Goal: Task Accomplishment & Management: Manage account settings

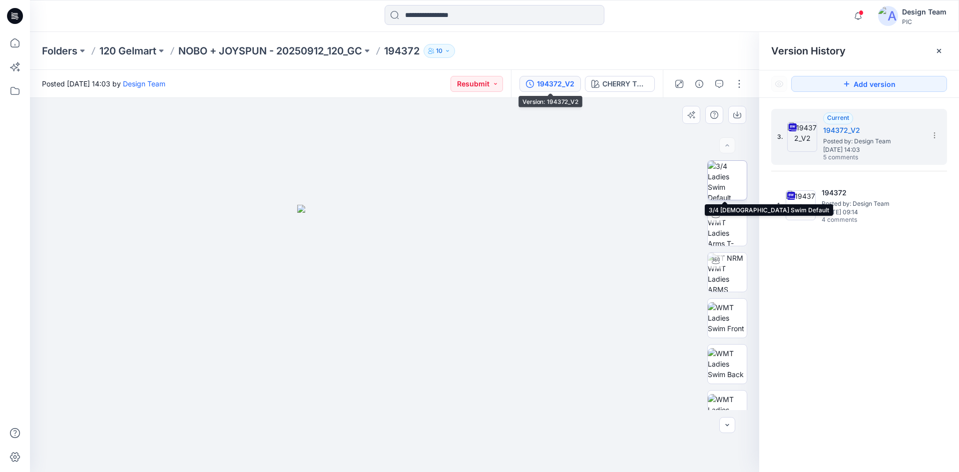
click at [724, 185] on img at bounding box center [727, 180] width 39 height 39
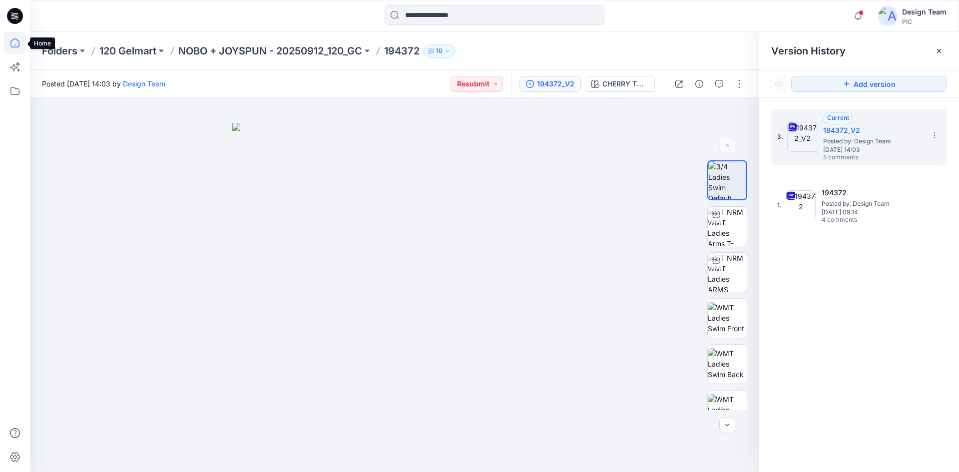
drag, startPoint x: 16, startPoint y: 38, endPoint x: 29, endPoint y: 36, distance: 12.7
click at [17, 38] on icon at bounding box center [15, 43] width 22 height 22
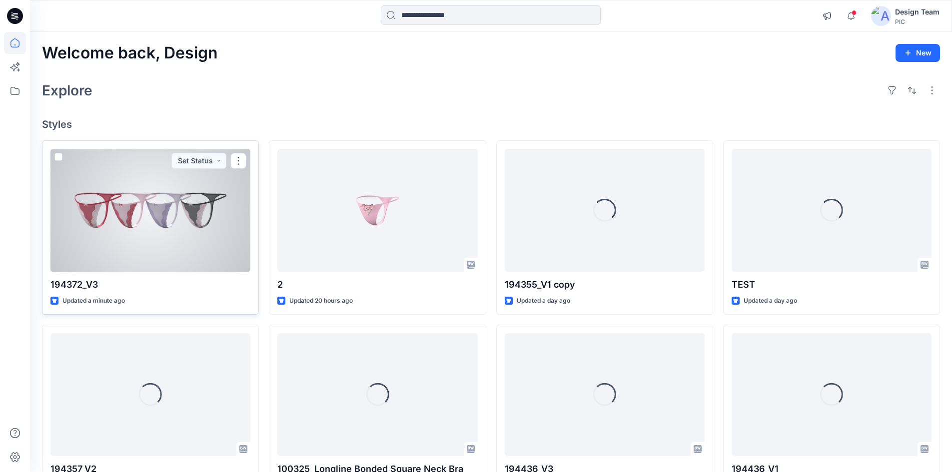
click at [180, 242] on div at bounding box center [150, 210] width 200 height 123
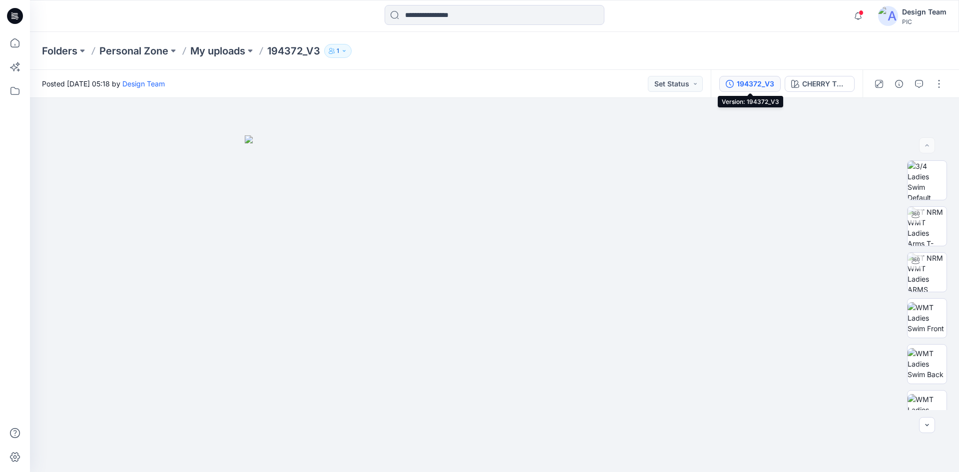
click at [757, 86] on div "194372_V3" at bounding box center [755, 83] width 37 height 11
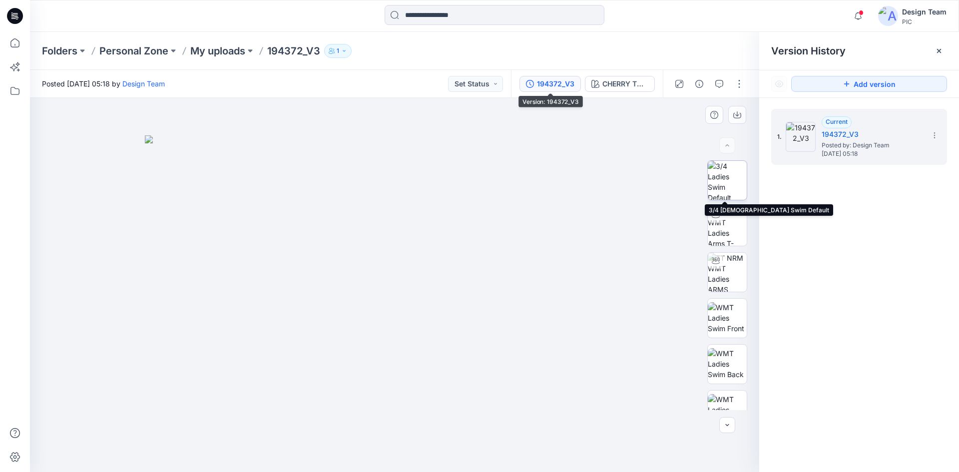
click at [720, 185] on img at bounding box center [727, 180] width 39 height 39
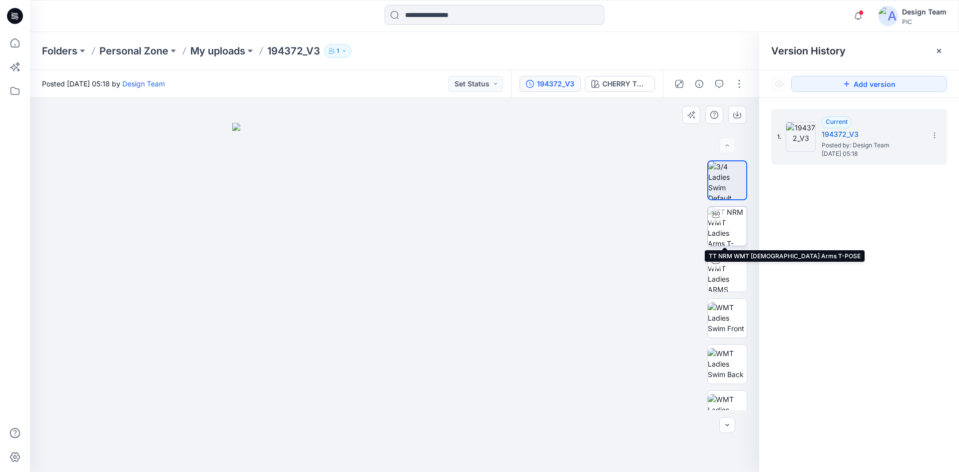
click at [734, 226] on img at bounding box center [727, 226] width 39 height 39
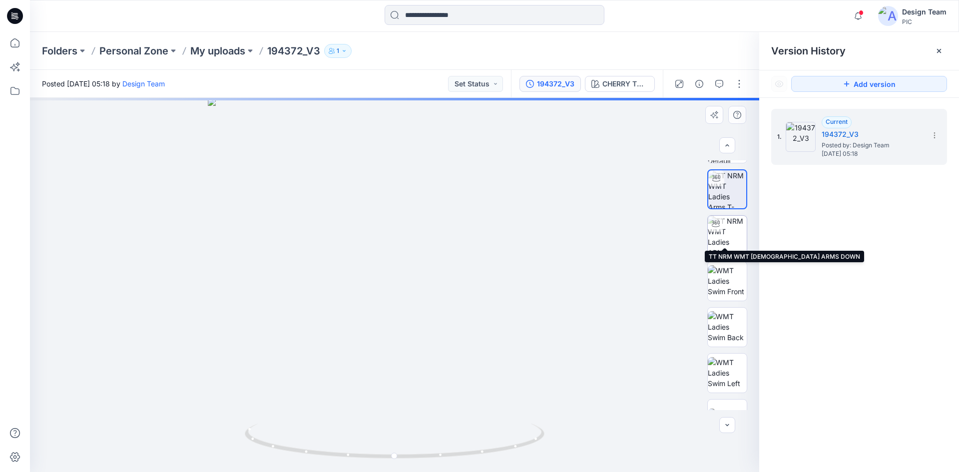
scroll to position [66, 0]
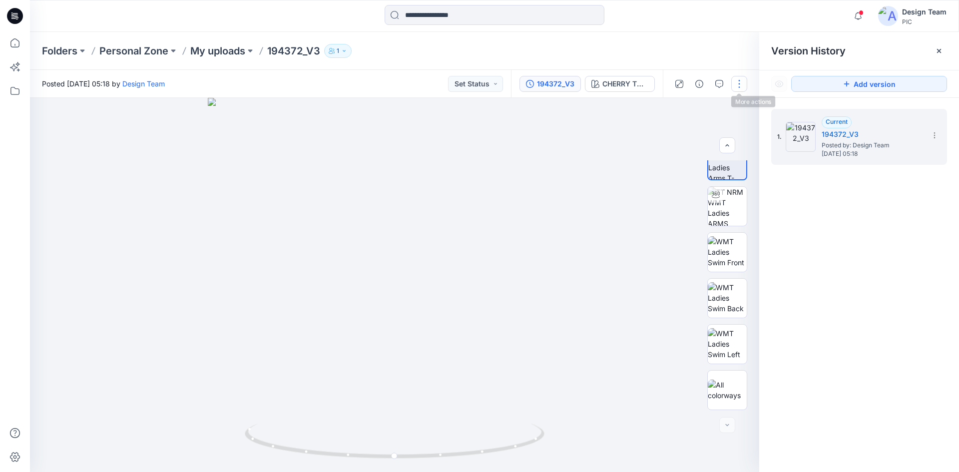
click at [740, 85] on button "button" at bounding box center [740, 84] width 16 height 16
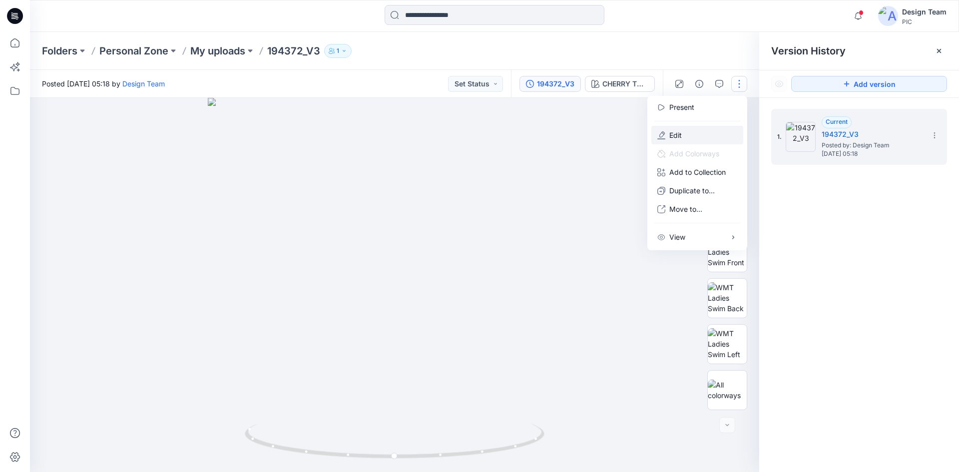
click at [704, 130] on button "Edit" at bounding box center [698, 135] width 92 height 18
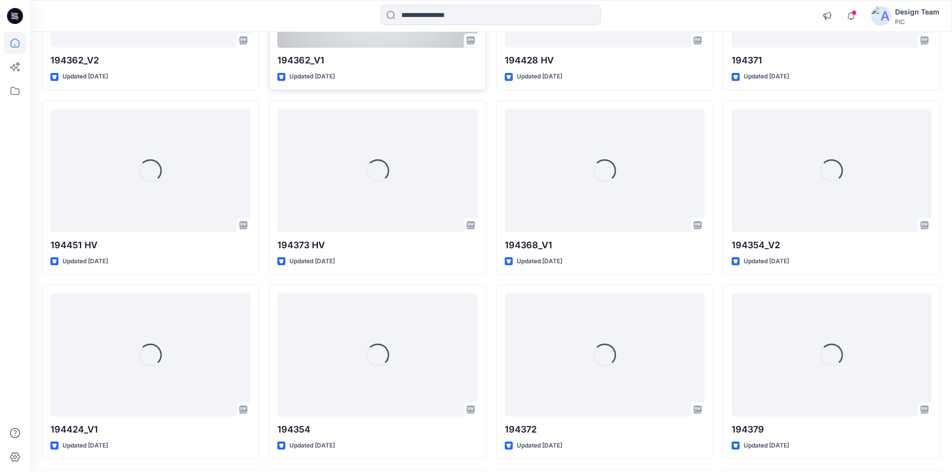
scroll to position [3377, 0]
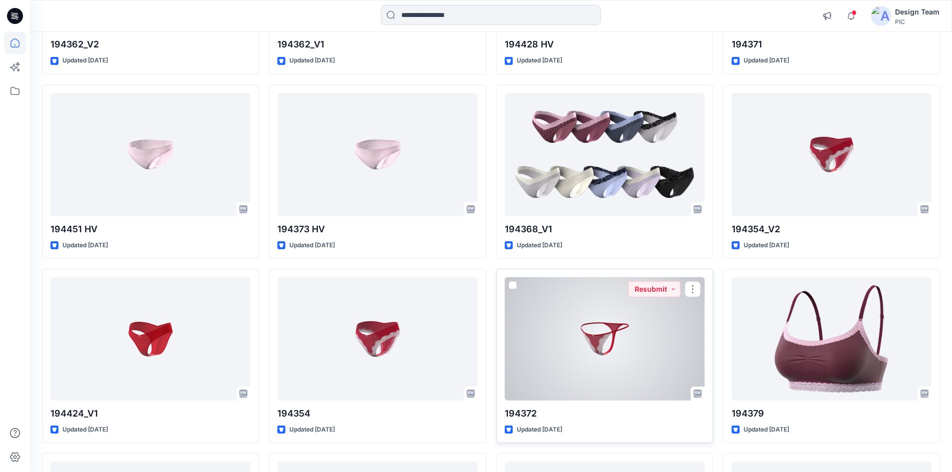
click at [641, 329] on div at bounding box center [605, 338] width 200 height 123
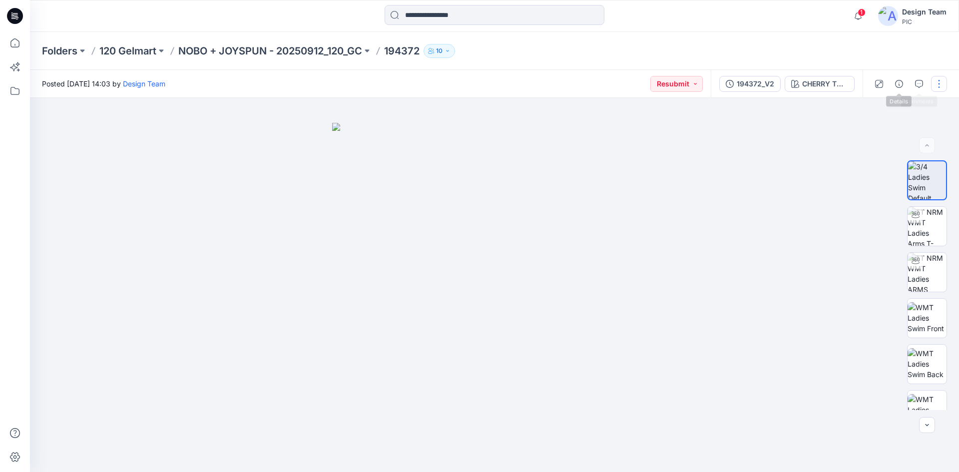
click at [931, 89] on button "button" at bounding box center [939, 84] width 16 height 16
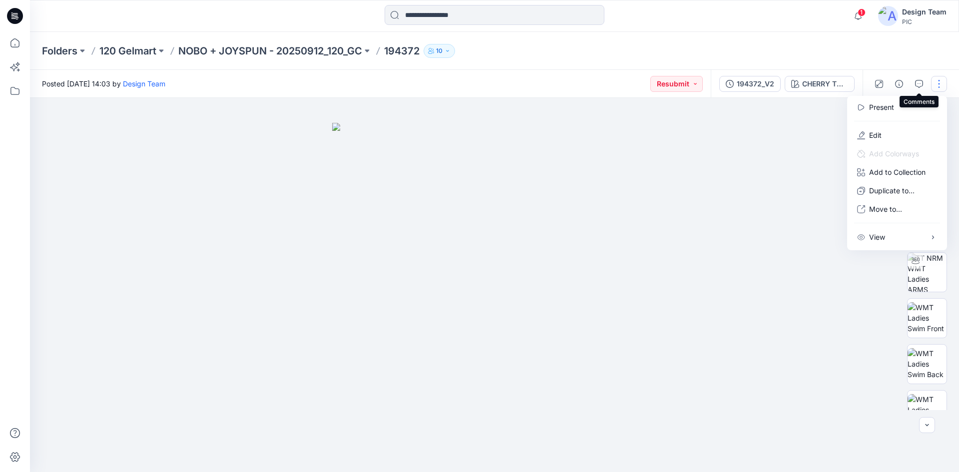
click at [917, 86] on icon "button" at bounding box center [919, 84] width 8 height 8
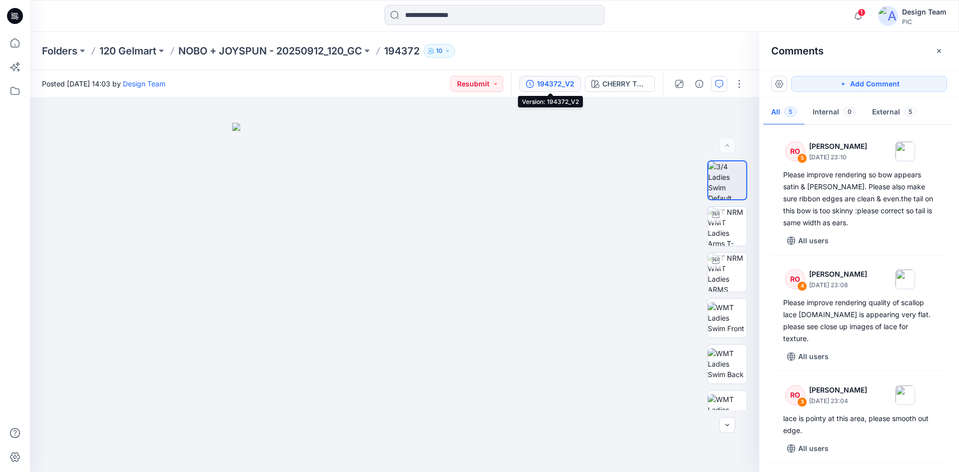
click at [551, 83] on div "194372_V2" at bounding box center [555, 83] width 37 height 11
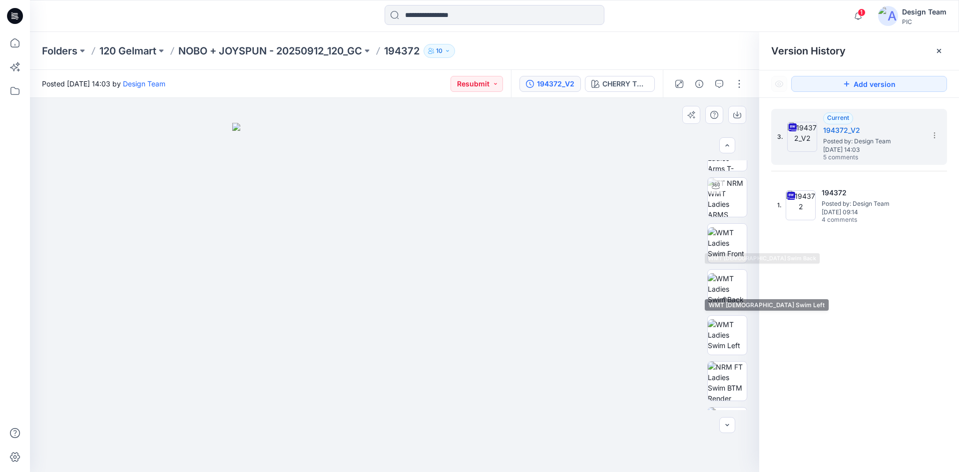
scroll to position [158, 0]
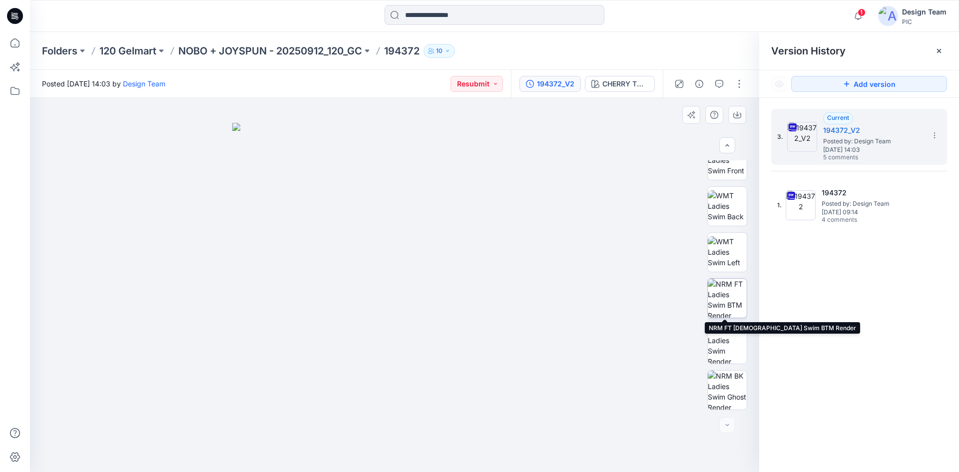
click at [716, 298] on img at bounding box center [727, 298] width 39 height 39
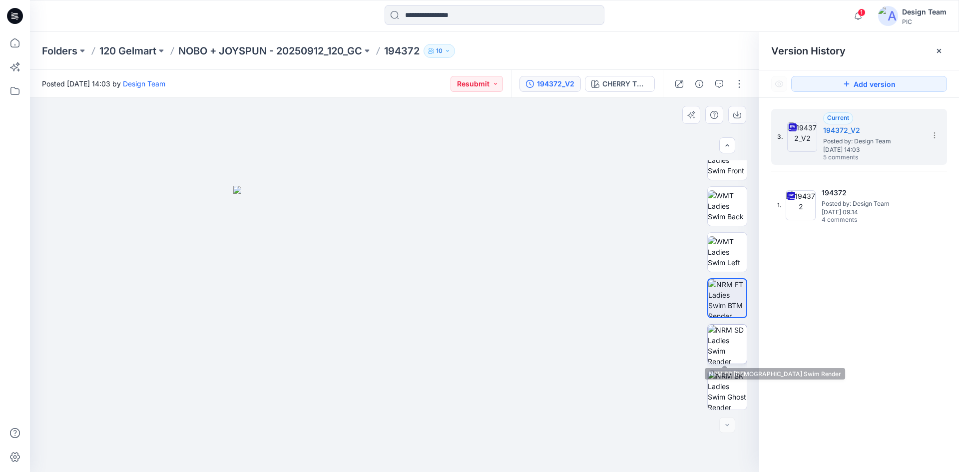
click at [723, 354] on img at bounding box center [727, 344] width 39 height 39
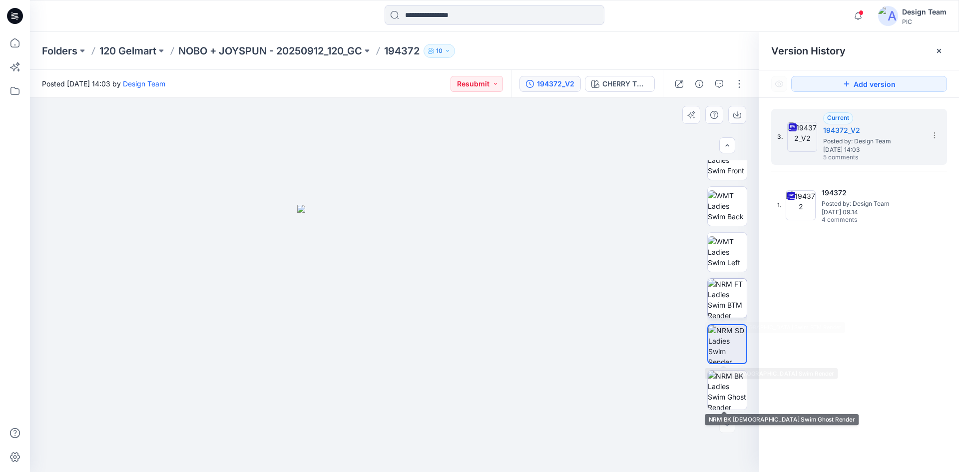
click at [724, 306] on img at bounding box center [727, 298] width 39 height 39
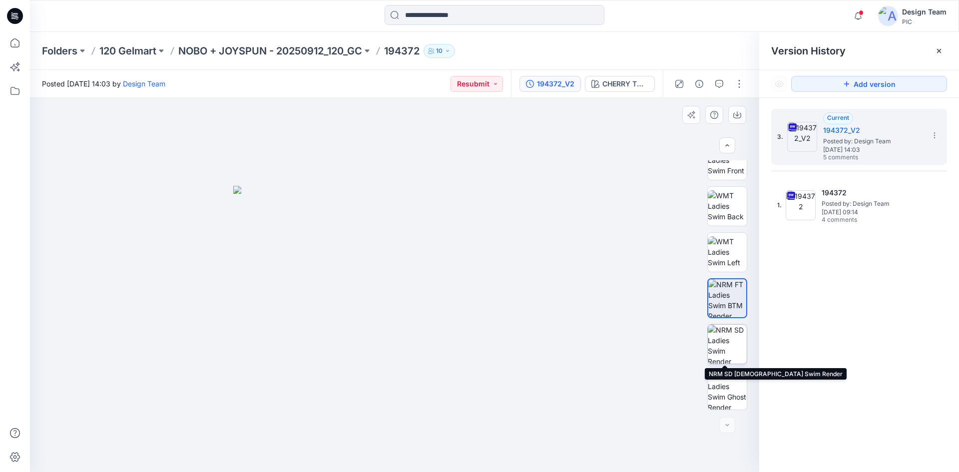
click at [735, 341] on img at bounding box center [727, 344] width 39 height 39
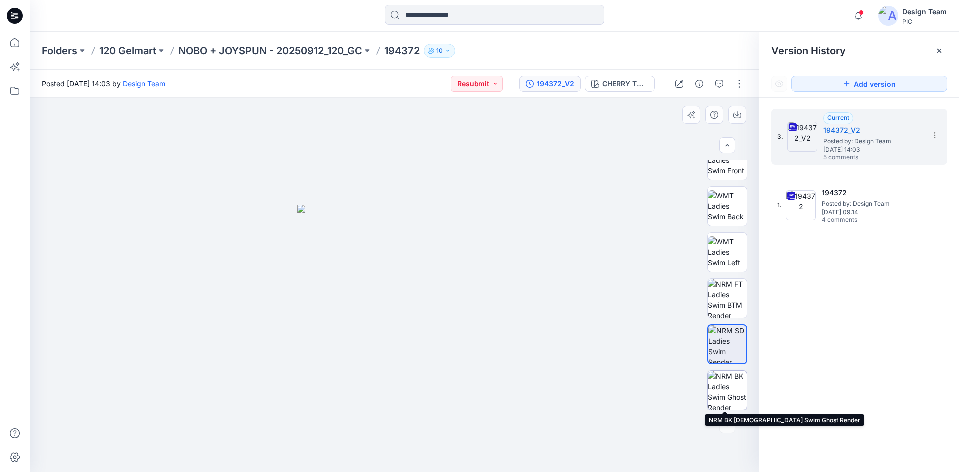
click at [723, 383] on img at bounding box center [727, 390] width 39 height 39
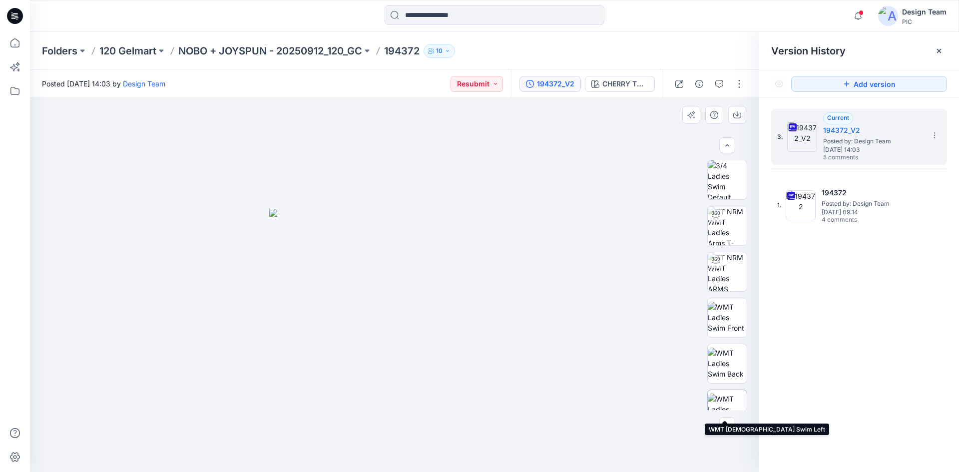
scroll to position [0, 0]
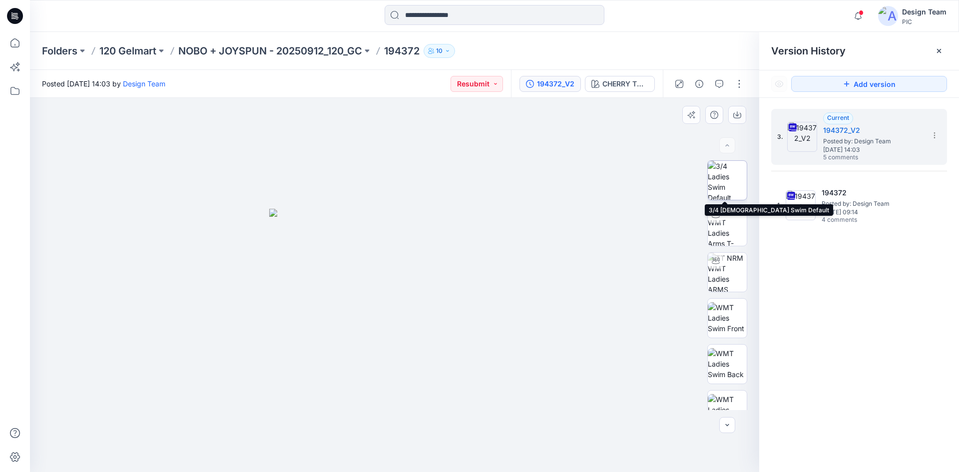
click at [730, 179] on img at bounding box center [727, 180] width 39 height 39
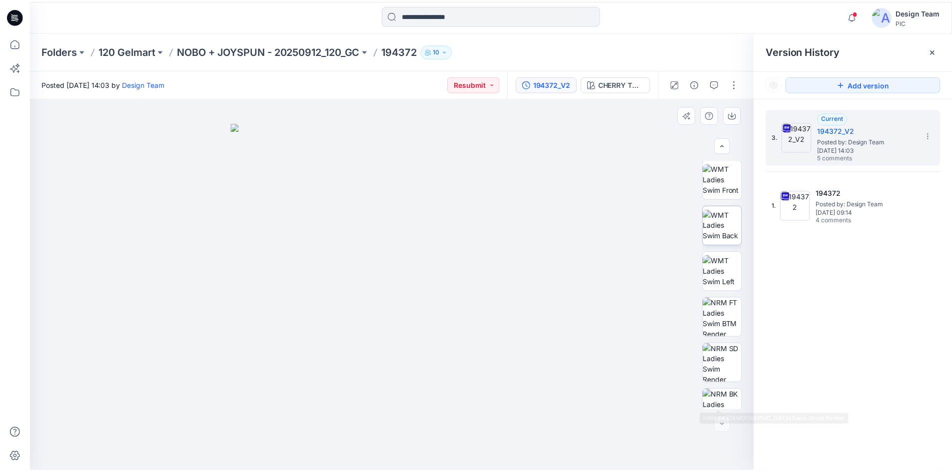
scroll to position [158, 0]
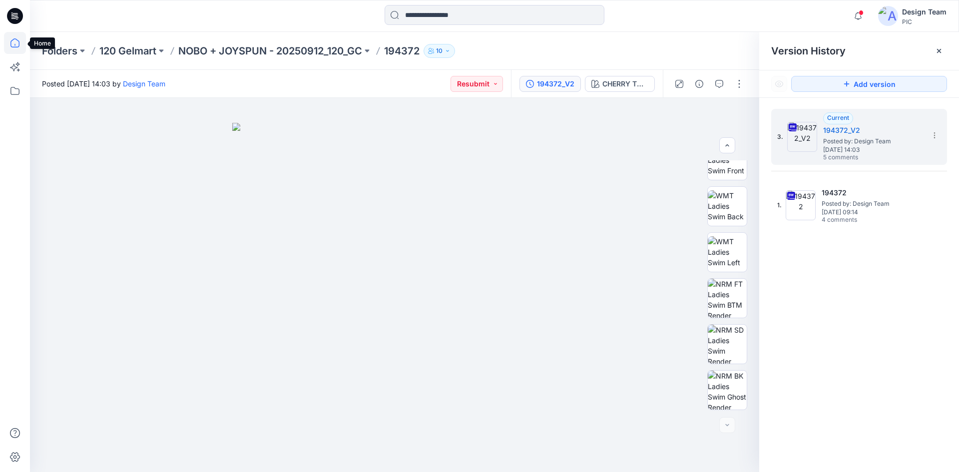
click at [18, 41] on icon at bounding box center [14, 42] width 9 height 9
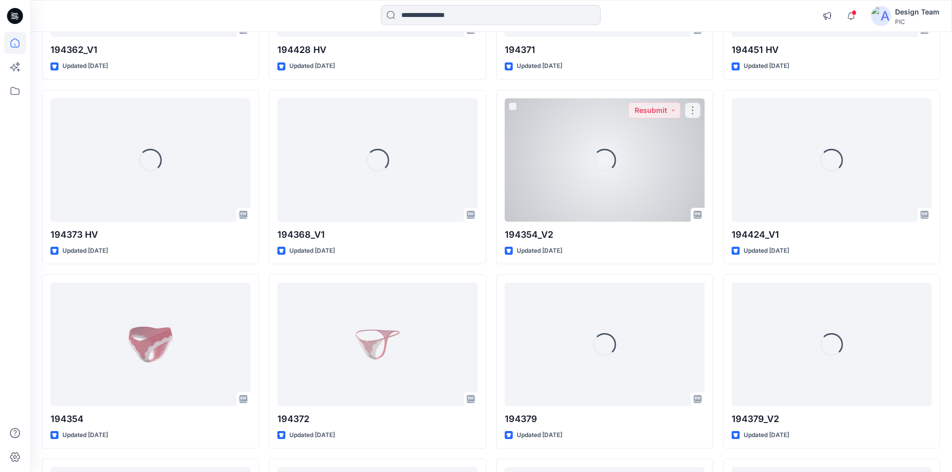
scroll to position [3377, 0]
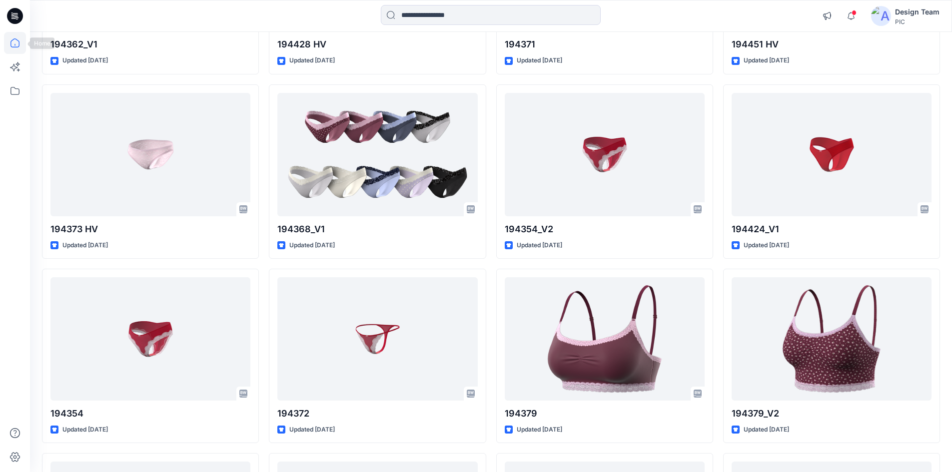
click at [12, 37] on icon at bounding box center [15, 43] width 22 height 22
click at [19, 45] on icon at bounding box center [14, 42] width 9 height 9
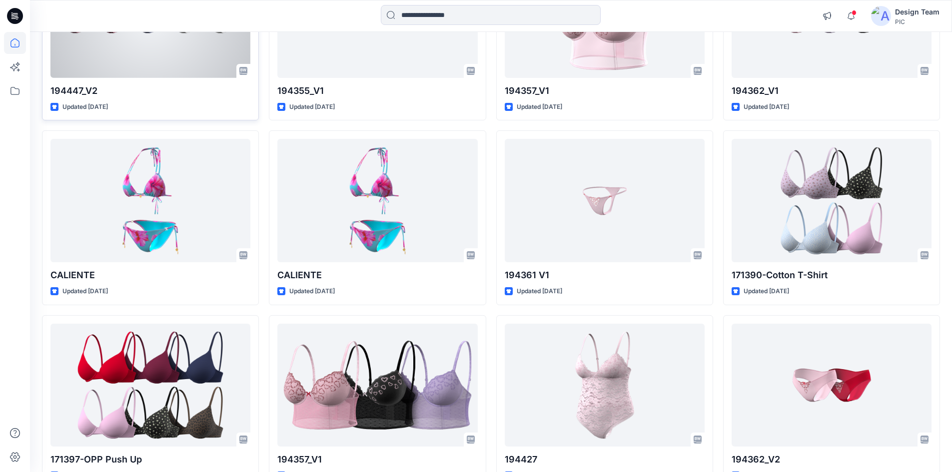
scroll to position [2477, 0]
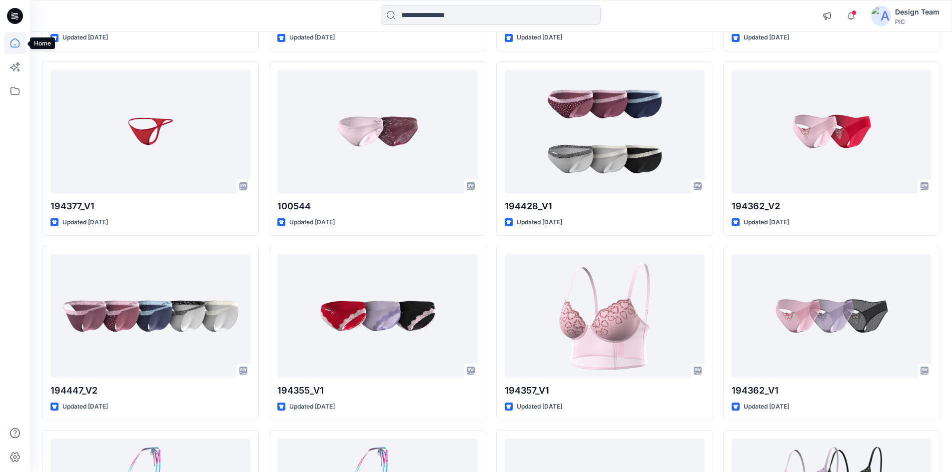
click at [22, 45] on icon at bounding box center [15, 43] width 22 height 22
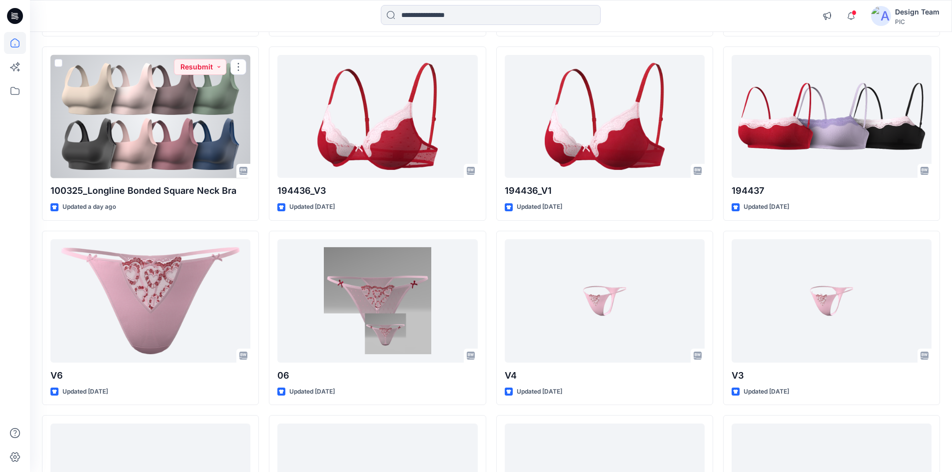
scroll to position [0, 0]
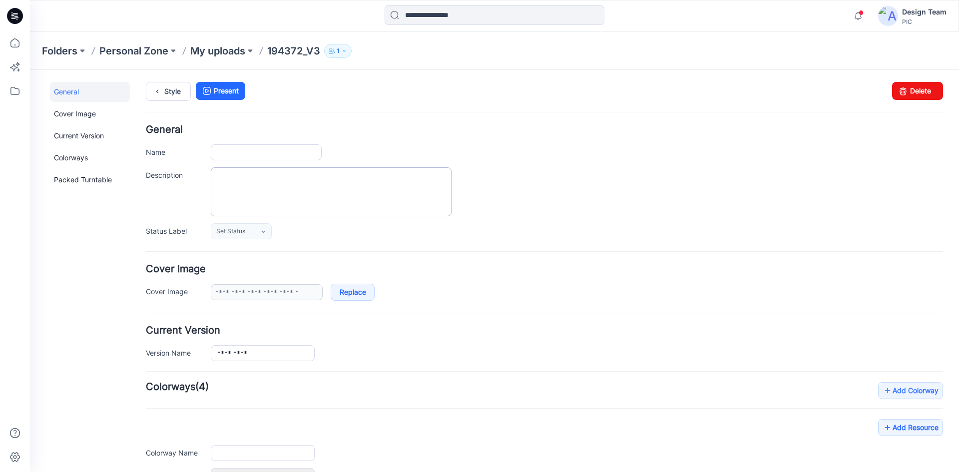
type input "*********"
type input "**********"
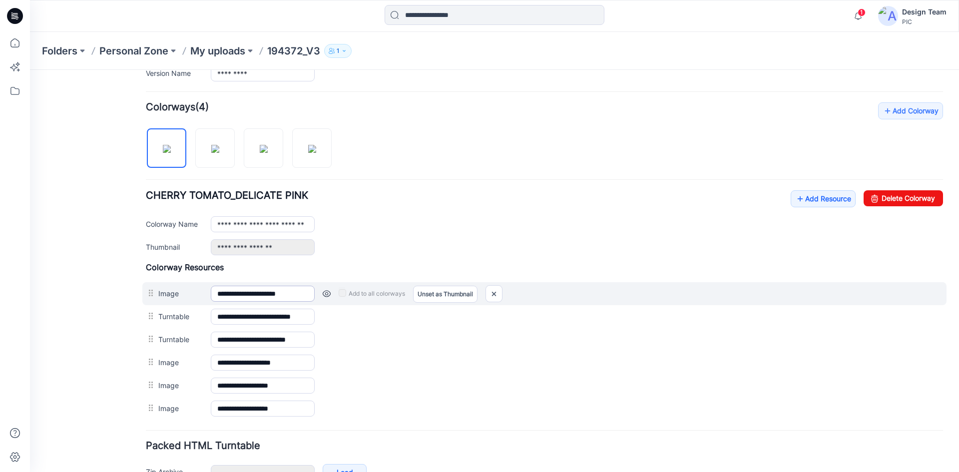
scroll to position [342, 0]
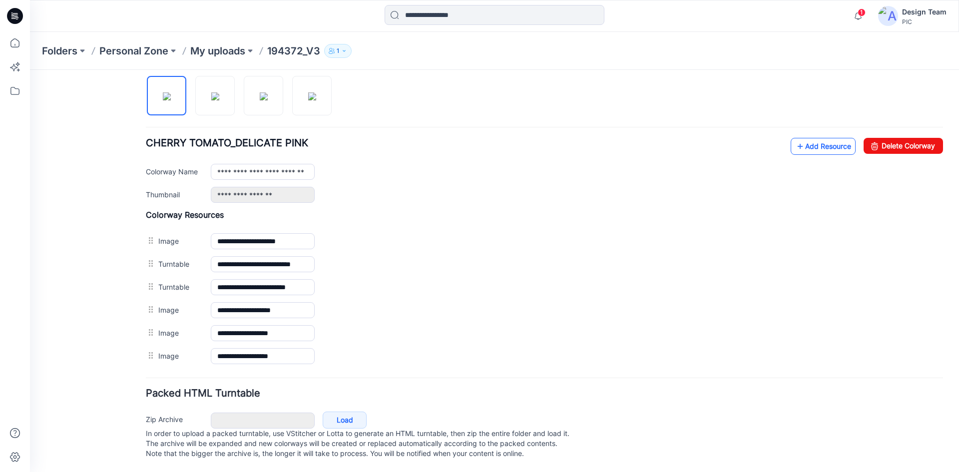
click at [820, 139] on link "Add Resource" at bounding box center [823, 146] width 65 height 17
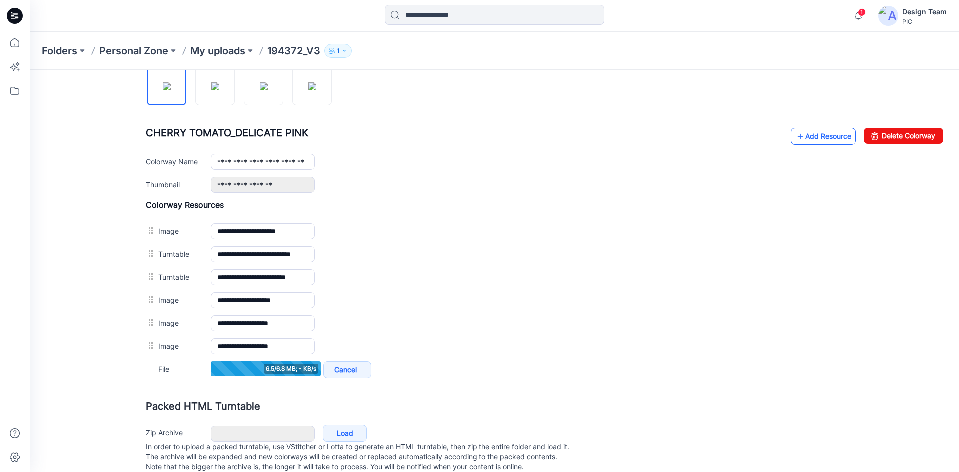
click at [817, 139] on link "Add Resource" at bounding box center [823, 136] width 65 height 17
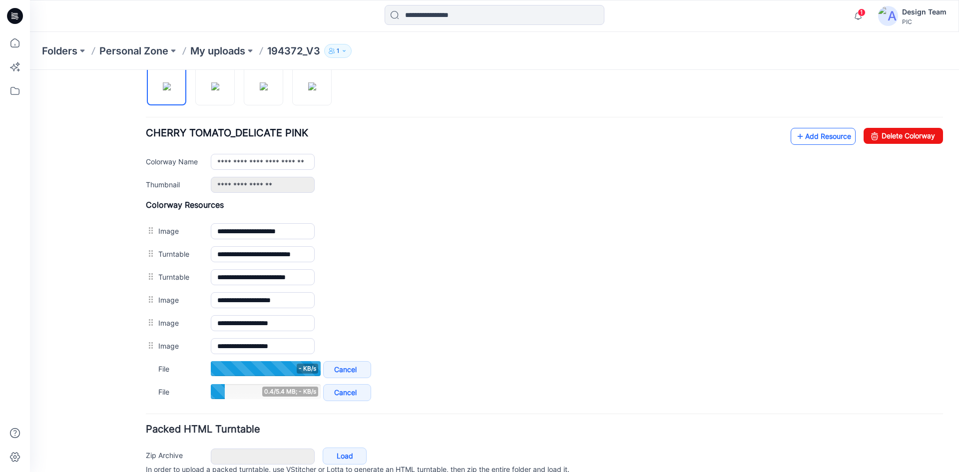
click at [826, 143] on link "Add Resource" at bounding box center [823, 136] width 65 height 17
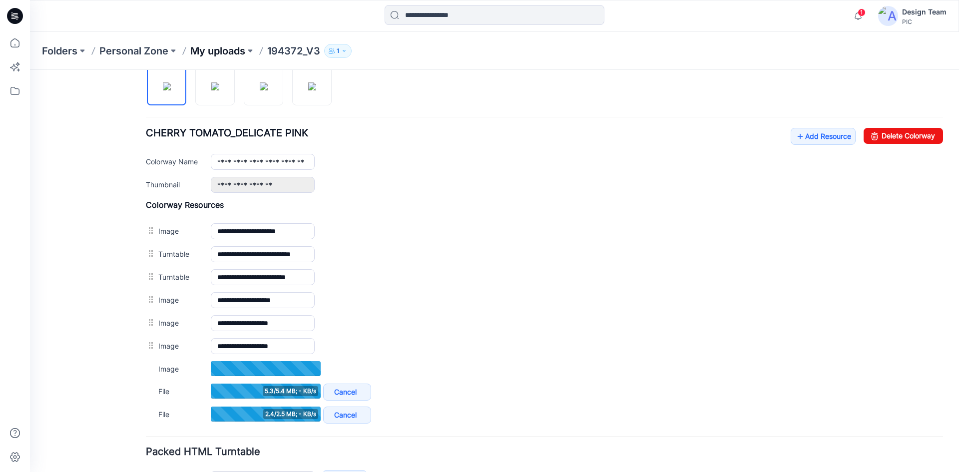
click at [221, 47] on p "My uploads" at bounding box center [217, 51] width 55 height 14
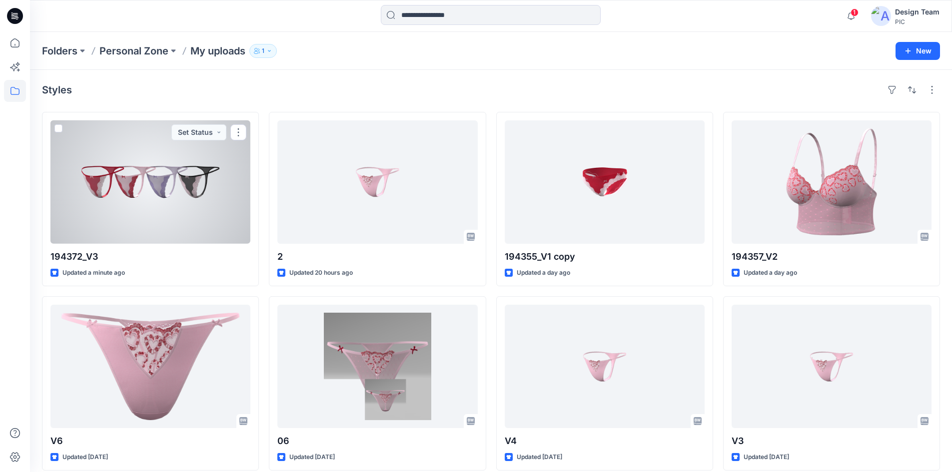
click at [181, 200] on div at bounding box center [150, 181] width 200 height 123
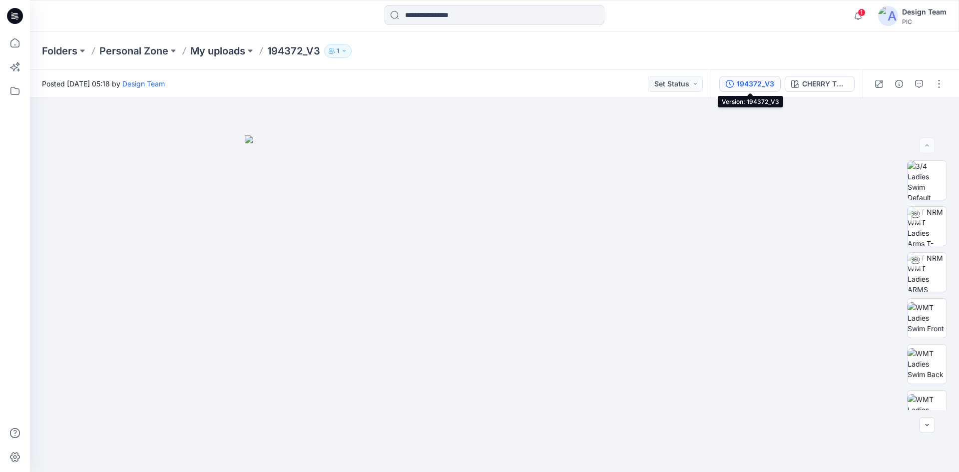
click at [750, 84] on div "194372_V3" at bounding box center [755, 83] width 37 height 11
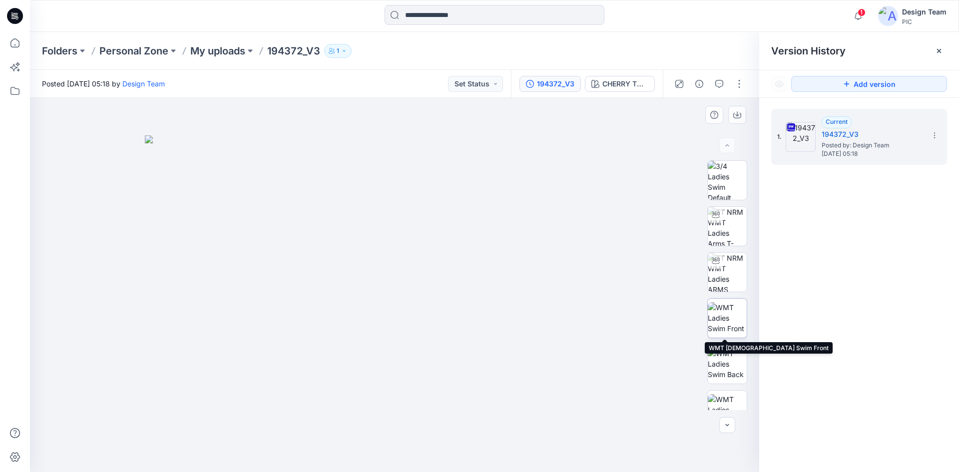
scroll to position [158, 0]
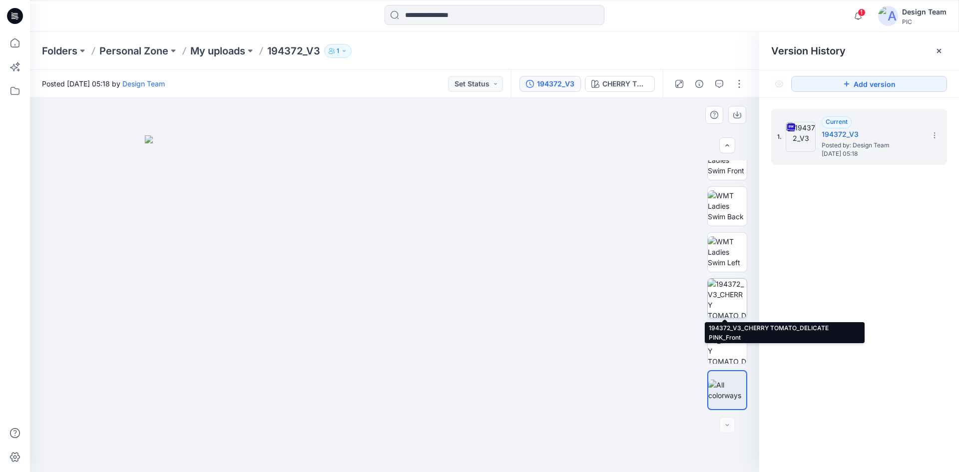
click at [729, 289] on img at bounding box center [727, 298] width 39 height 39
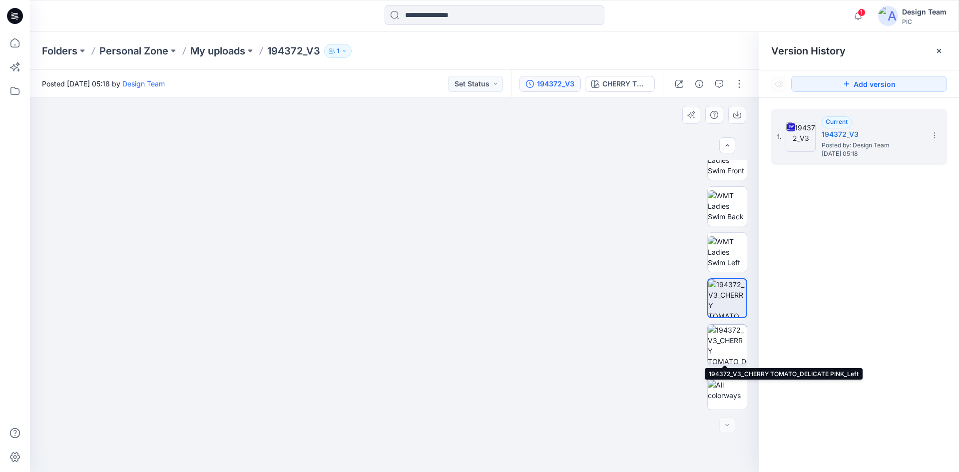
click at [743, 344] on img at bounding box center [727, 344] width 39 height 39
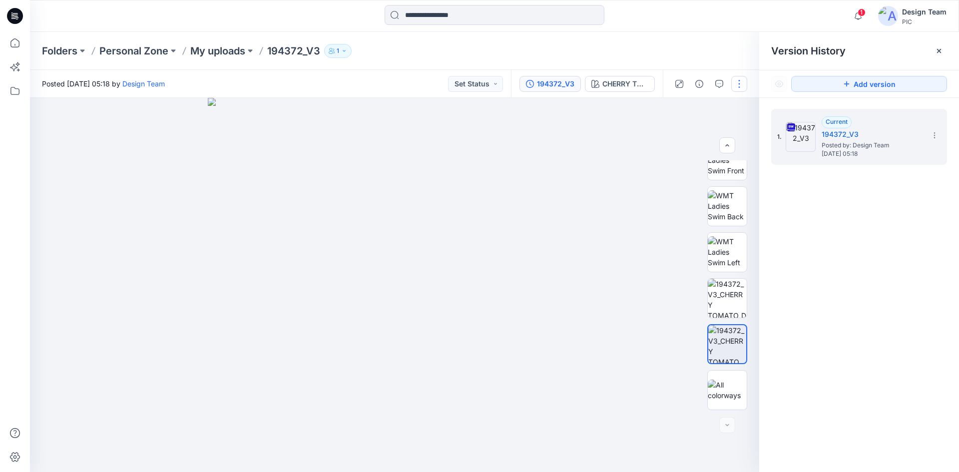
click at [742, 90] on button "button" at bounding box center [740, 84] width 16 height 16
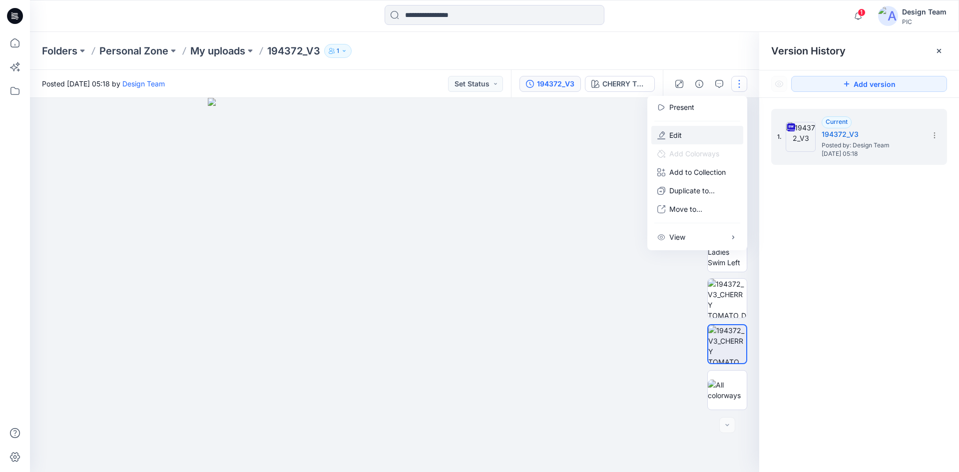
click at [713, 129] on button "Edit" at bounding box center [698, 135] width 92 height 18
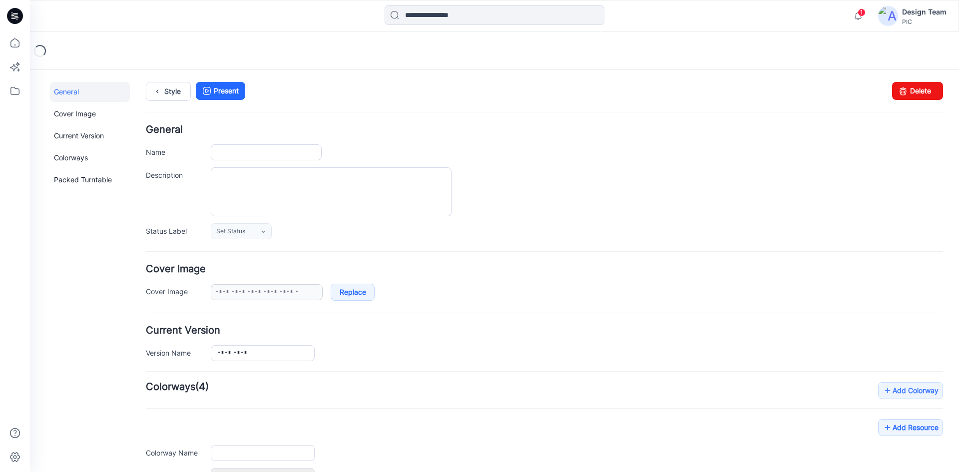
type input "*********"
type input "**********"
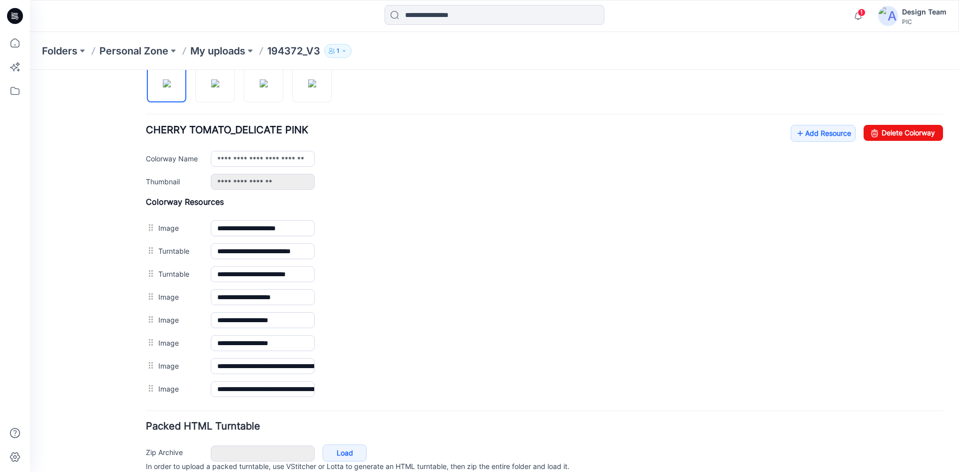
scroll to position [388, 0]
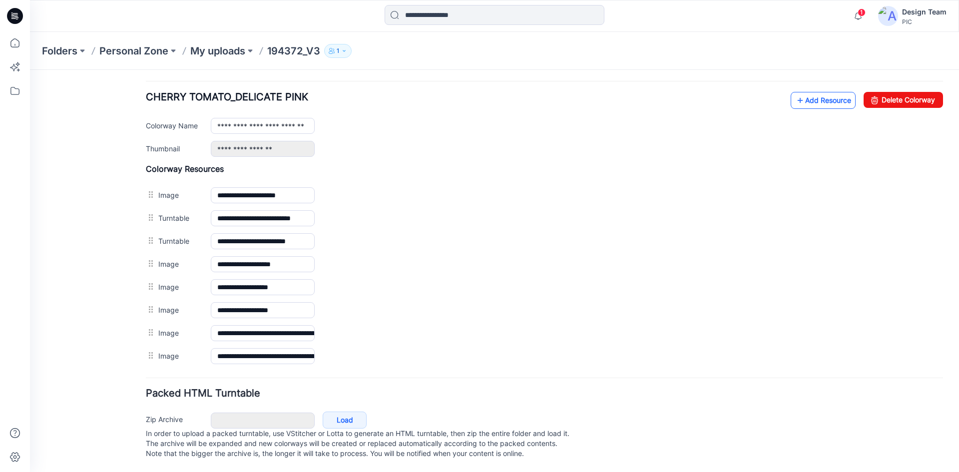
click at [820, 93] on link "Add Resource" at bounding box center [823, 100] width 65 height 17
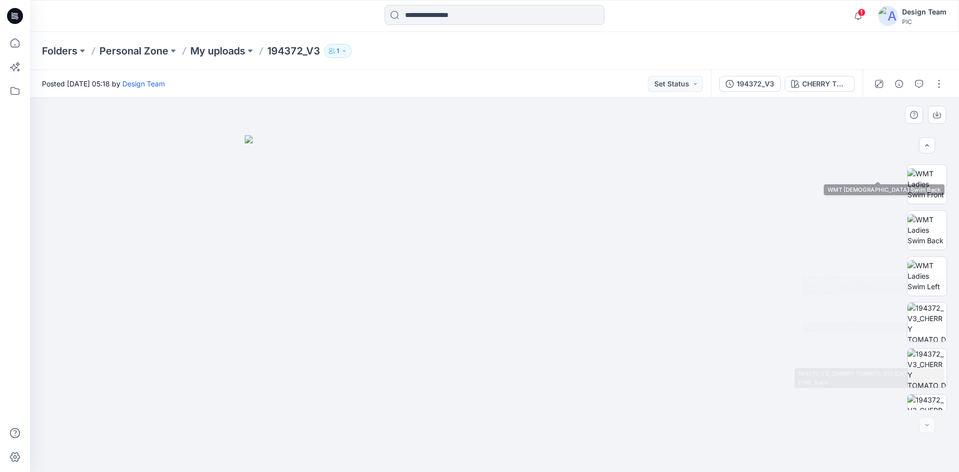
scroll to position [204, 0]
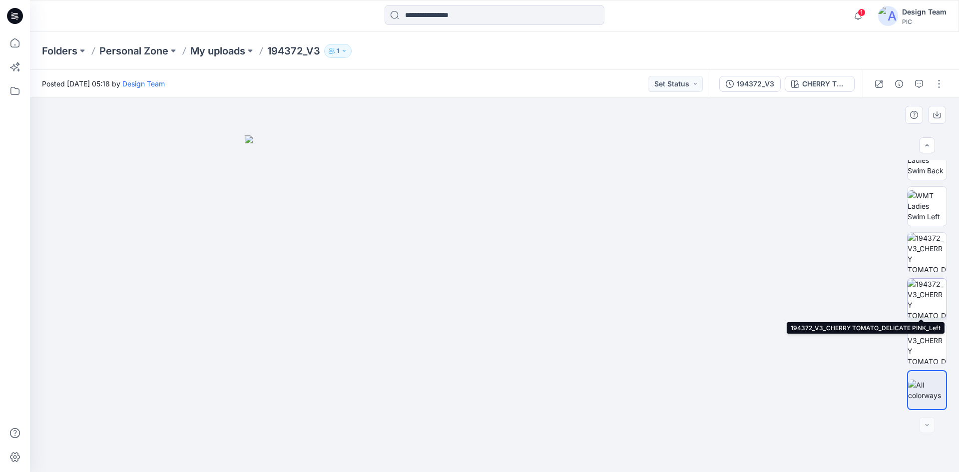
click at [932, 306] on img at bounding box center [927, 298] width 39 height 39
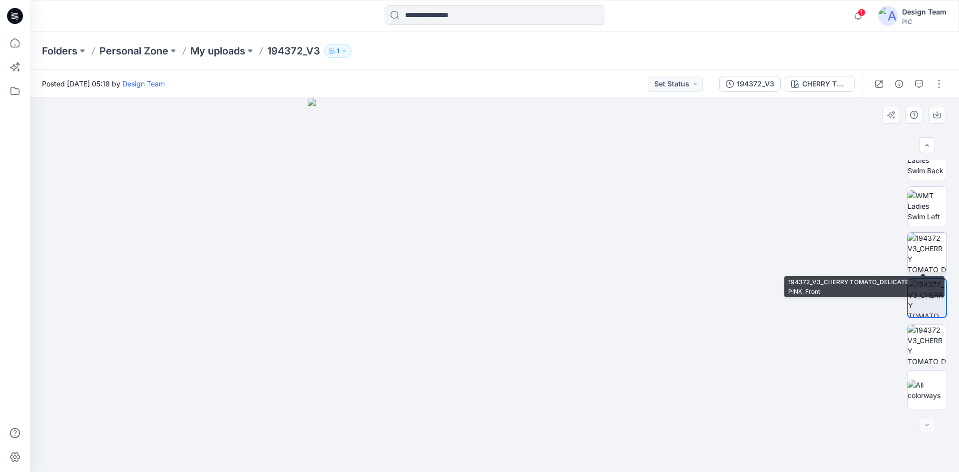
click at [911, 258] on img at bounding box center [927, 252] width 39 height 39
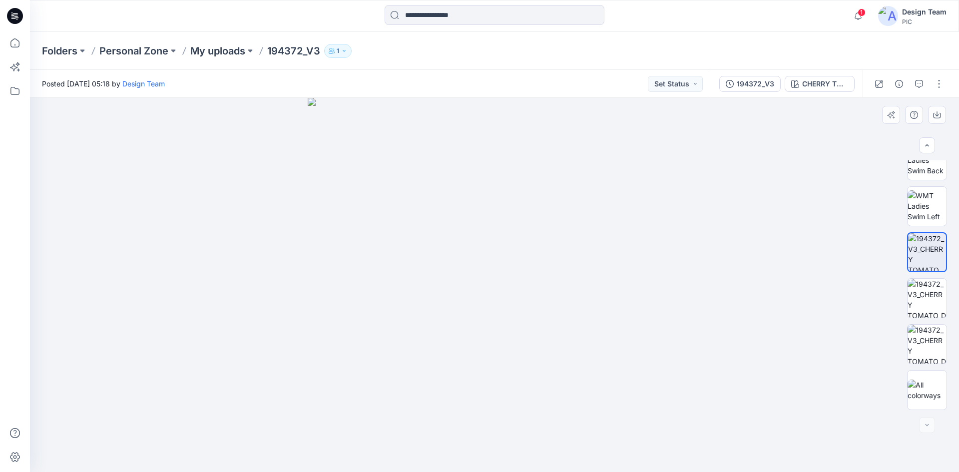
click at [522, 440] on img at bounding box center [495, 285] width 374 height 374
click at [226, 47] on p "My uploads" at bounding box center [217, 51] width 55 height 14
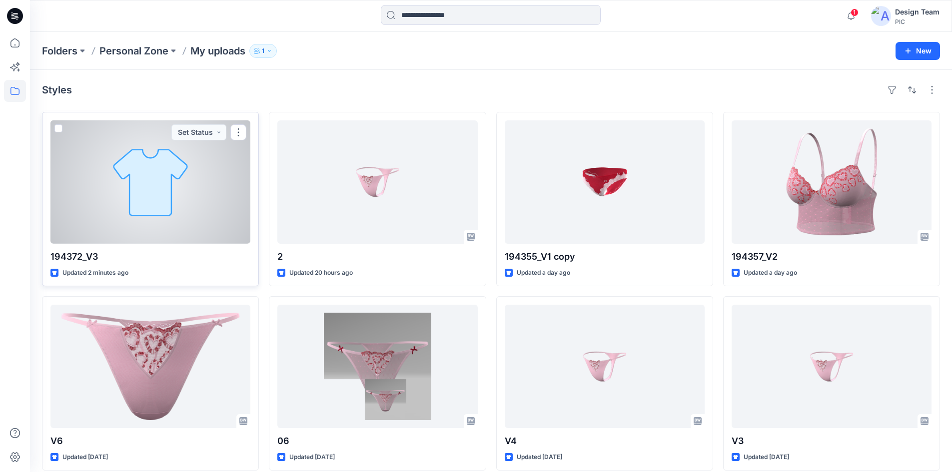
click at [194, 199] on div at bounding box center [150, 181] width 200 height 123
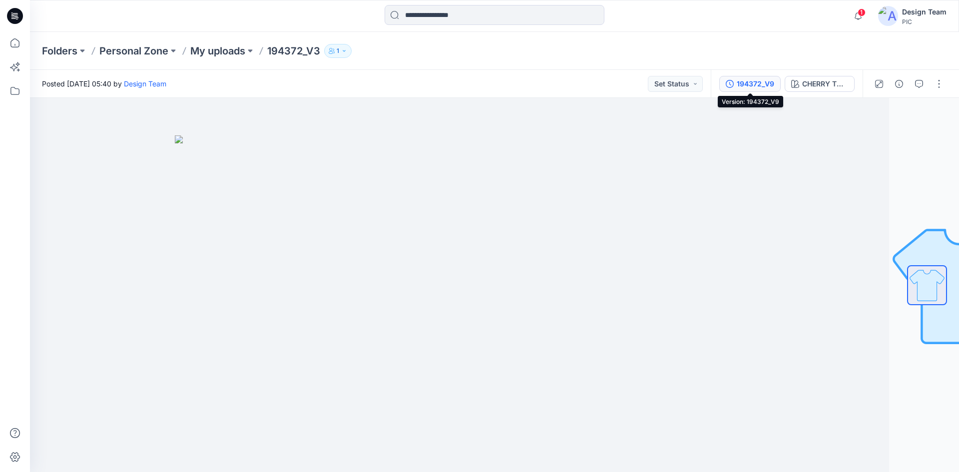
click at [774, 86] on div "194372_V9" at bounding box center [755, 83] width 37 height 11
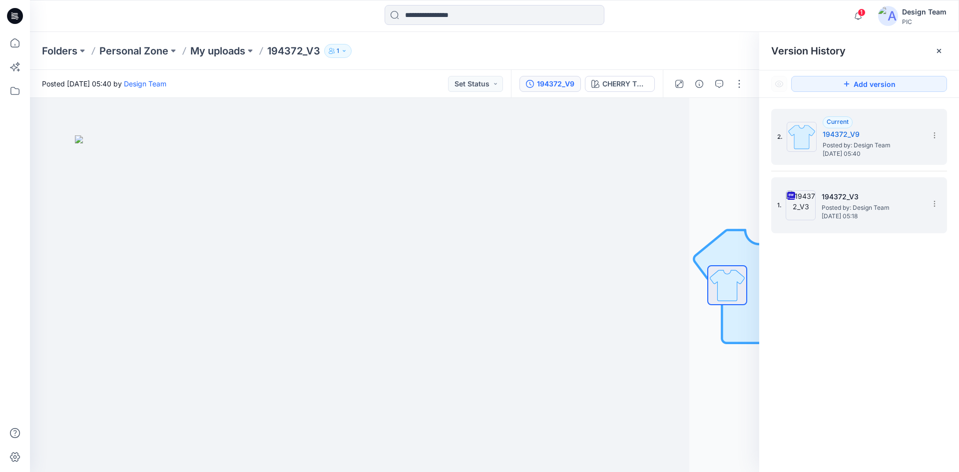
click at [875, 202] on h5 "194372_V3" at bounding box center [872, 197] width 100 height 12
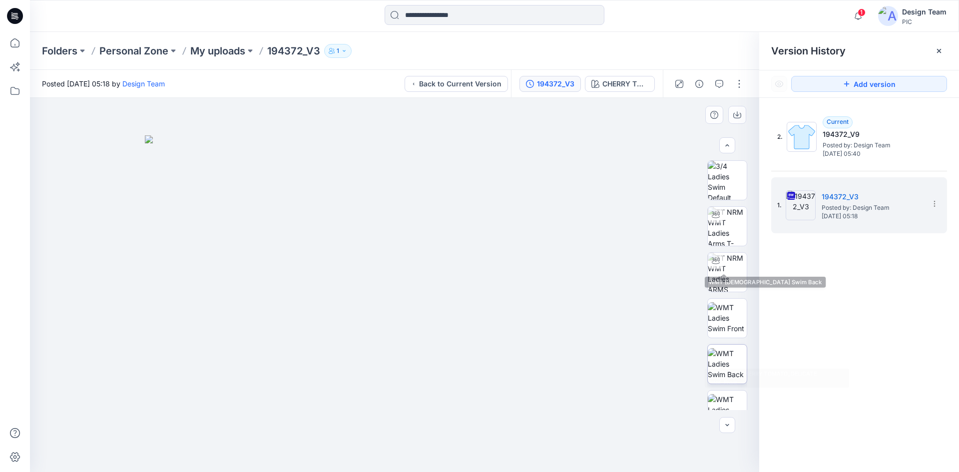
scroll to position [204, 0]
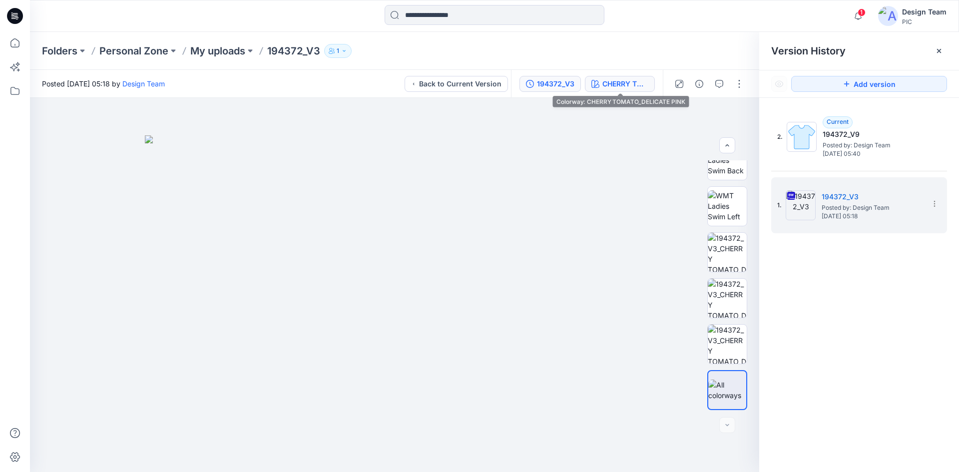
click at [603, 89] on button "CHERRY TOMATO_DELICATE PINK" at bounding box center [620, 84] width 70 height 16
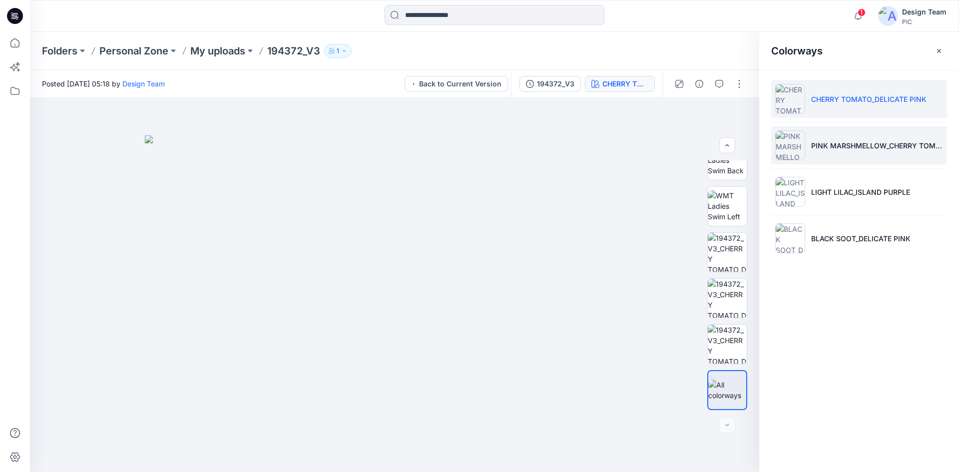
click at [830, 135] on li "PINK MARSHMELLOW_CHERRY TOMATO" at bounding box center [860, 145] width 176 height 38
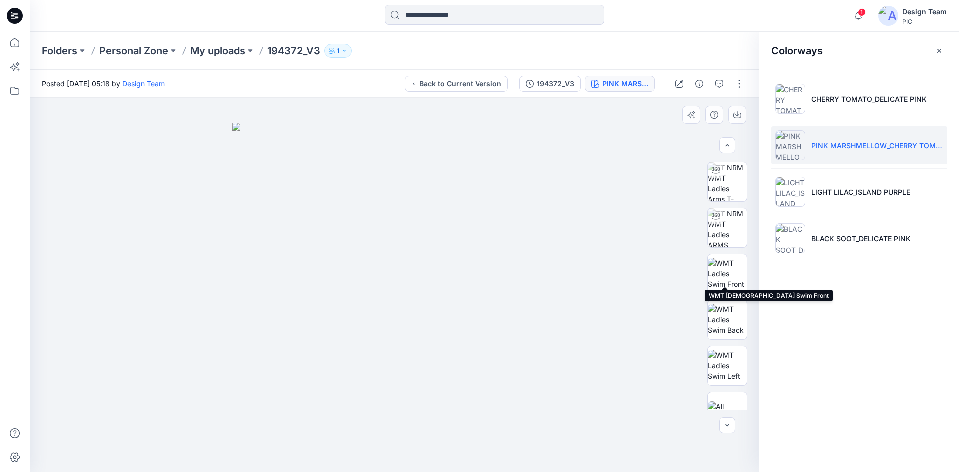
scroll to position [66, 0]
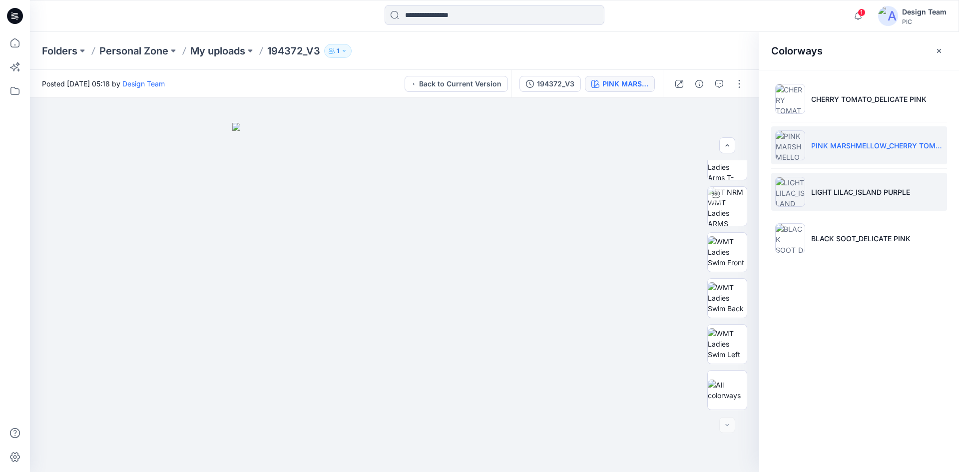
click at [837, 181] on li "LIGHT LILAC_ISLAND PURPLE" at bounding box center [860, 192] width 176 height 38
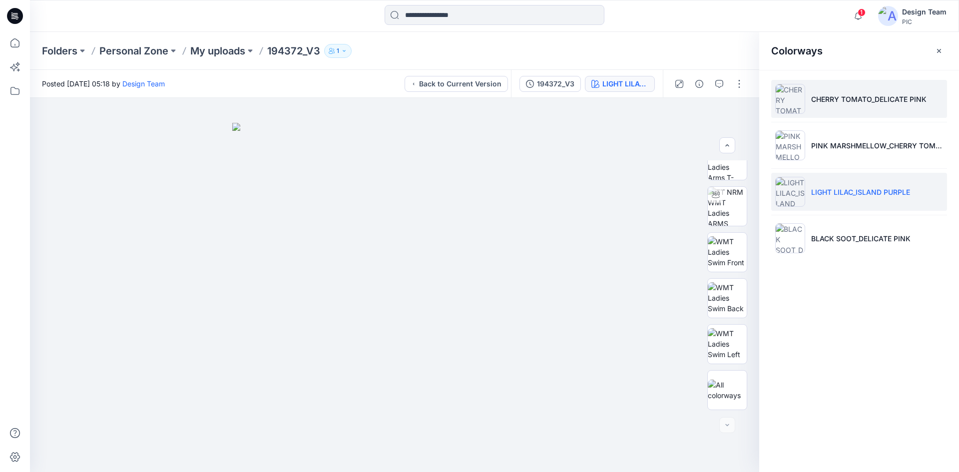
click at [809, 100] on li "CHERRY TOMATO_DELICATE PINK" at bounding box center [860, 99] width 176 height 38
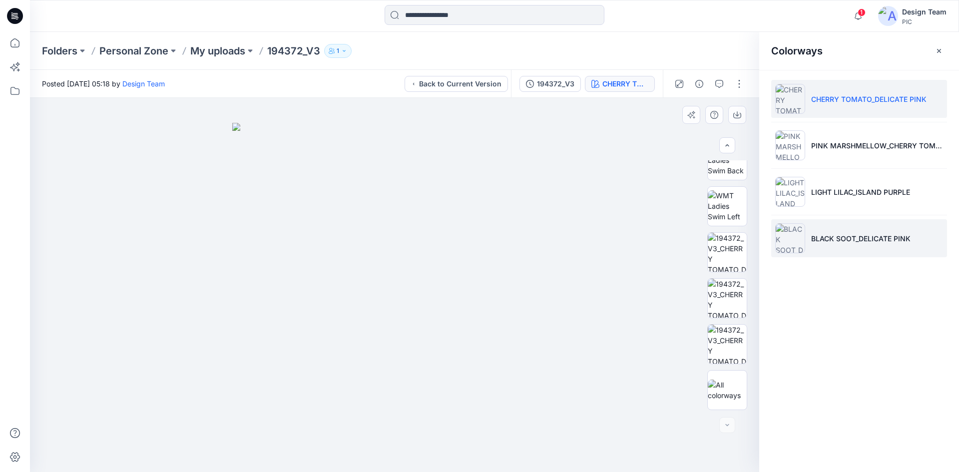
click at [796, 235] on img at bounding box center [791, 238] width 30 height 30
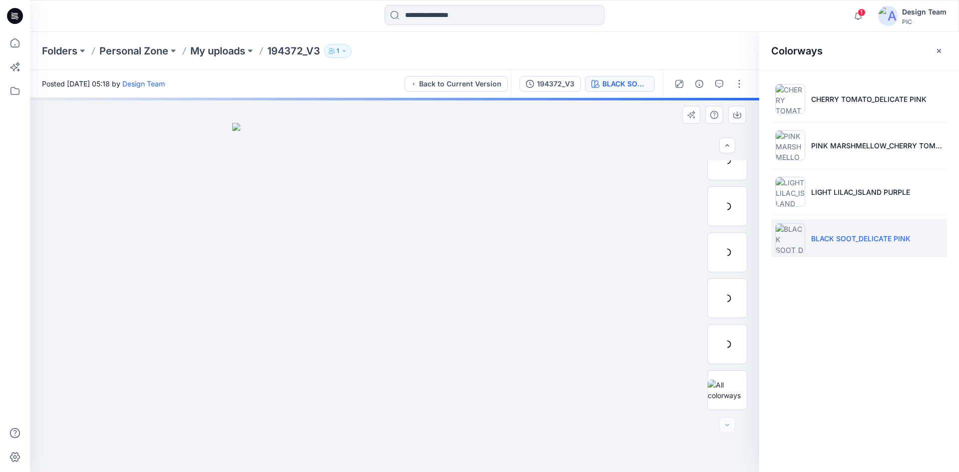
scroll to position [66, 0]
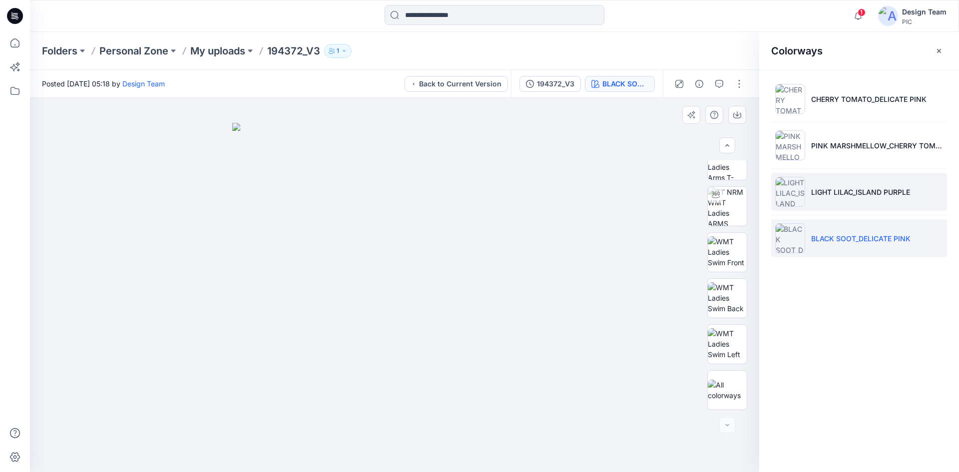
click at [780, 196] on img at bounding box center [791, 192] width 30 height 30
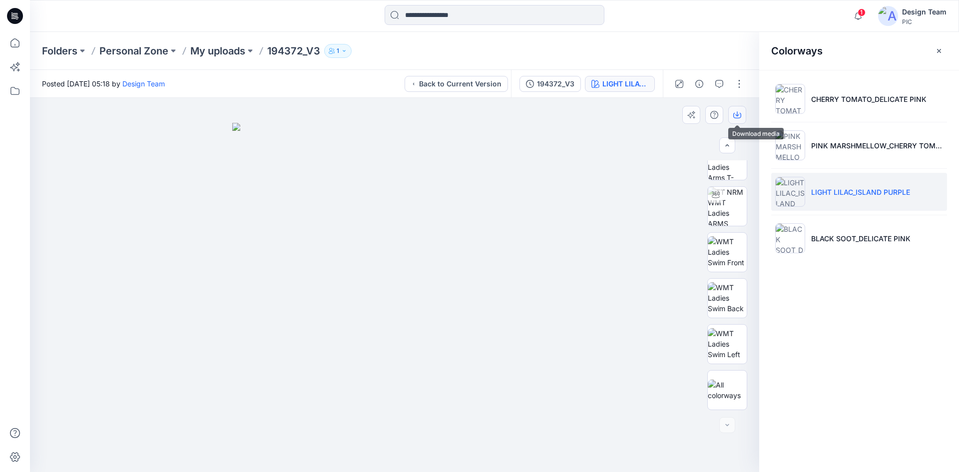
click at [740, 117] on icon "button" at bounding box center [738, 115] width 8 height 8
click at [159, 53] on p "Personal Zone" at bounding box center [133, 51] width 69 height 14
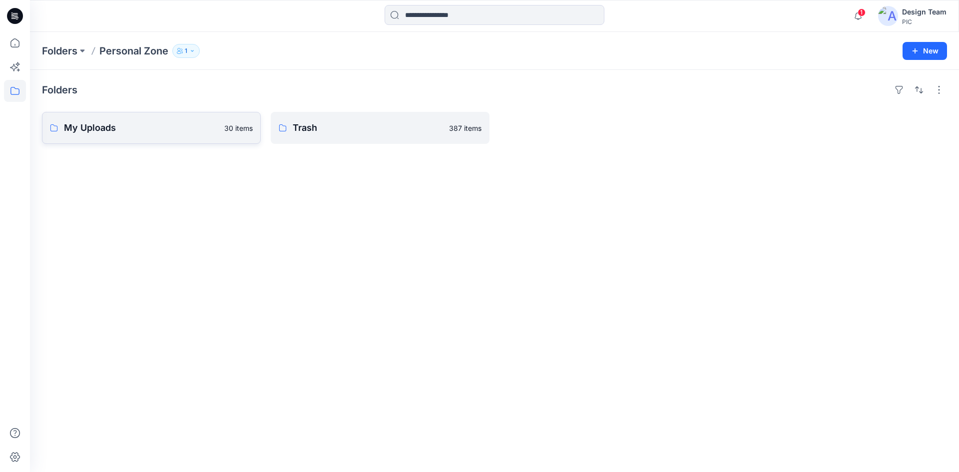
click at [207, 128] on p "My Uploads" at bounding box center [141, 128] width 154 height 14
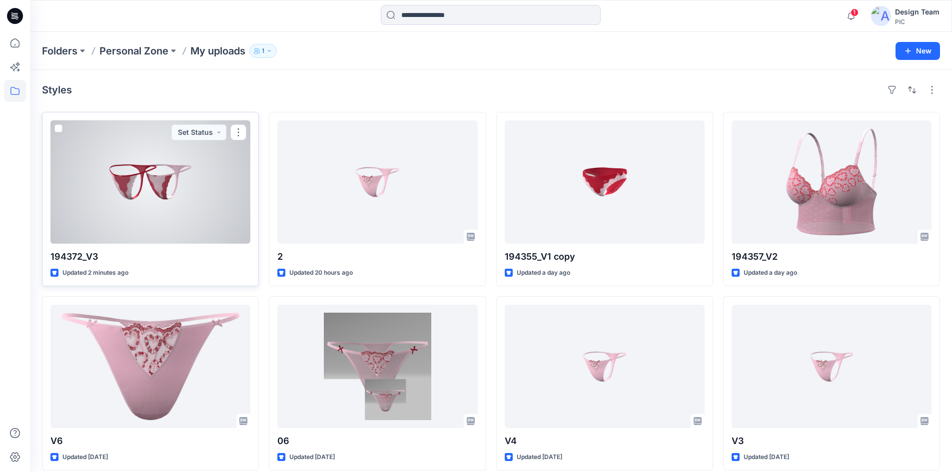
click at [148, 184] on div at bounding box center [150, 181] width 200 height 123
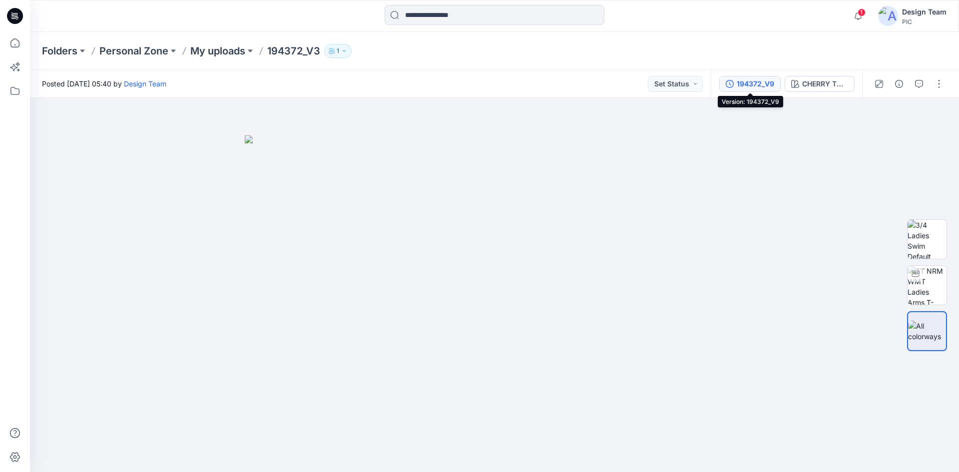
click at [747, 85] on div "194372_V9" at bounding box center [755, 83] width 37 height 11
click at [743, 85] on div "194372_V9" at bounding box center [755, 83] width 37 height 11
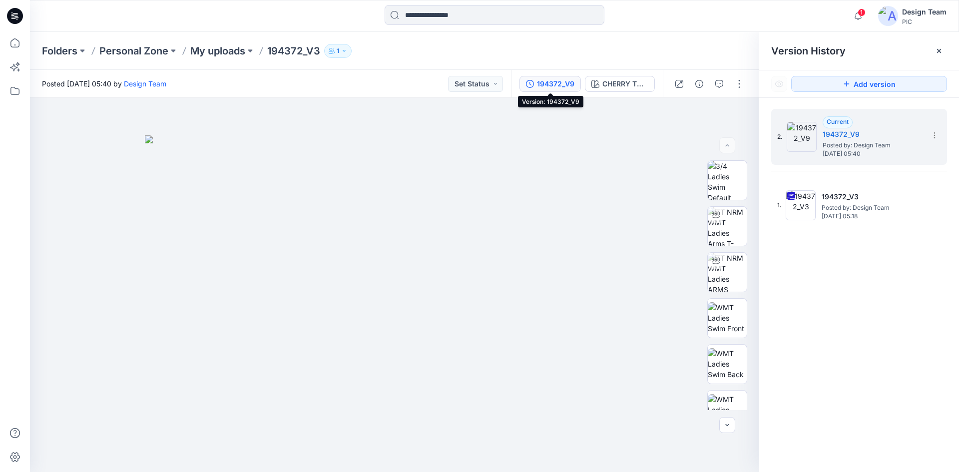
click at [557, 88] on div "194372_V9" at bounding box center [555, 83] width 37 height 11
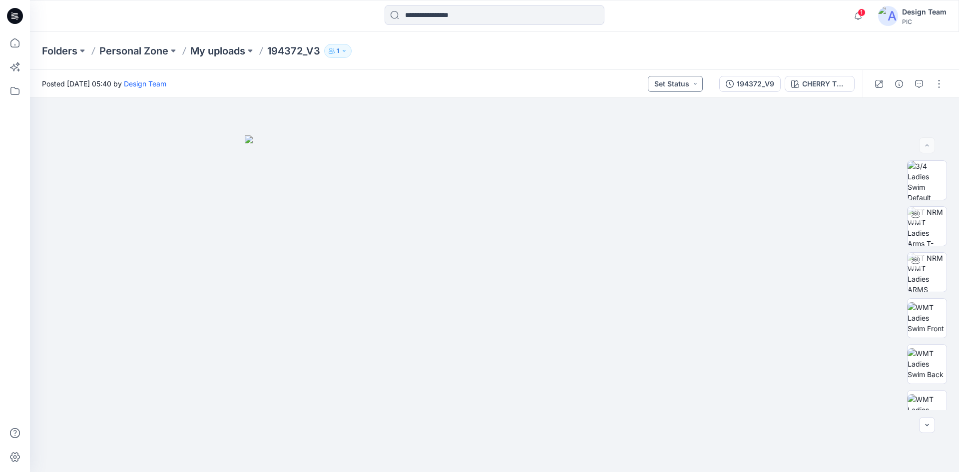
click at [680, 81] on button "Set Status" at bounding box center [675, 84] width 55 height 16
click at [837, 138] on div at bounding box center [494, 285] width 929 height 374
click at [815, 85] on div "CHERRY TOMATO_DELICATE PINK" at bounding box center [826, 83] width 46 height 11
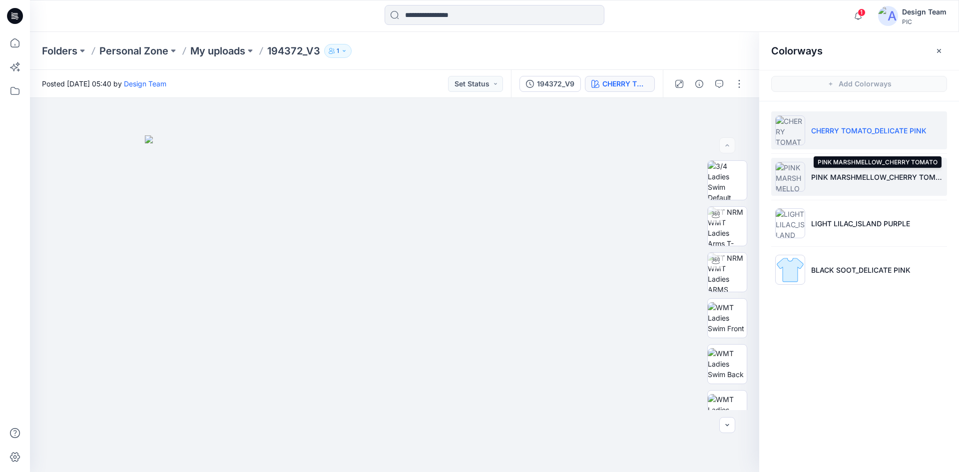
click at [815, 177] on p "PINK MARSHMELLOW_CHERRY TOMATO" at bounding box center [878, 177] width 132 height 10
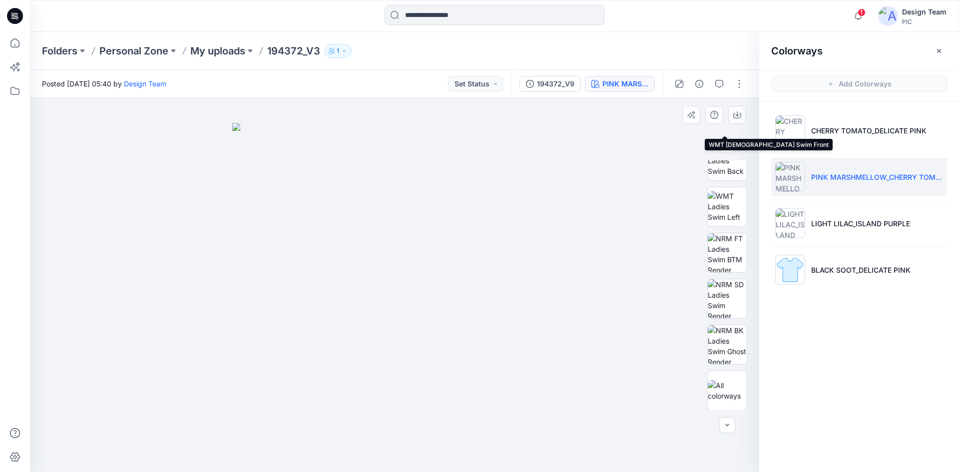
scroll to position [204, 0]
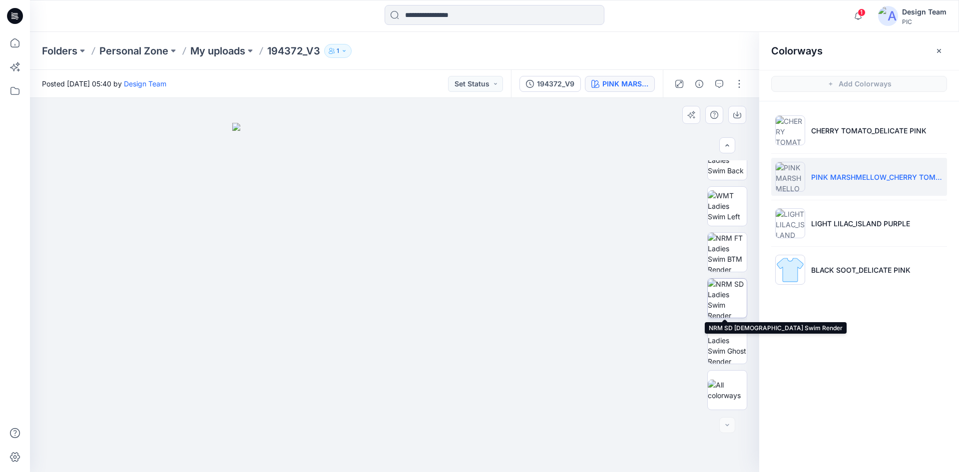
click at [722, 307] on img at bounding box center [727, 298] width 39 height 39
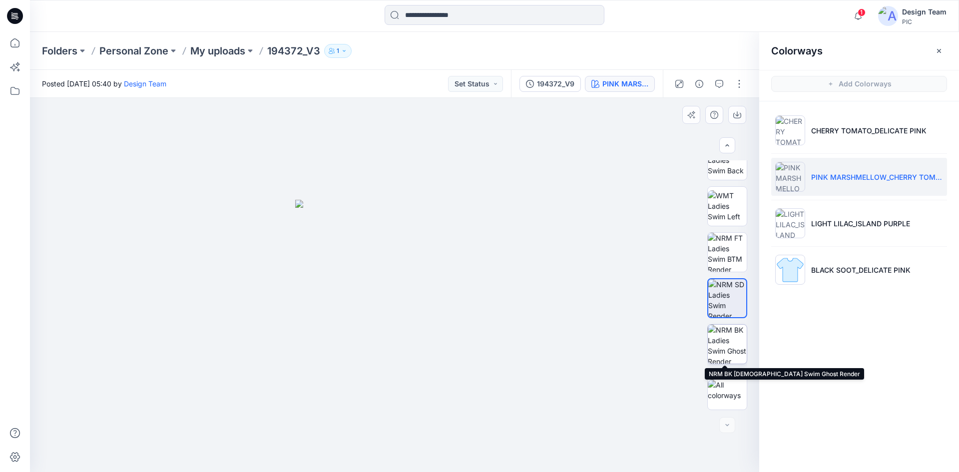
click at [734, 337] on img at bounding box center [727, 344] width 39 height 39
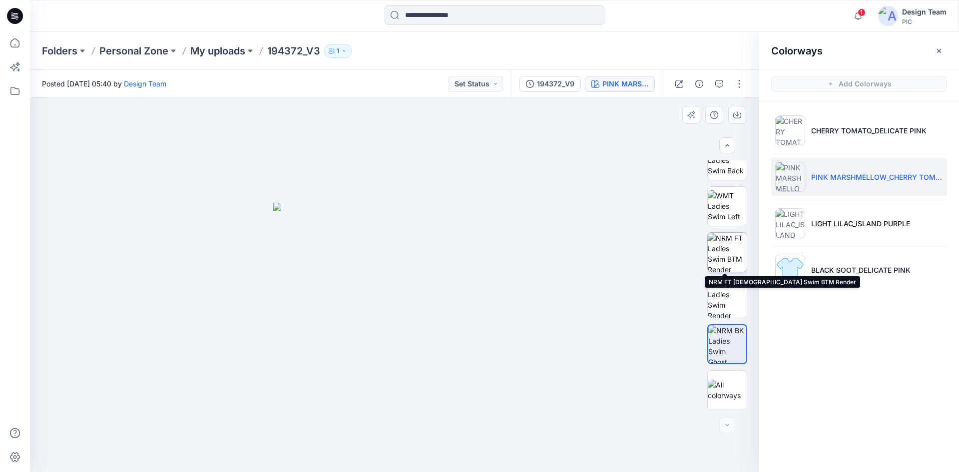
click at [736, 265] on img at bounding box center [727, 252] width 39 height 39
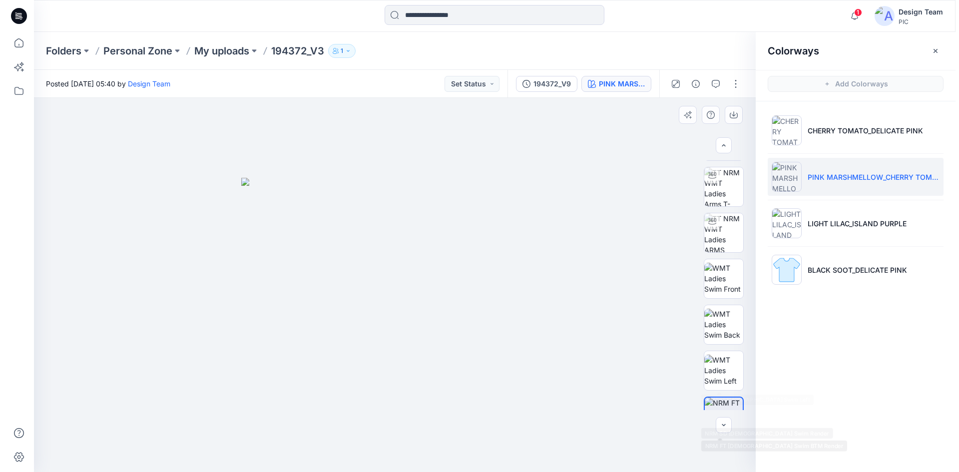
scroll to position [0, 0]
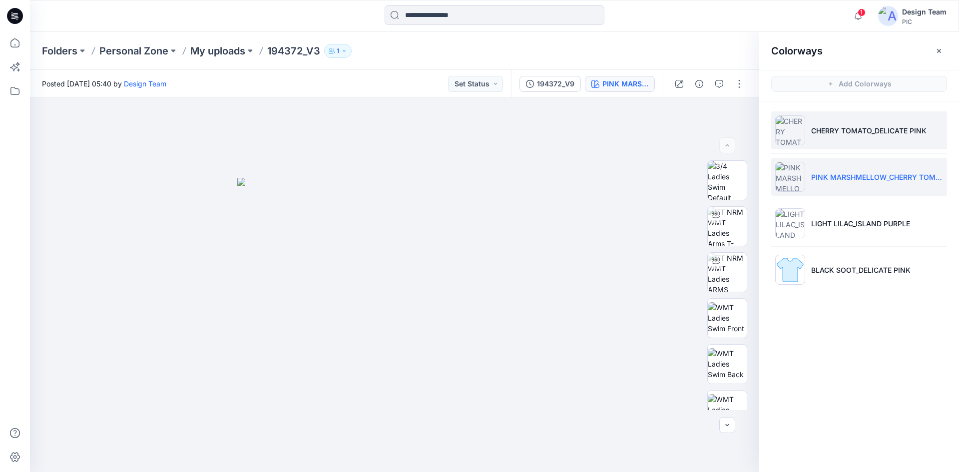
click at [817, 140] on li "CHERRY TOMATO_DELICATE PINK" at bounding box center [860, 130] width 176 height 38
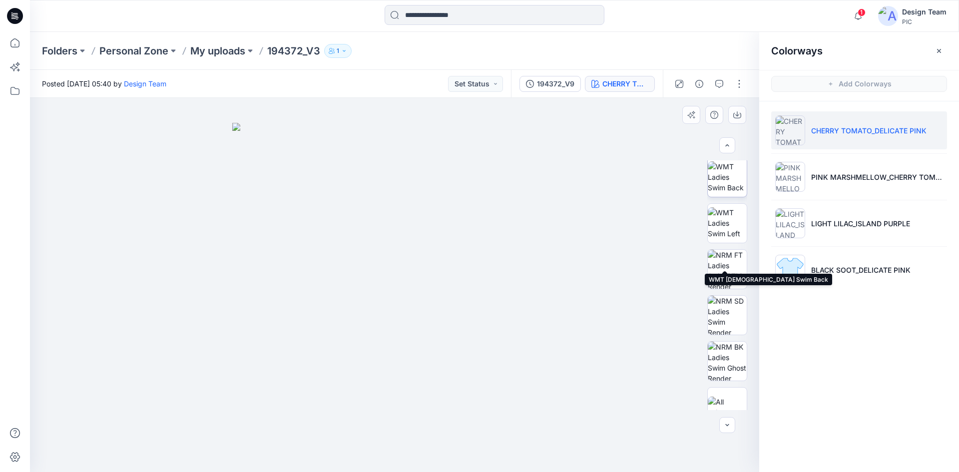
scroll to position [204, 0]
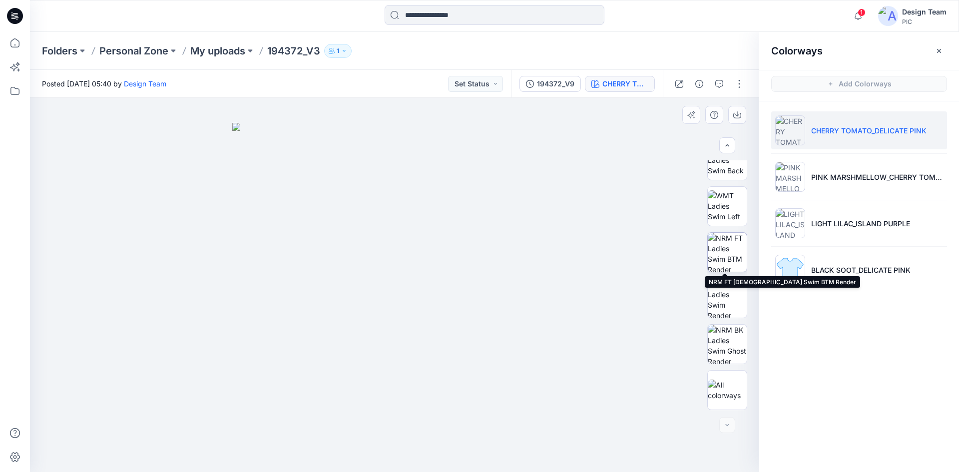
click at [727, 253] on img at bounding box center [727, 252] width 39 height 39
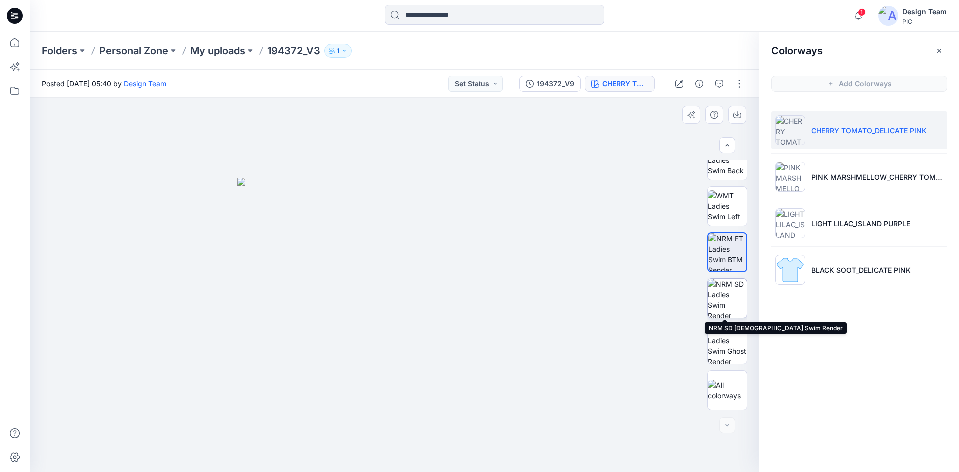
click at [726, 301] on img at bounding box center [727, 298] width 39 height 39
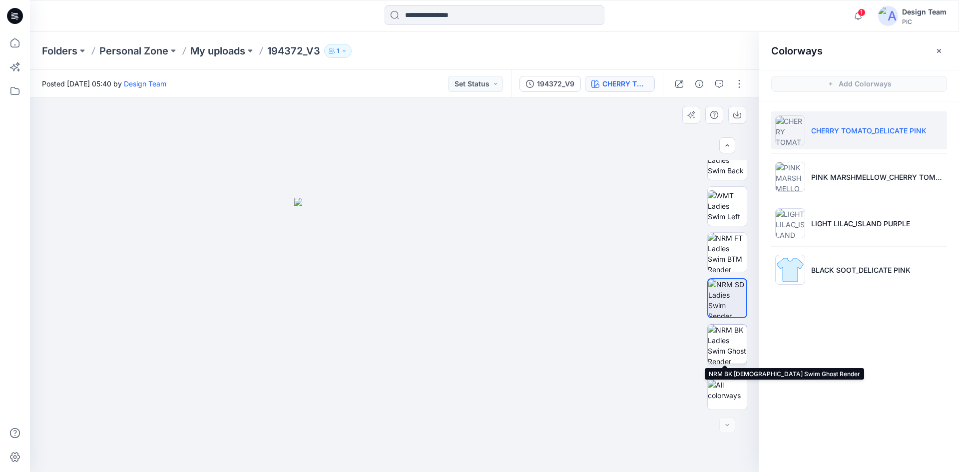
click at [736, 346] on img at bounding box center [727, 344] width 39 height 39
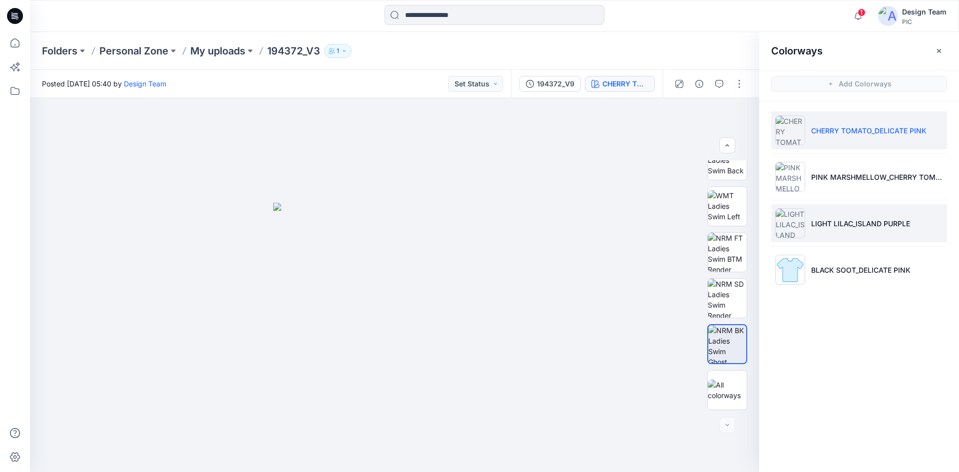
click at [891, 230] on li "LIGHT LILAC_ISLAND PURPLE" at bounding box center [860, 223] width 176 height 38
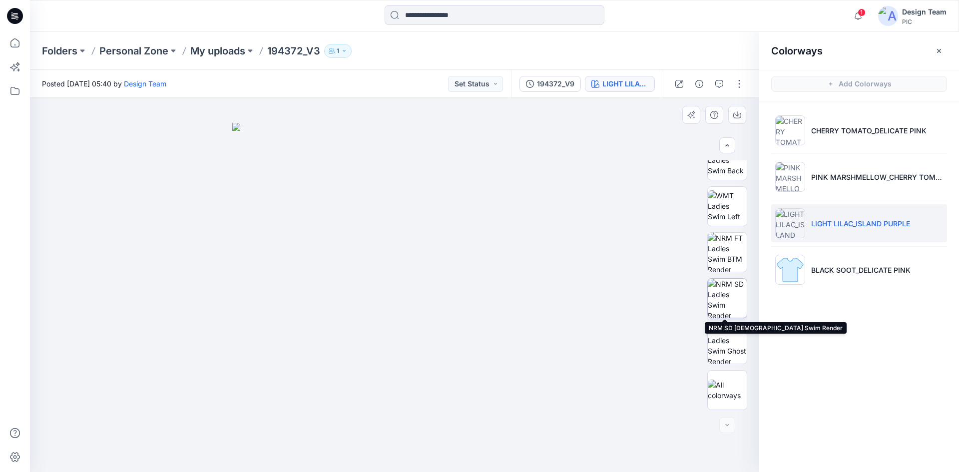
click at [728, 310] on img at bounding box center [727, 298] width 39 height 39
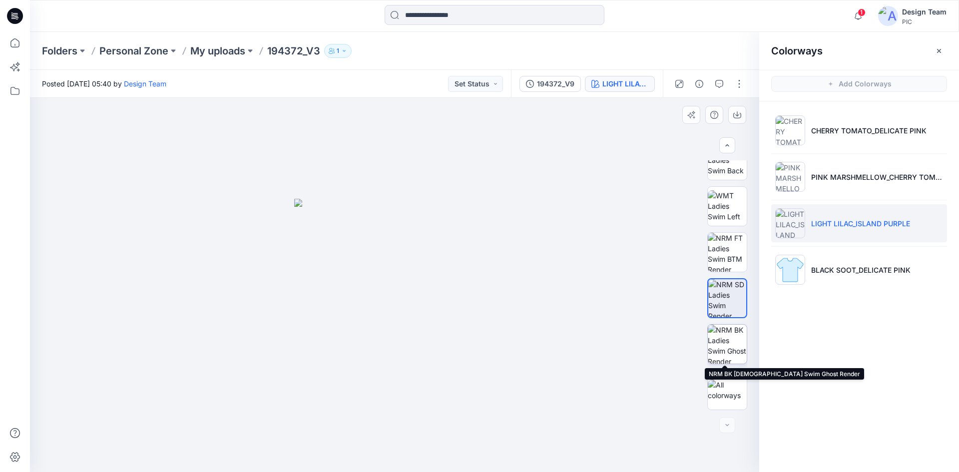
click at [732, 355] on img at bounding box center [727, 344] width 39 height 39
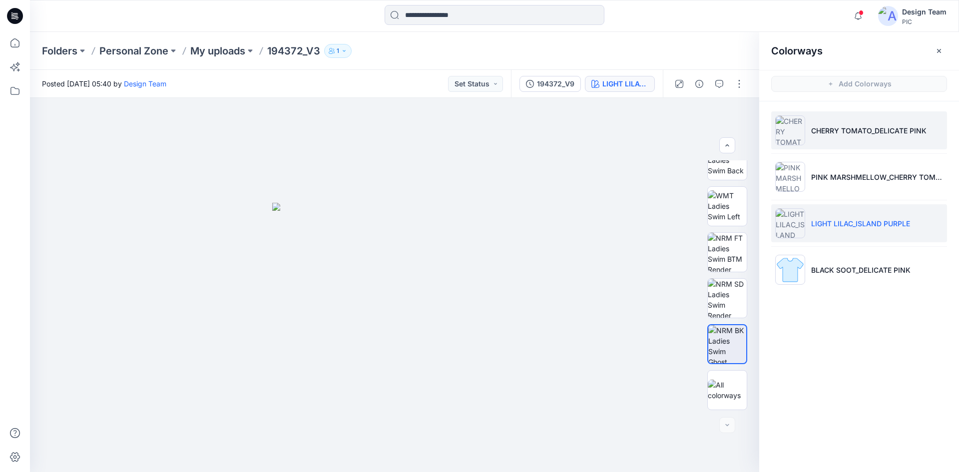
click at [862, 130] on p "CHERRY TOMATO_DELICATE PINK" at bounding box center [869, 130] width 115 height 10
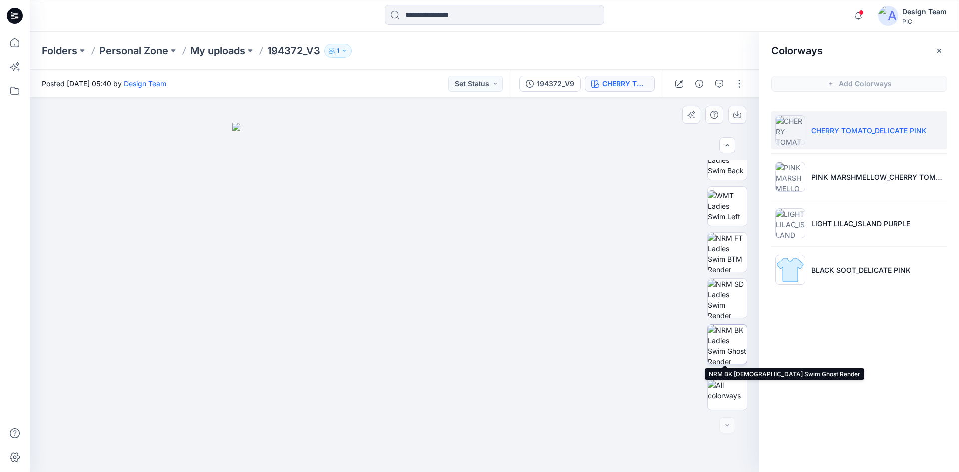
click at [729, 349] on img at bounding box center [727, 344] width 39 height 39
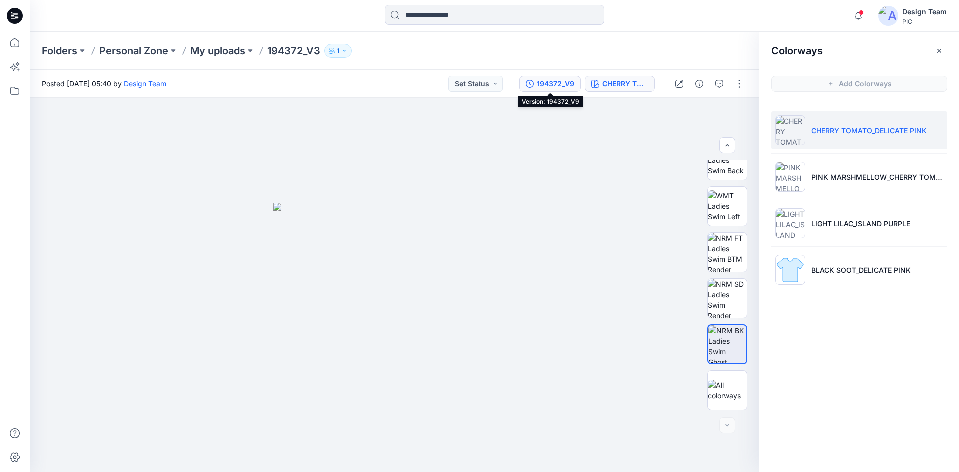
click at [565, 84] on div "194372_V9" at bounding box center [555, 83] width 37 height 11
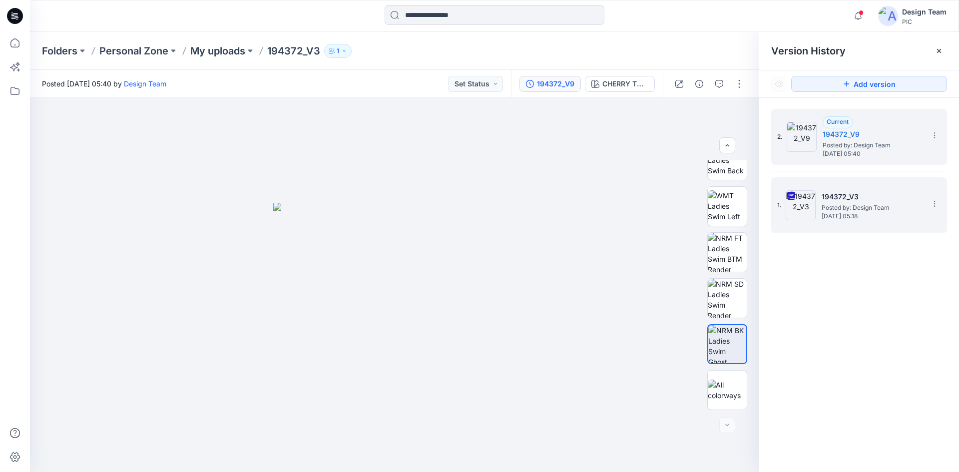
click at [880, 210] on span "Posted by: Design Team" at bounding box center [872, 208] width 100 height 10
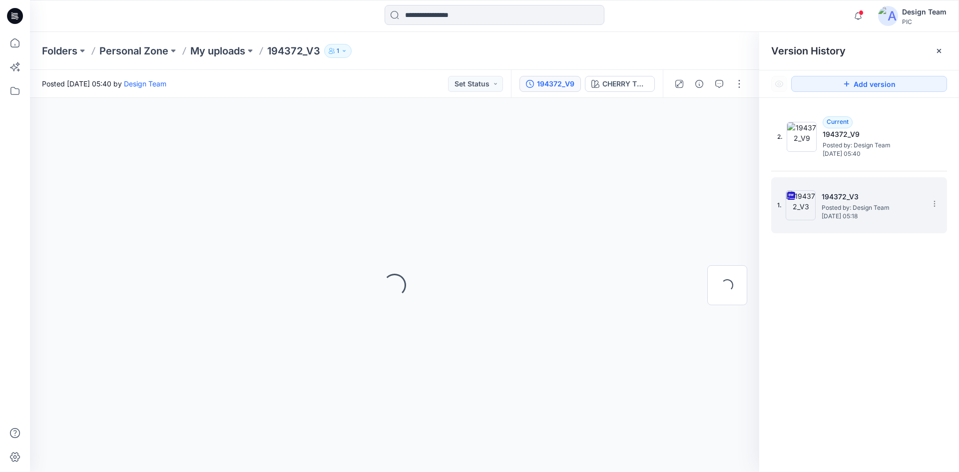
scroll to position [0, 0]
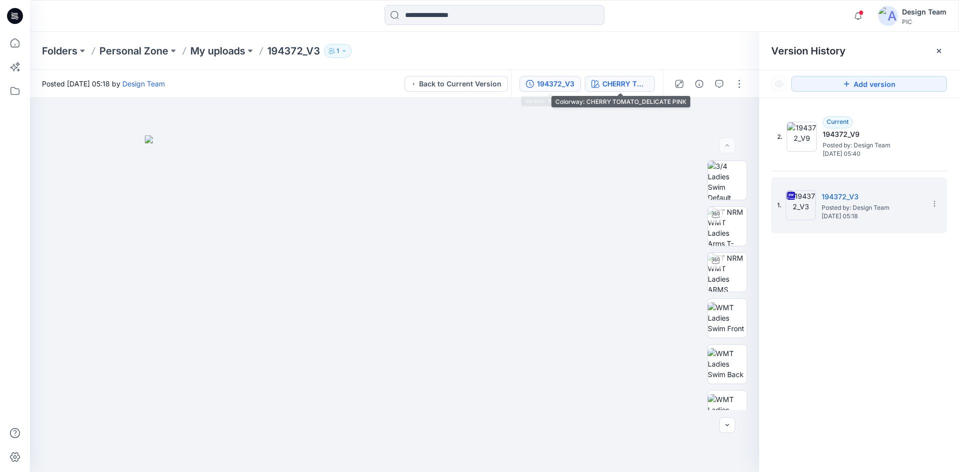
click at [619, 79] on div "CHERRY TOMATO_DELICATE PINK" at bounding box center [626, 83] width 46 height 11
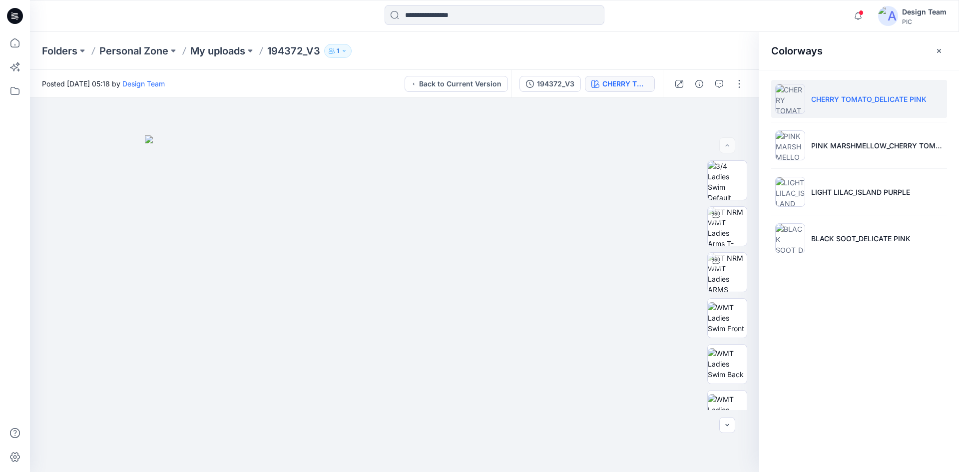
click at [889, 110] on li "CHERRY TOMATO_DELICATE PINK" at bounding box center [860, 99] width 176 height 38
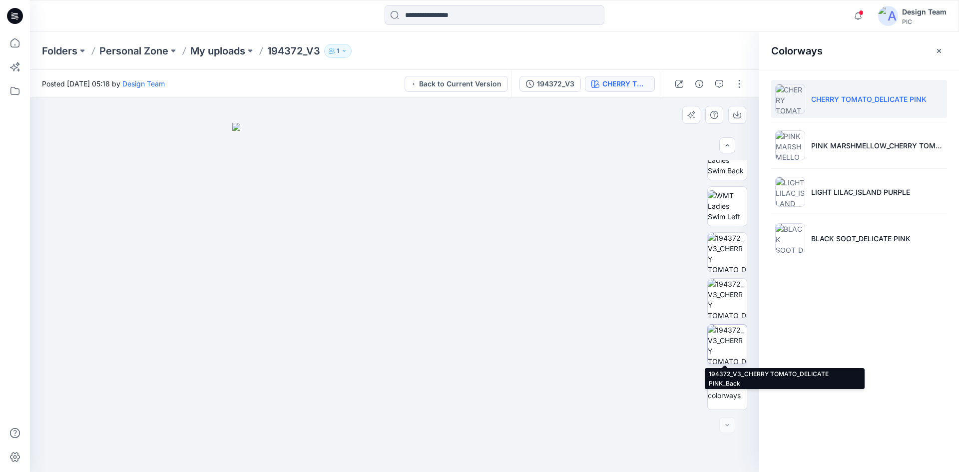
click at [722, 332] on img at bounding box center [727, 344] width 39 height 39
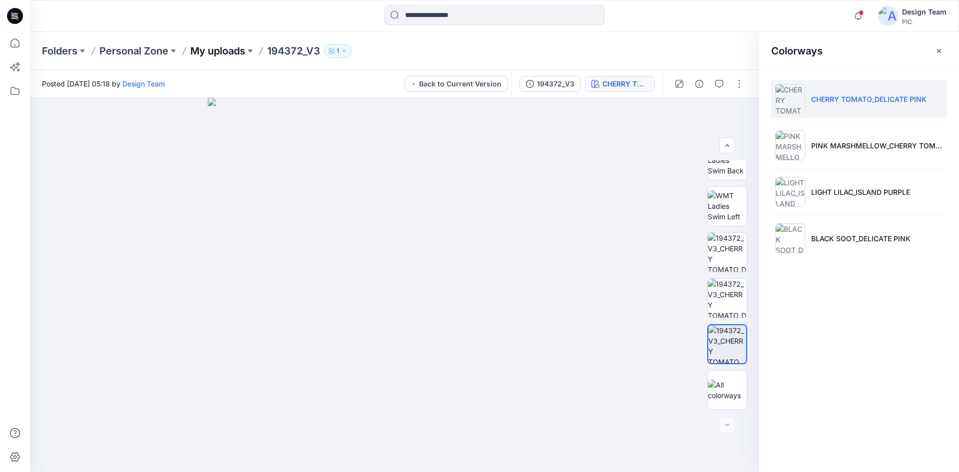
click at [224, 52] on p "My uploads" at bounding box center [217, 51] width 55 height 14
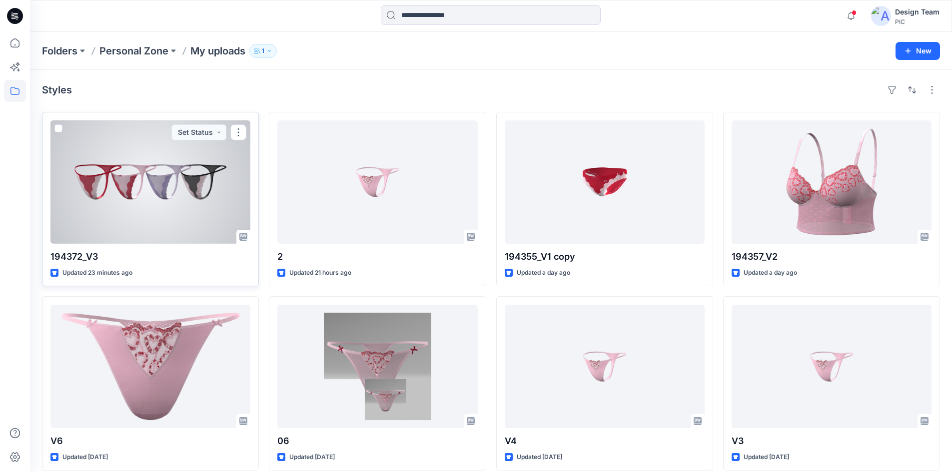
click at [179, 218] on div at bounding box center [150, 181] width 200 height 123
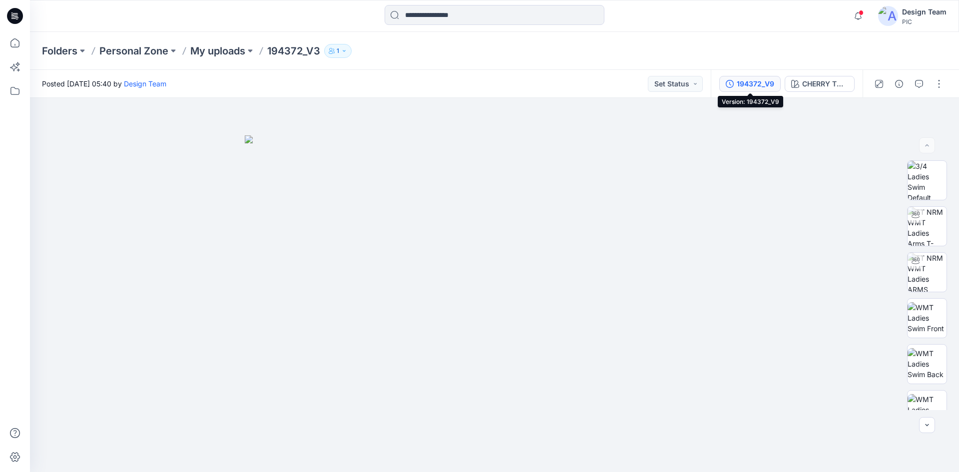
click at [746, 86] on div "194372_V9" at bounding box center [755, 83] width 37 height 11
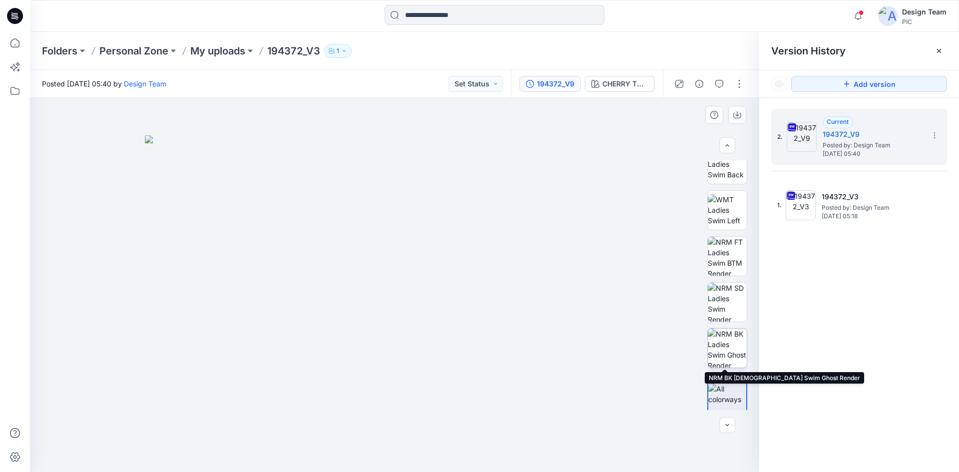
scroll to position [204, 0]
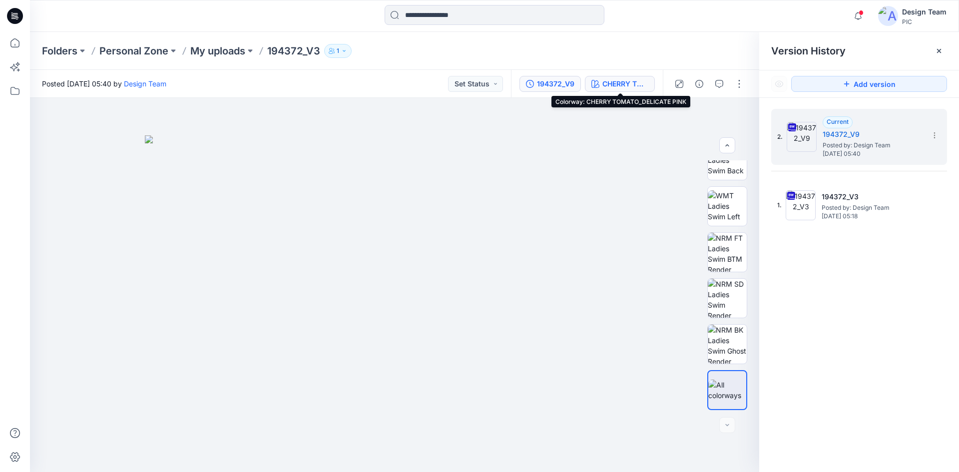
click at [602, 85] on button "CHERRY TOMATO_DELICATE PINK" at bounding box center [620, 84] width 70 height 16
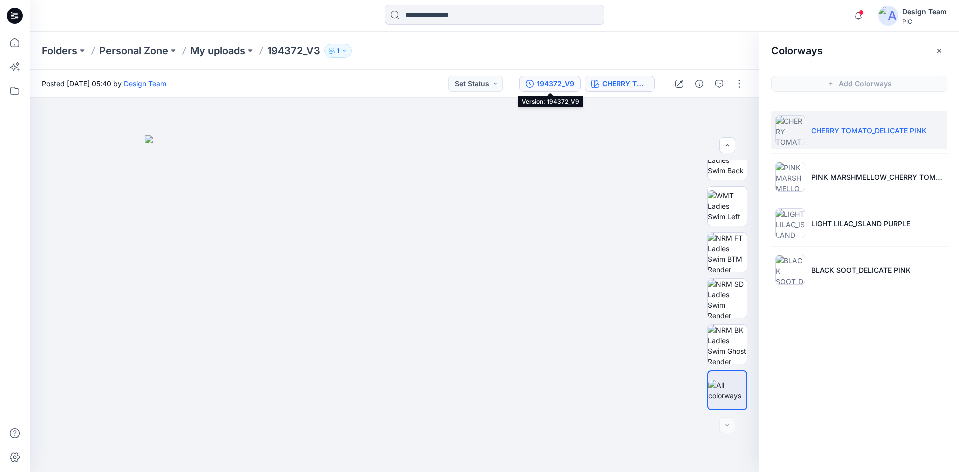
click at [563, 86] on div "194372_V9" at bounding box center [555, 83] width 37 height 11
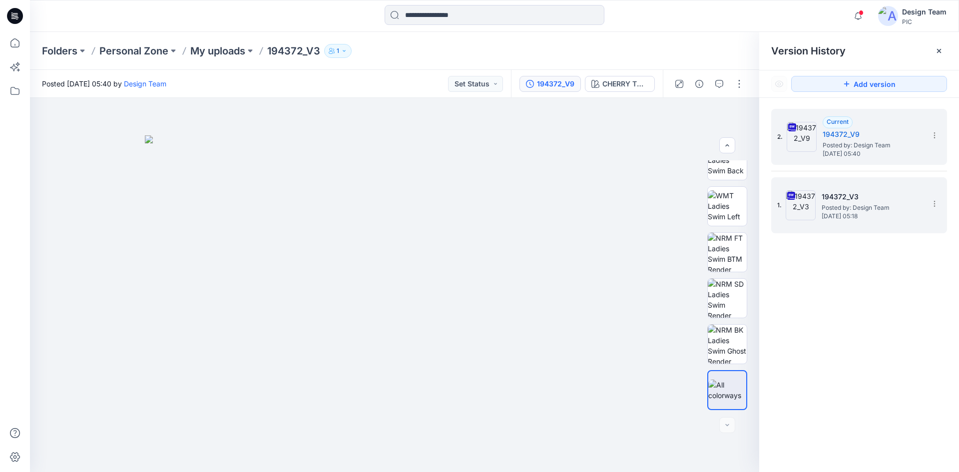
click at [865, 207] on span "Posted by: Design Team" at bounding box center [872, 208] width 100 height 10
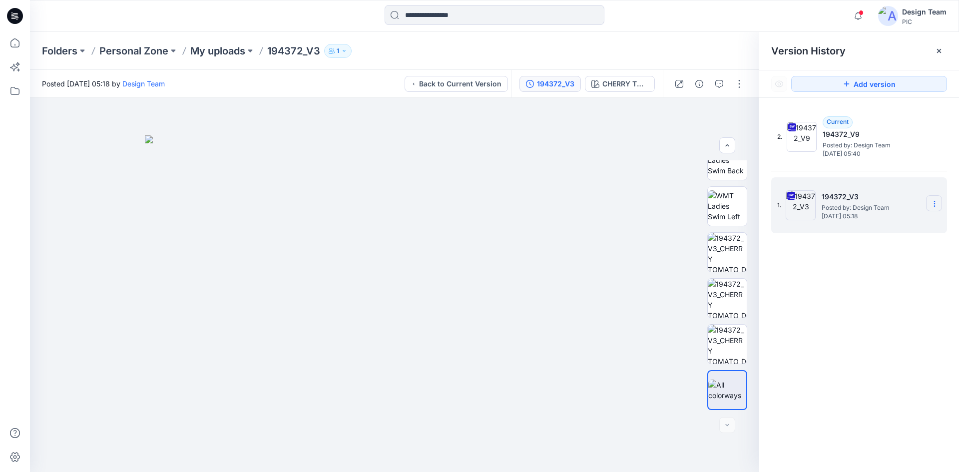
click at [933, 203] on icon at bounding box center [935, 204] width 8 height 8
click at [869, 219] on span "Download Source BW File" at bounding box center [885, 223] width 84 height 12
click at [591, 357] on img at bounding box center [395, 303] width 500 height 337
click at [744, 82] on button "button" at bounding box center [740, 84] width 16 height 16
drag, startPoint x: 893, startPoint y: 381, endPoint x: 870, endPoint y: 333, distance: 52.7
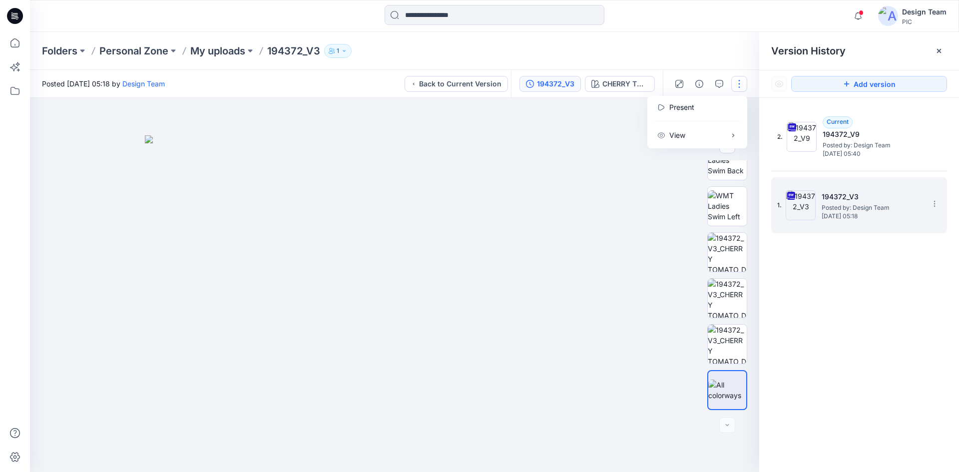
click at [893, 376] on div "2. Current 194372_V9 Posted by: Design Team Sunday, October 12, 2025 05:40 1. 1…" at bounding box center [860, 292] width 200 height 389
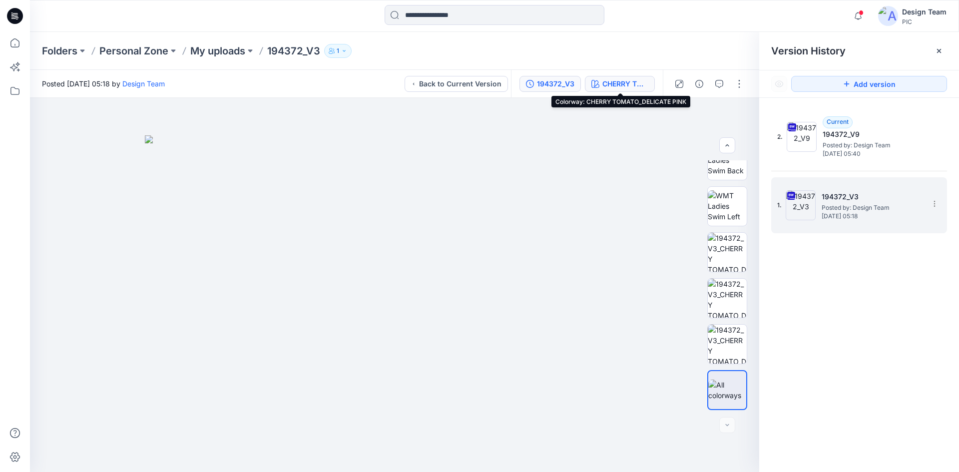
click at [614, 81] on div "CHERRY TOMATO_DELICATE PINK" at bounding box center [626, 83] width 46 height 11
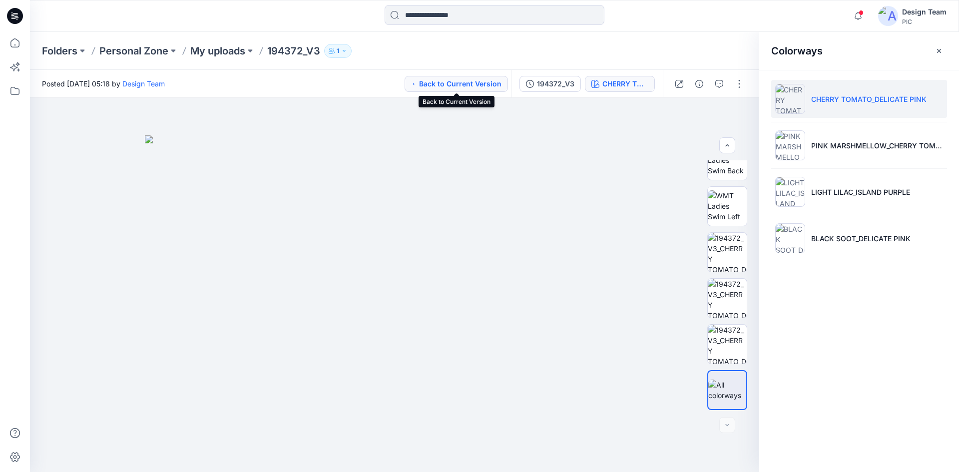
click at [495, 84] on button "Back to Current Version" at bounding box center [456, 84] width 103 height 16
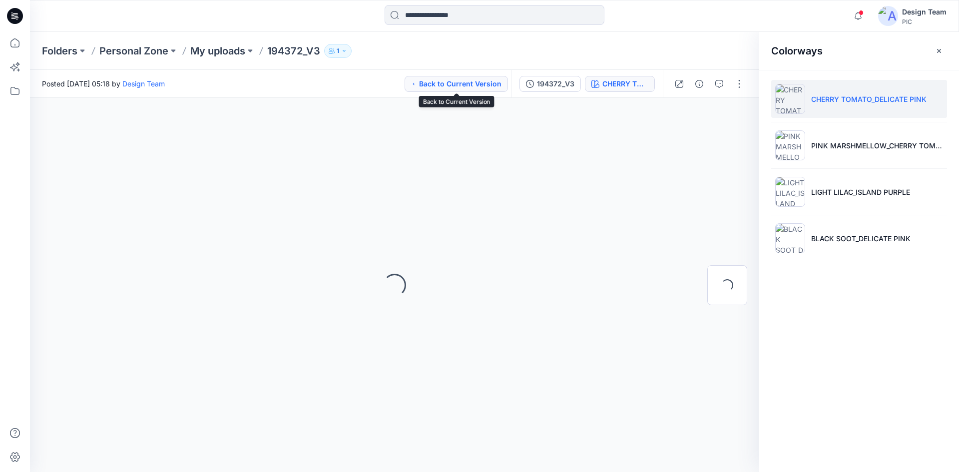
scroll to position [0, 0]
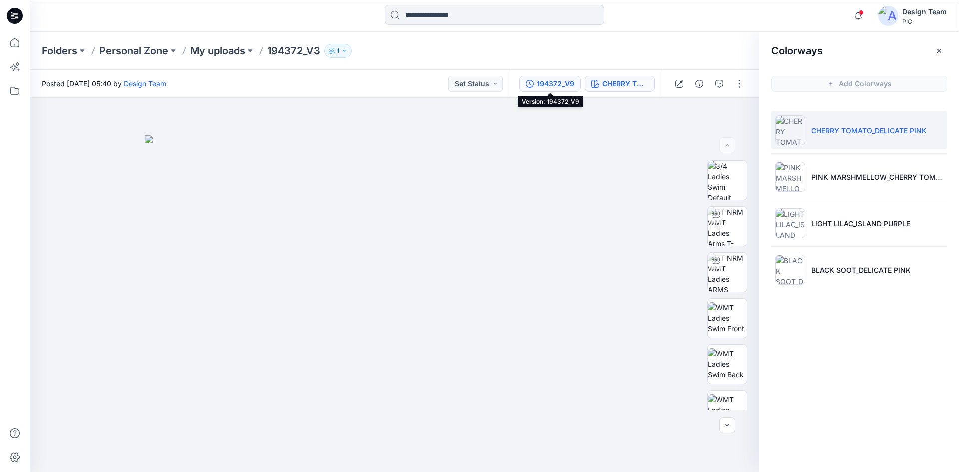
click at [566, 81] on div "194372_V9" at bounding box center [555, 83] width 37 height 11
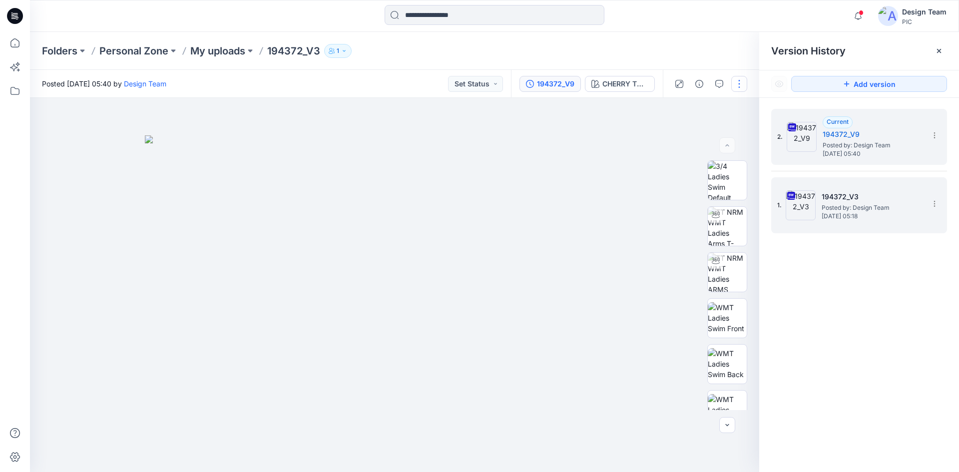
click at [739, 84] on button "button" at bounding box center [740, 84] width 16 height 16
click at [710, 132] on button "Edit" at bounding box center [698, 135] width 92 height 18
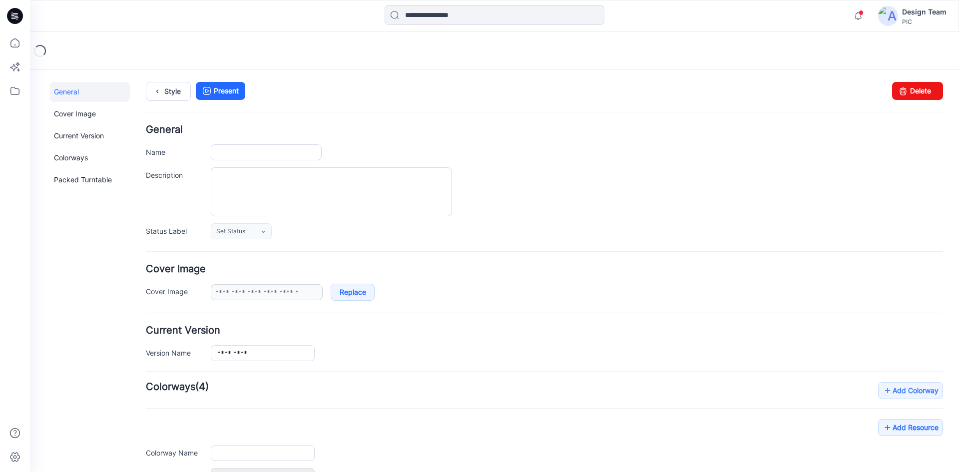
type input "*********"
type input "**********"
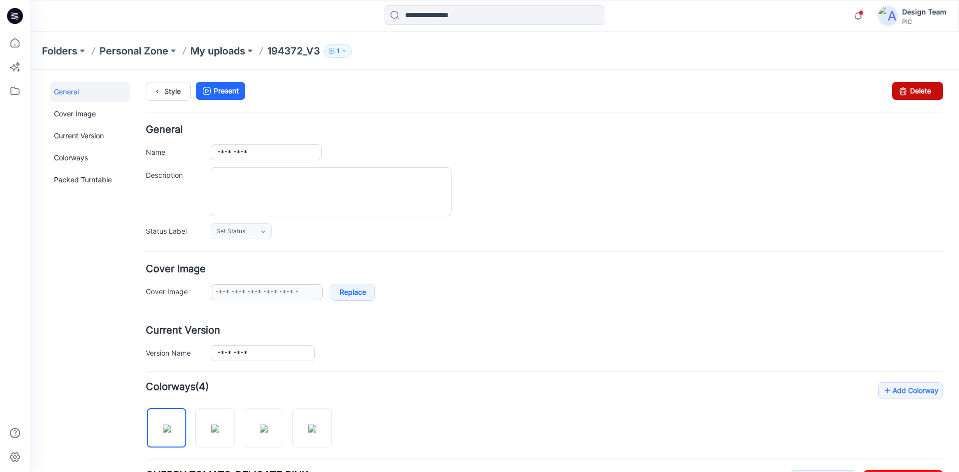
drag, startPoint x: 558, startPoint y: 124, endPoint x: 907, endPoint y: 88, distance: 350.7
click at [907, 88] on link "Delete" at bounding box center [917, 91] width 51 height 18
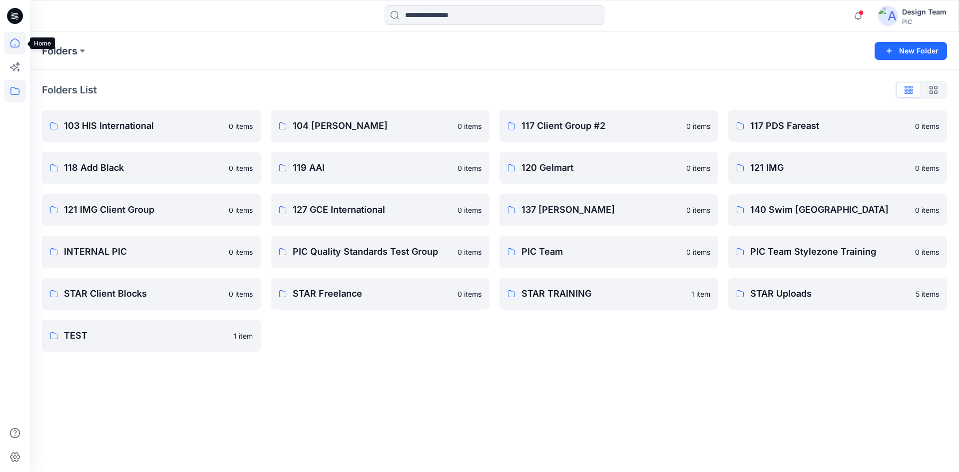
click at [22, 39] on icon at bounding box center [15, 43] width 22 height 22
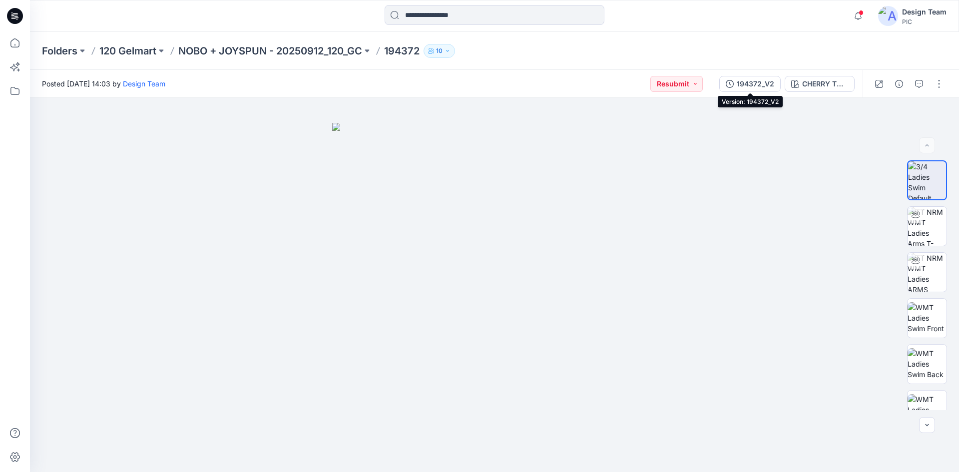
click at [753, 86] on div "194372_V2" at bounding box center [755, 83] width 37 height 11
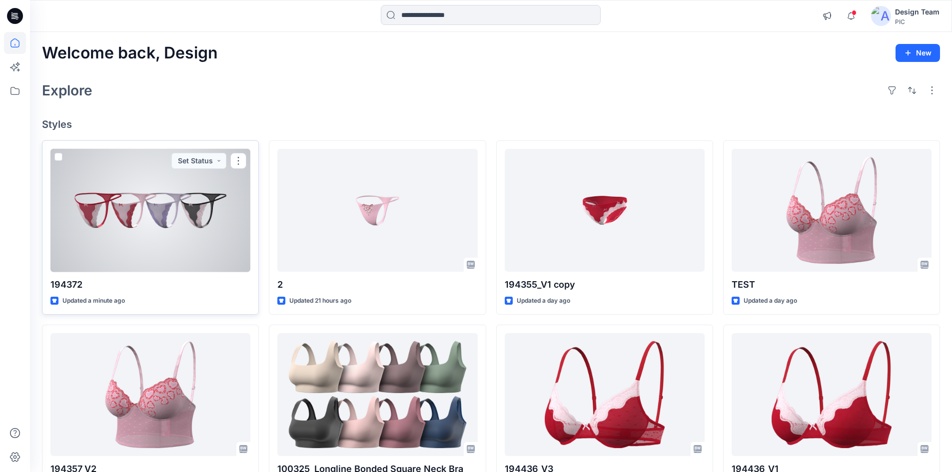
click at [127, 218] on div at bounding box center [150, 210] width 200 height 123
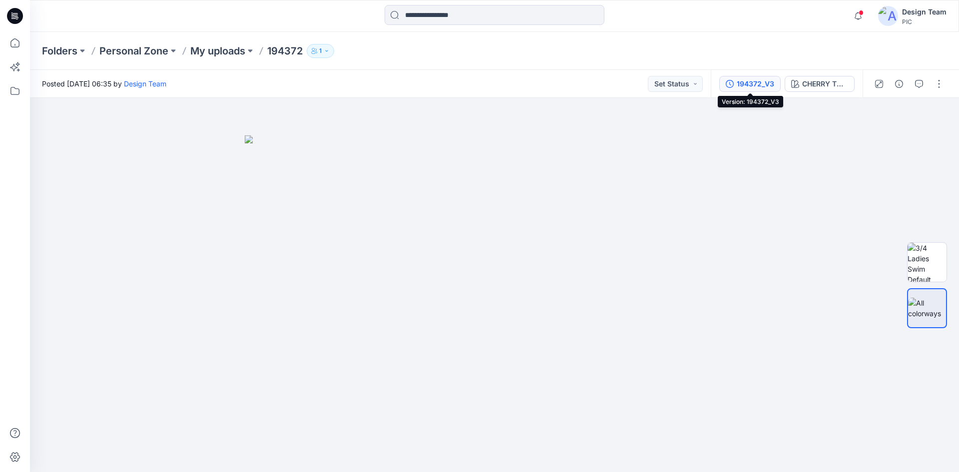
click at [751, 84] on div "194372_V3" at bounding box center [755, 83] width 37 height 11
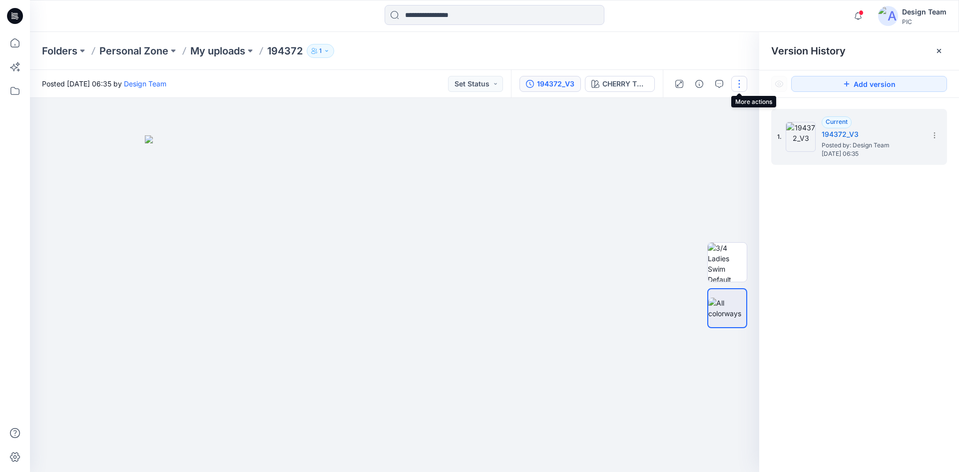
click at [739, 79] on button "button" at bounding box center [740, 84] width 16 height 16
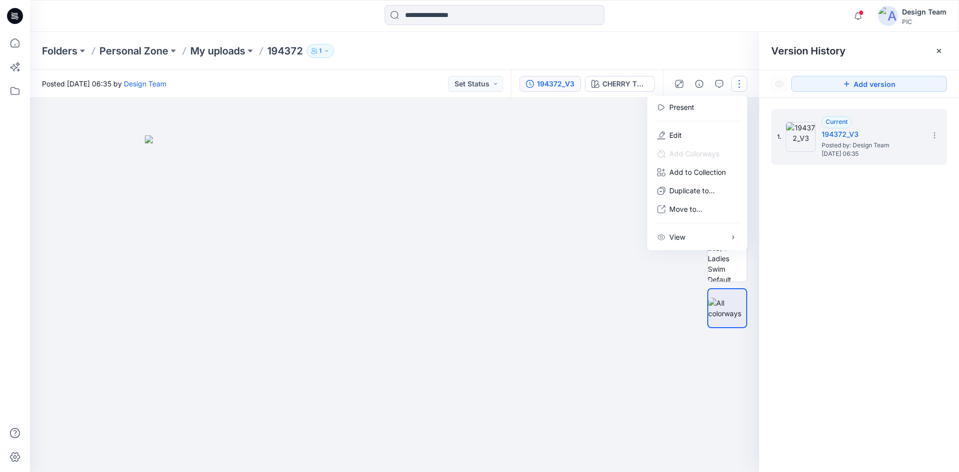
click at [528, 175] on img at bounding box center [395, 303] width 500 height 337
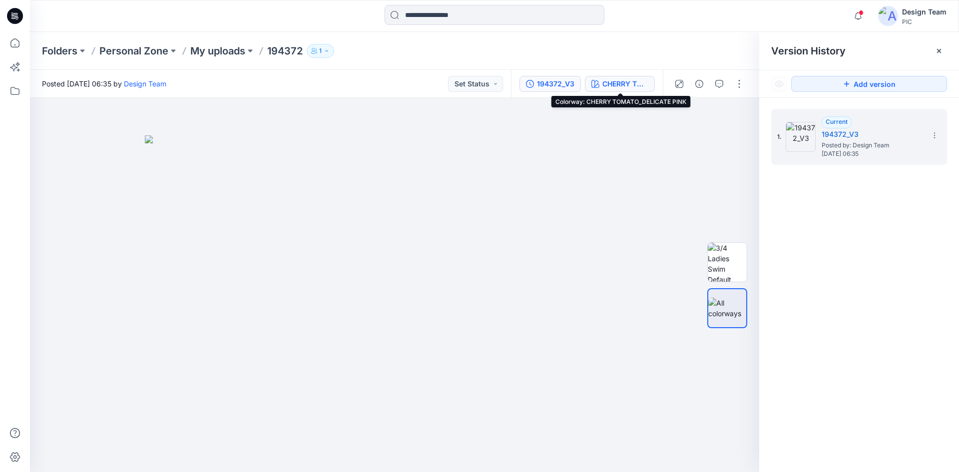
click at [612, 83] on div "CHERRY TOMATO_DELICATE PINK" at bounding box center [626, 83] width 46 height 11
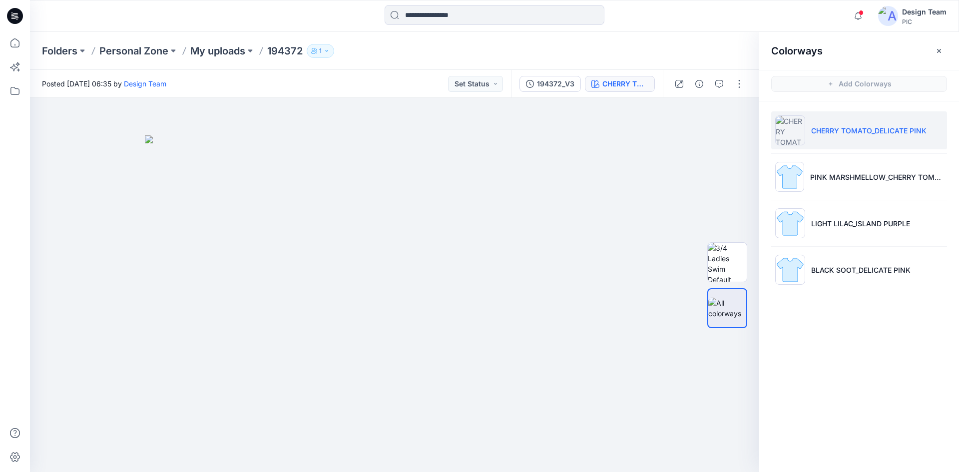
click at [846, 132] on p "CHERRY TOMATO_DELICATE PINK" at bounding box center [869, 130] width 115 height 10
click at [740, 82] on button "button" at bounding box center [740, 84] width 16 height 16
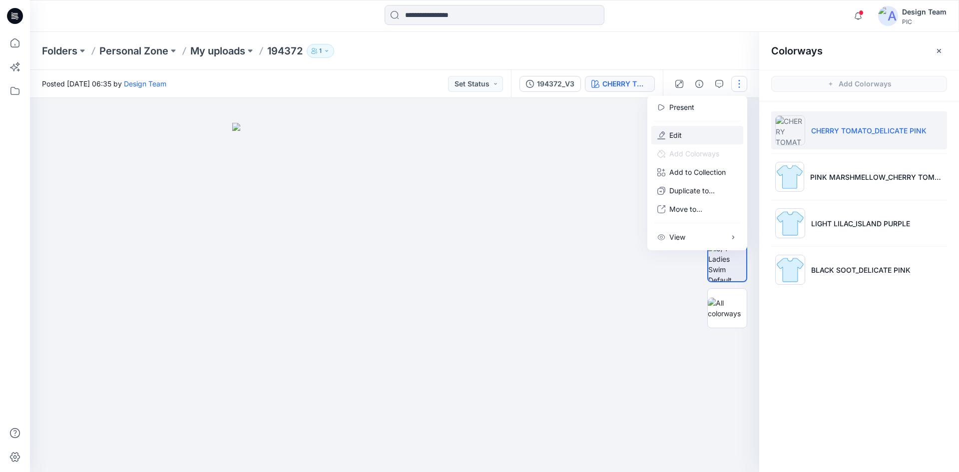
click at [700, 134] on button "Edit" at bounding box center [698, 135] width 92 height 18
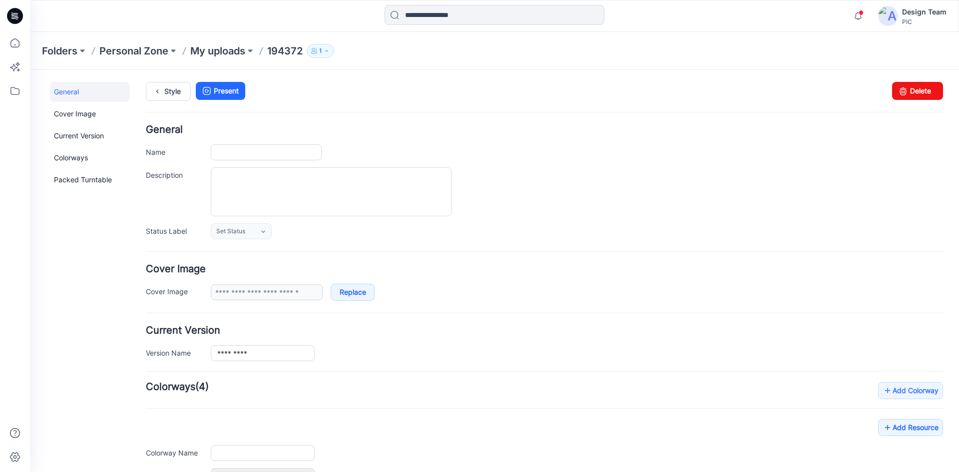
type input "******"
type input "**********"
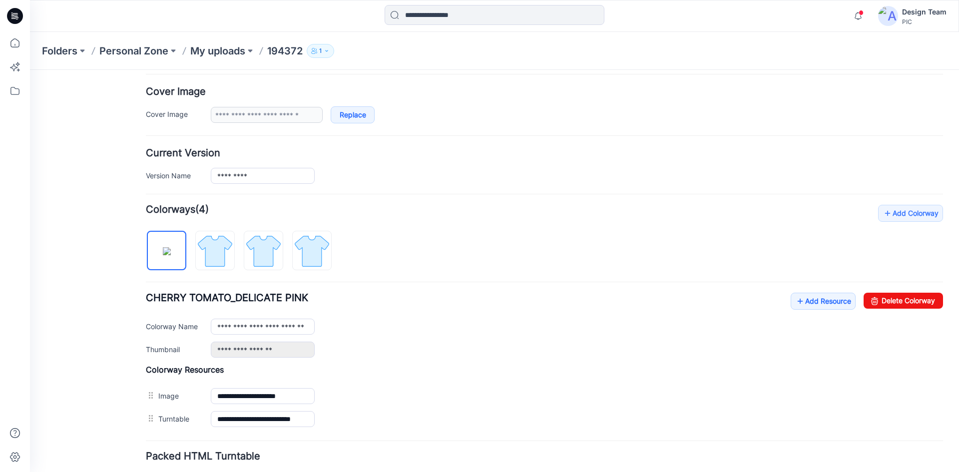
scroll to position [200, 0]
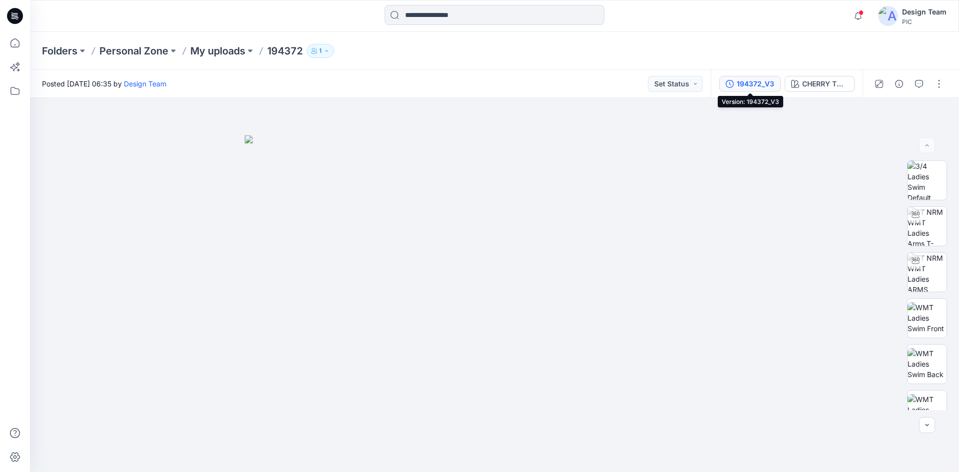
click at [761, 85] on div "194372_V3" at bounding box center [755, 83] width 37 height 11
click at [742, 86] on div "194372_V3" at bounding box center [755, 83] width 37 height 11
click at [751, 86] on div "194372_V3" at bounding box center [755, 83] width 37 height 11
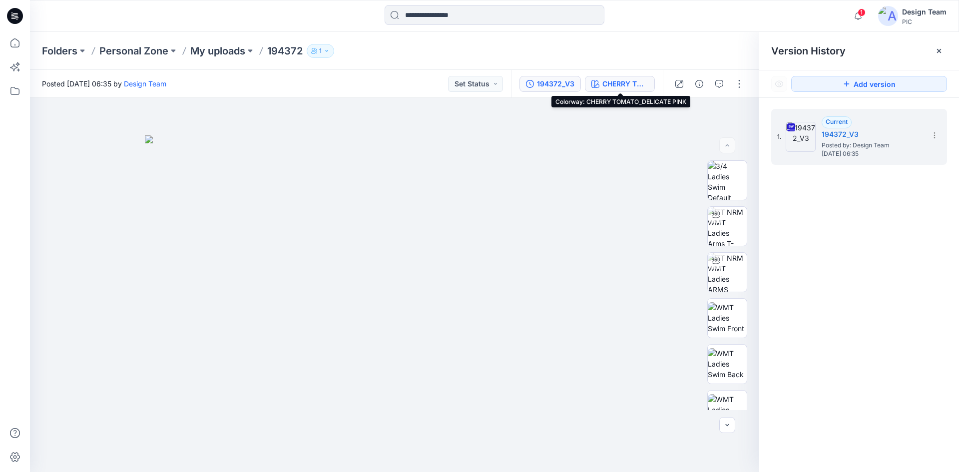
click at [611, 87] on div "CHERRY TOMATO_DELICATE PINK" at bounding box center [626, 83] width 46 height 11
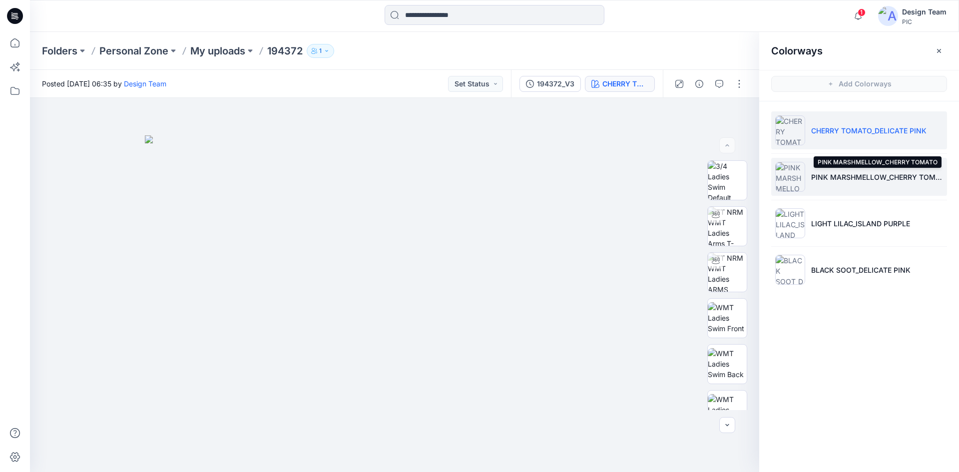
click at [831, 181] on p "PINK MARSHMELLOW_CHERRY TOMATO" at bounding box center [878, 177] width 132 height 10
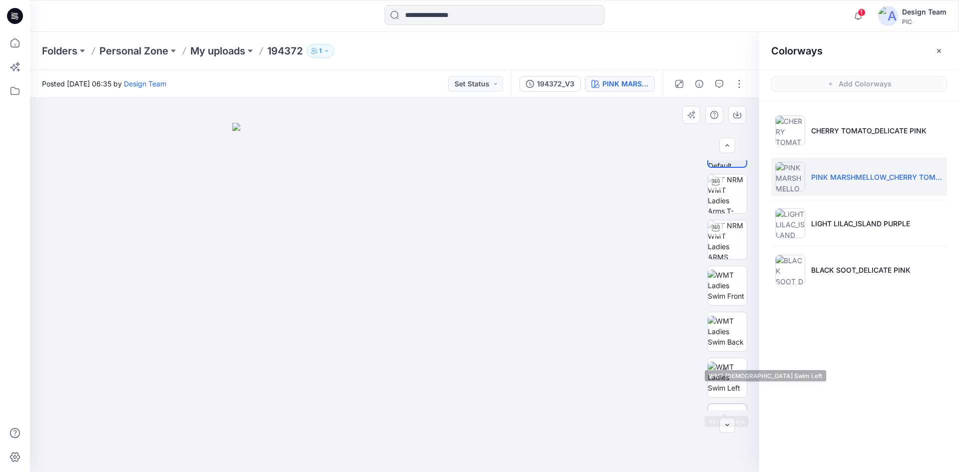
scroll to position [66, 0]
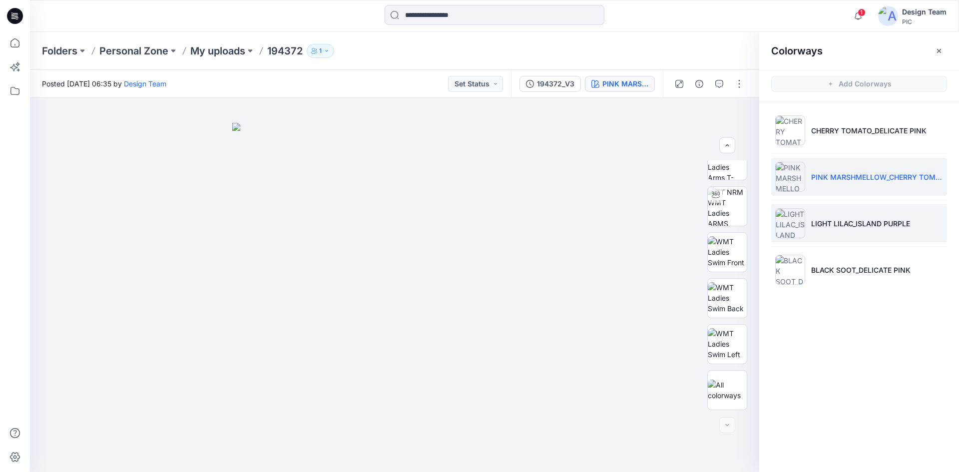
click at [844, 237] on li "LIGHT LILAC_ISLAND PURPLE" at bounding box center [860, 223] width 176 height 38
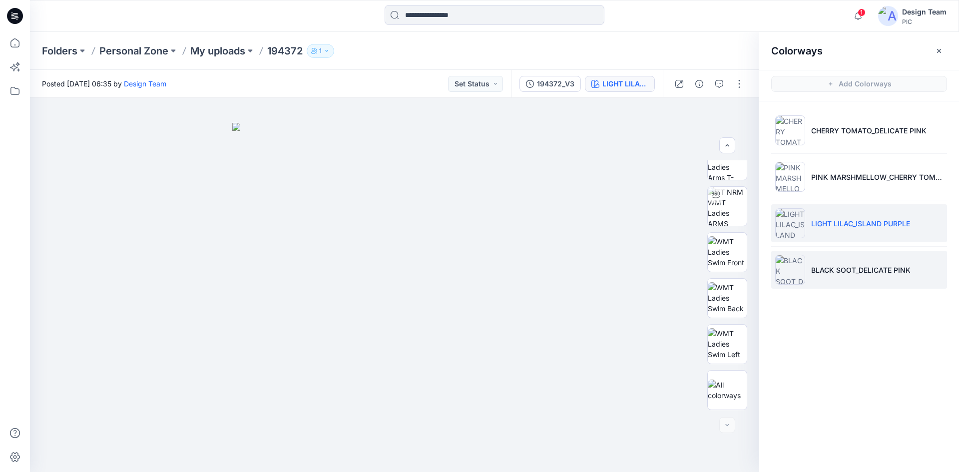
click at [850, 273] on p "BLACK SOOT_DELICATE PINK" at bounding box center [861, 270] width 99 height 10
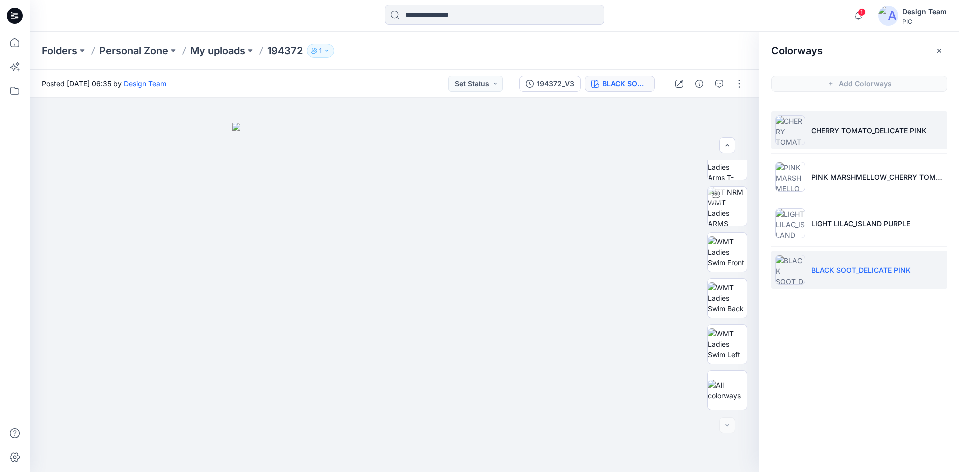
click at [852, 143] on li "CHERRY TOMATO_DELICATE PINK" at bounding box center [860, 130] width 176 height 38
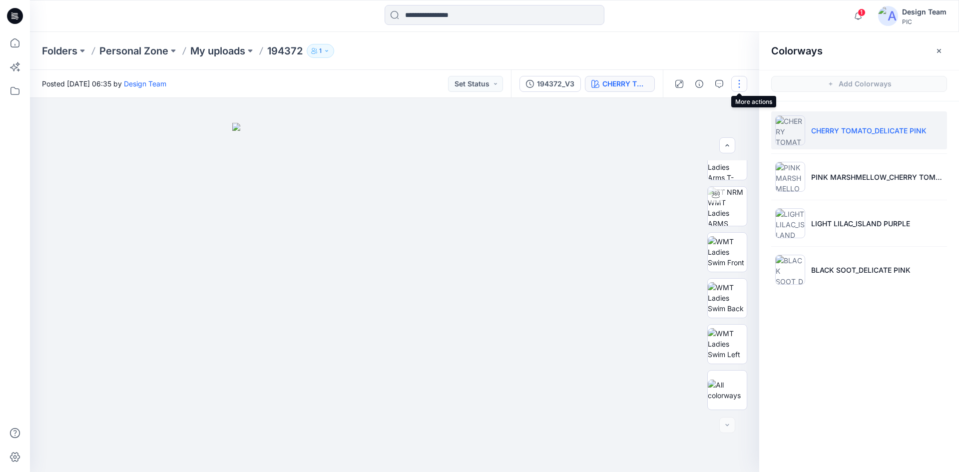
click at [738, 84] on button "button" at bounding box center [740, 84] width 16 height 16
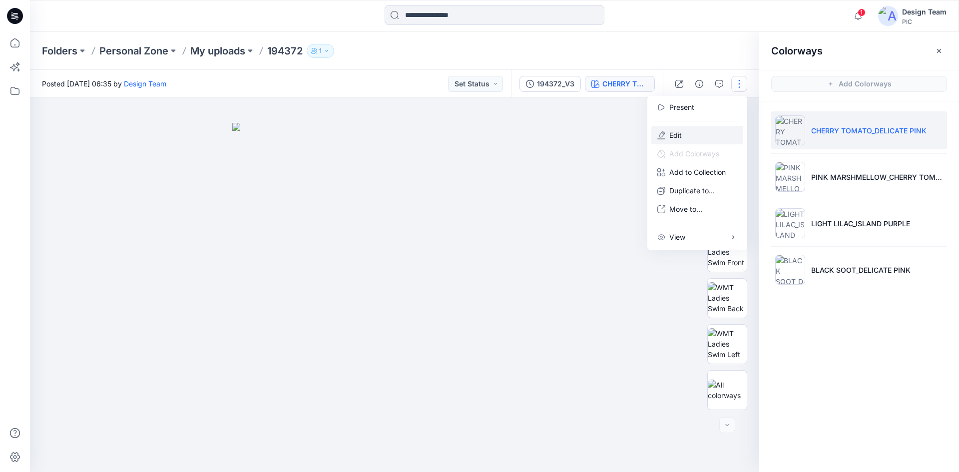
click at [706, 130] on button "Edit" at bounding box center [698, 135] width 92 height 18
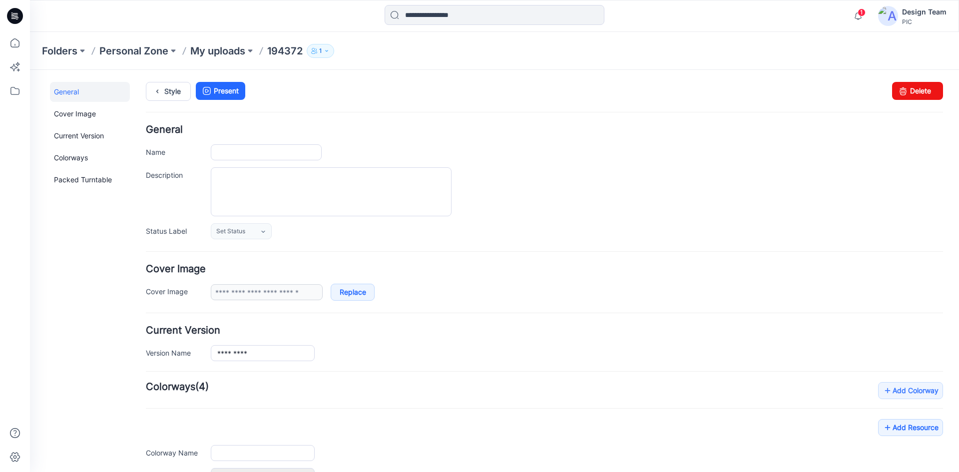
type input "******"
type input "**********"
click at [265, 153] on input "******" at bounding box center [266, 152] width 111 height 16
click at [619, 154] on div "*********" at bounding box center [577, 152] width 733 height 16
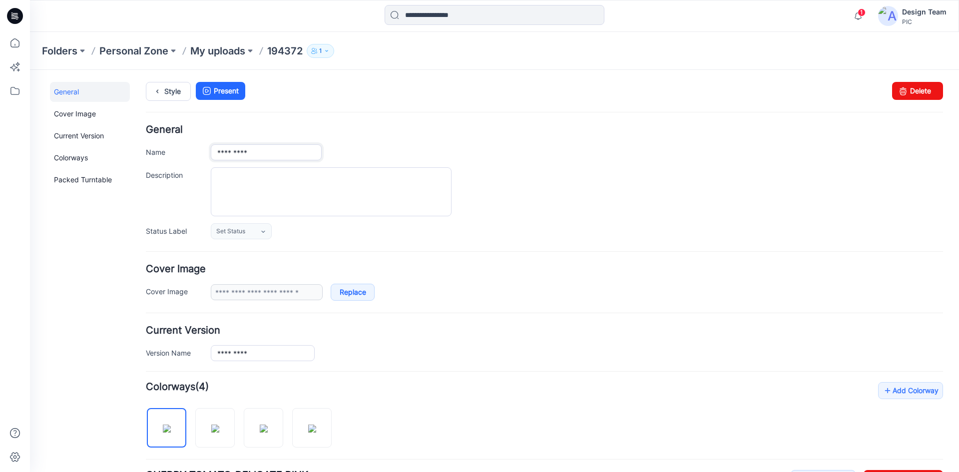
click at [265, 154] on input "*********" at bounding box center [266, 152] width 111 height 16
type input "******"
click at [463, 145] on div "******" at bounding box center [577, 152] width 733 height 16
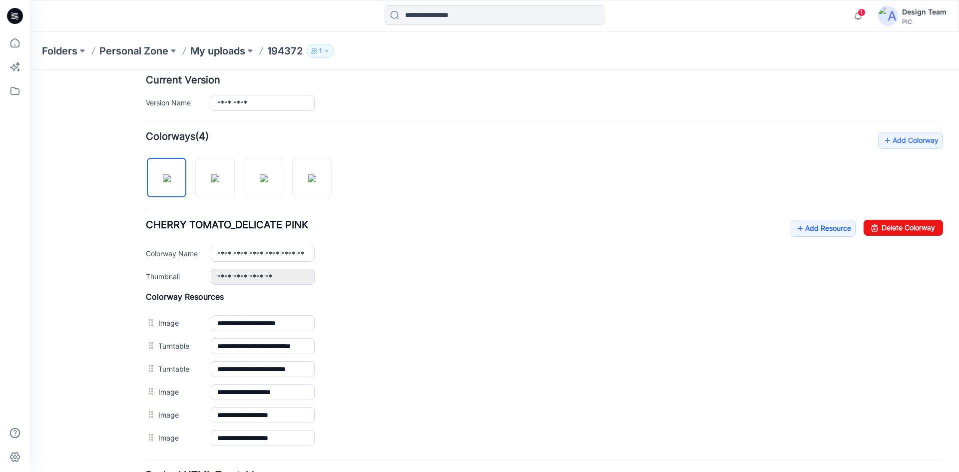
scroll to position [300, 0]
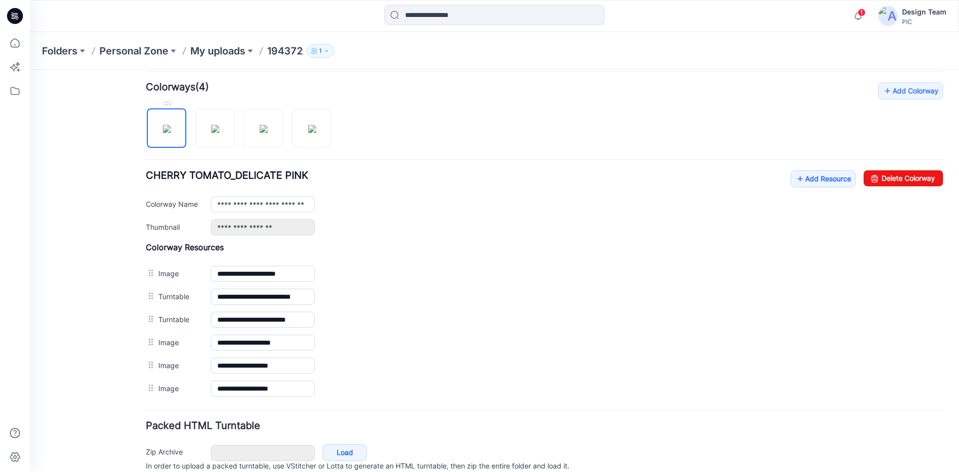
click at [168, 133] on img at bounding box center [167, 129] width 8 height 8
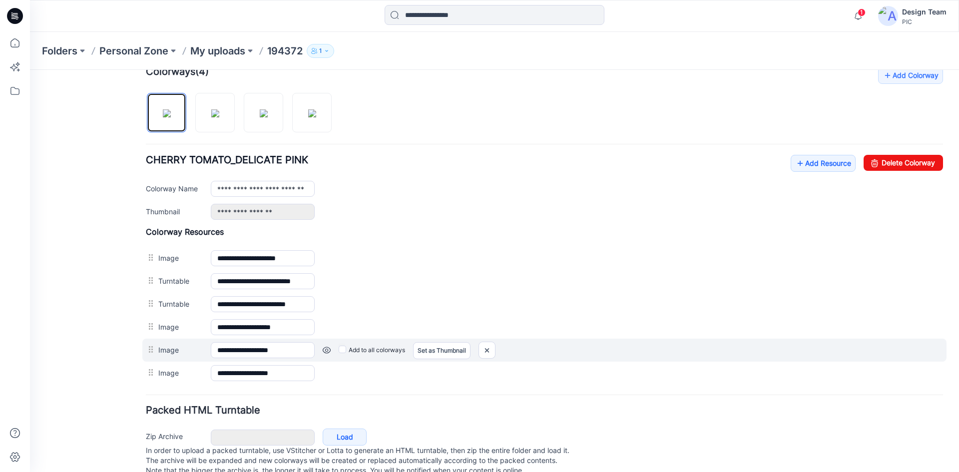
scroll to position [342, 0]
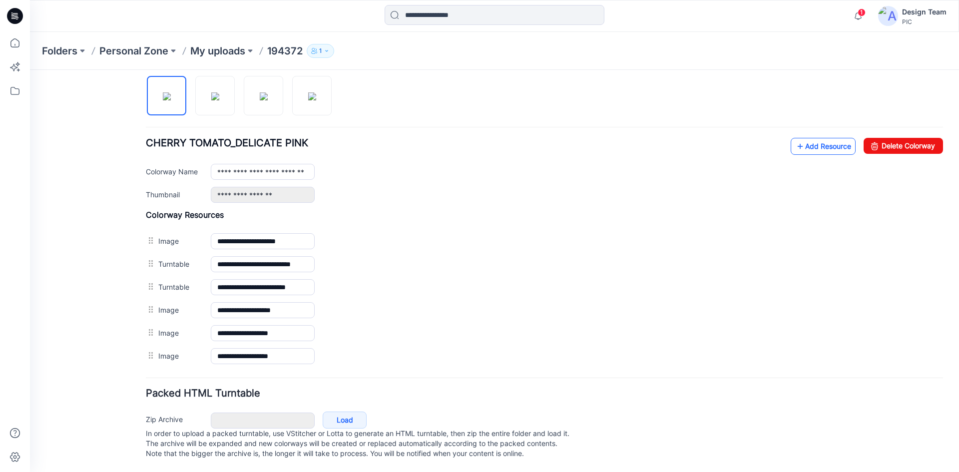
click at [809, 138] on link "Add Resource" at bounding box center [823, 146] width 65 height 17
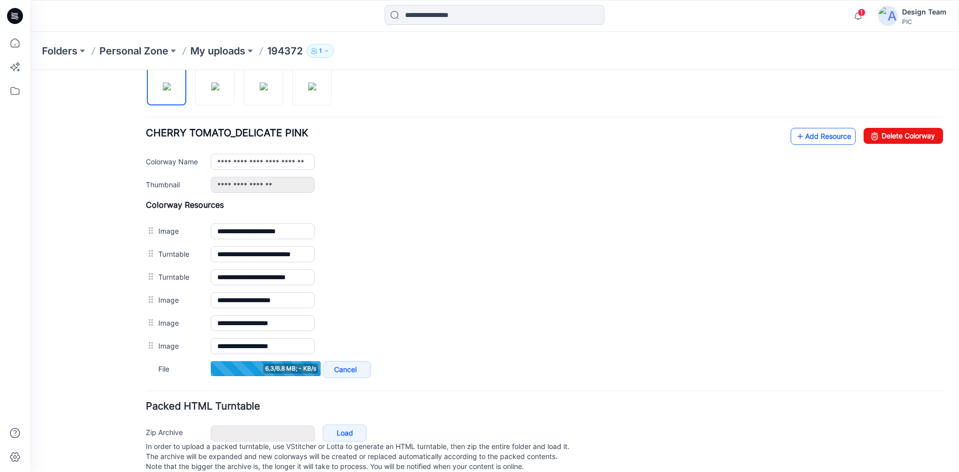
click at [820, 138] on link "Add Resource" at bounding box center [823, 136] width 65 height 17
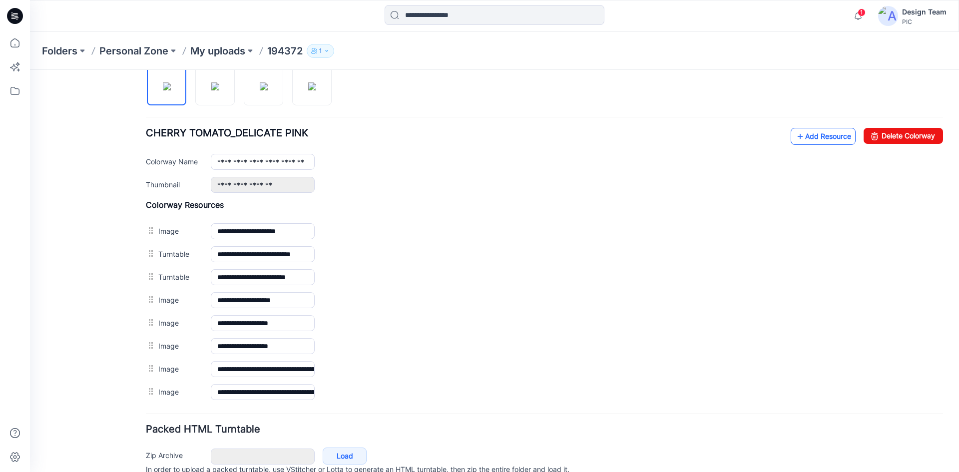
click at [823, 130] on link "Add Resource" at bounding box center [823, 136] width 65 height 17
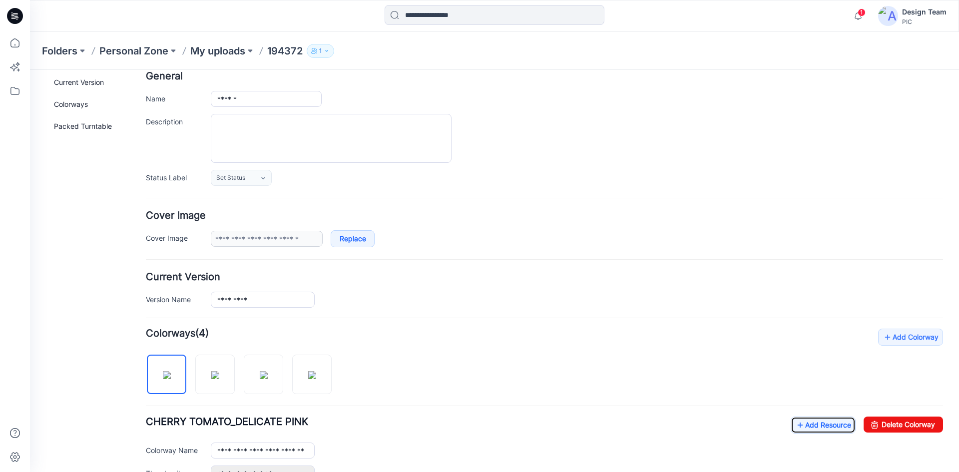
scroll to position [0, 0]
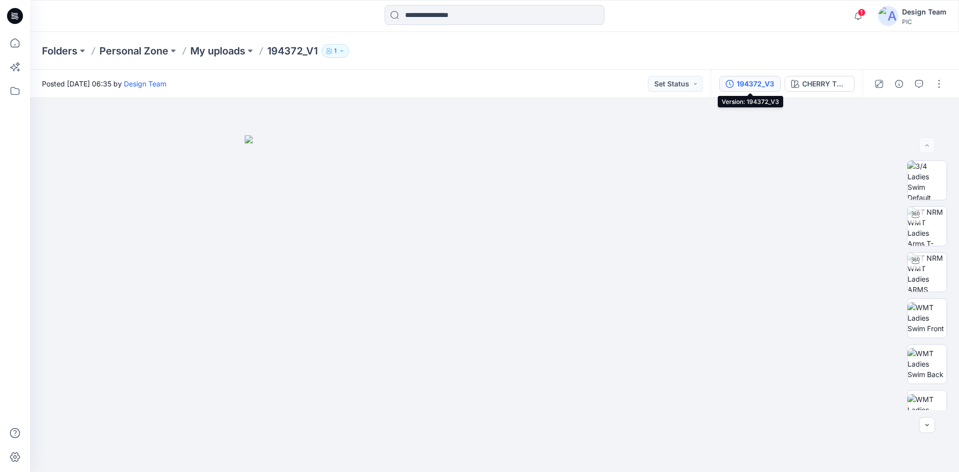
click at [746, 85] on div "194372_V3" at bounding box center [755, 83] width 37 height 11
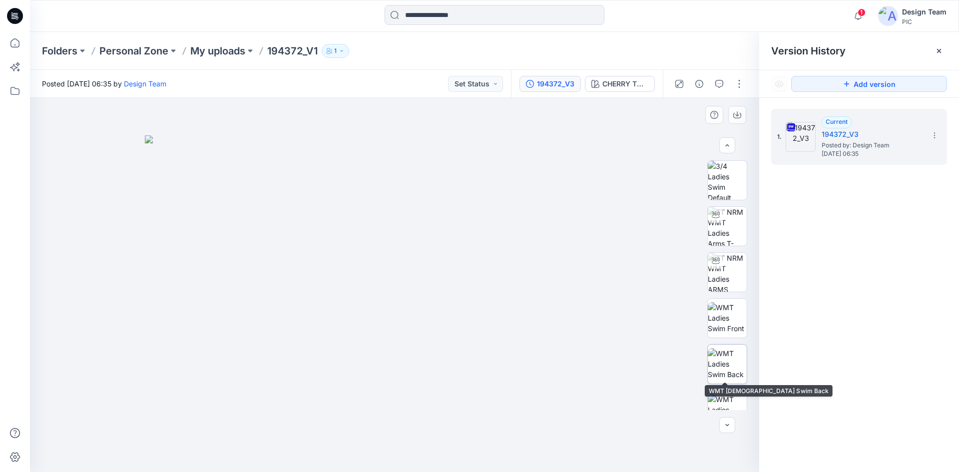
scroll to position [204, 0]
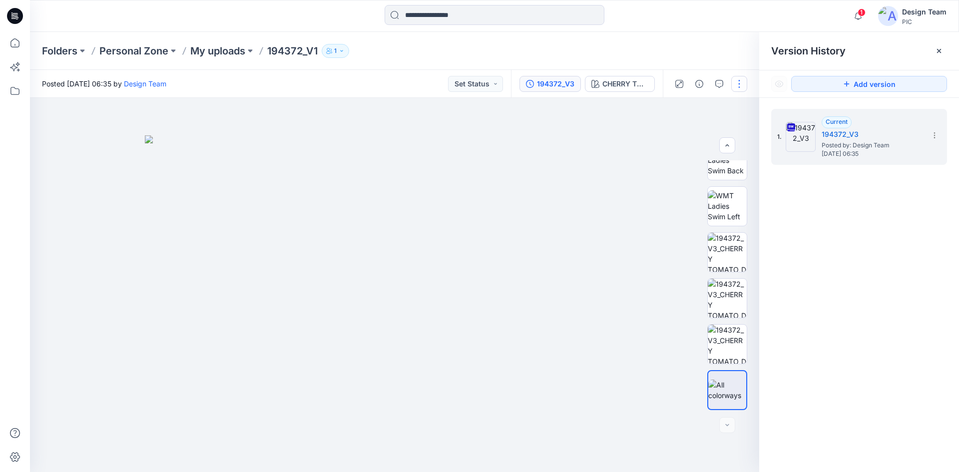
click at [741, 85] on button "button" at bounding box center [740, 84] width 16 height 16
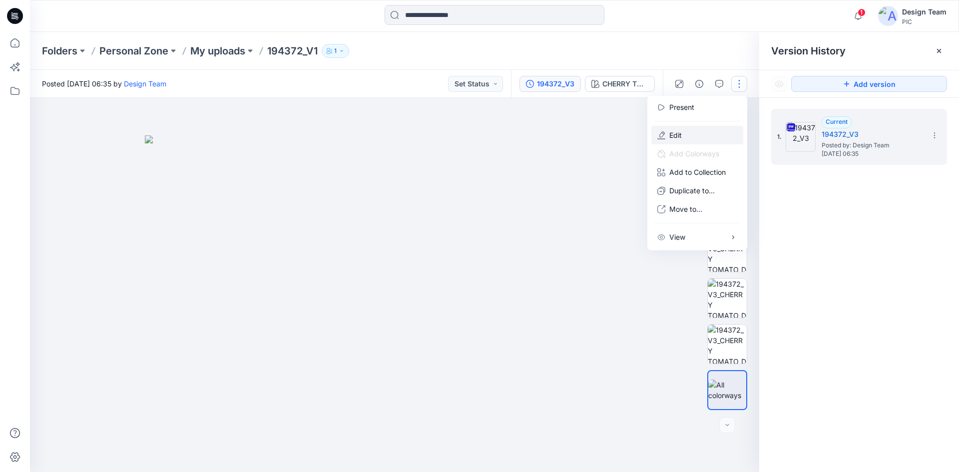
click at [705, 133] on button "Edit" at bounding box center [698, 135] width 92 height 18
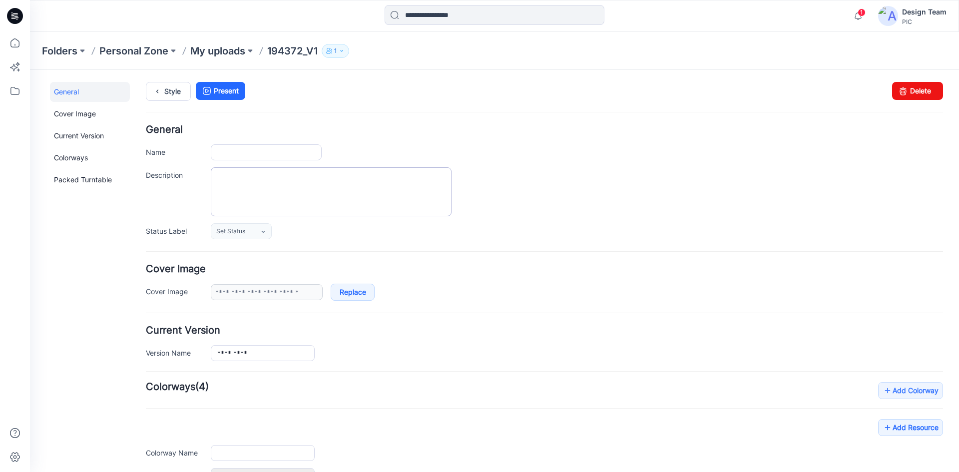
type input "*********"
type input "**********"
click at [284, 152] on input "*********" at bounding box center [266, 152] width 111 height 16
type input "******"
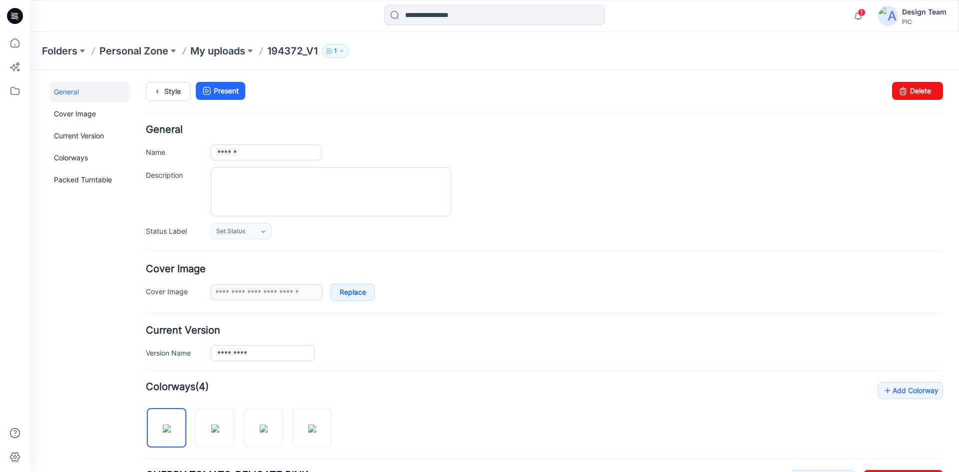
click at [674, 210] on div at bounding box center [577, 191] width 733 height 49
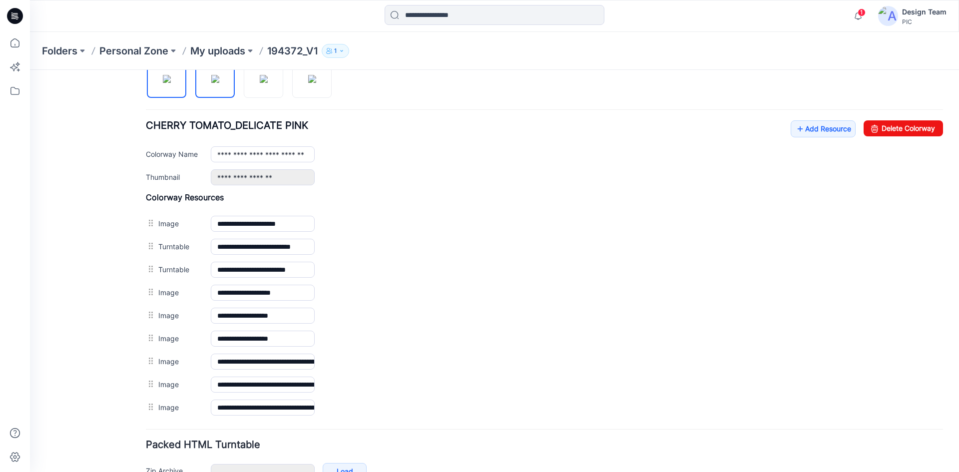
click at [219, 83] on img at bounding box center [215, 79] width 8 height 8
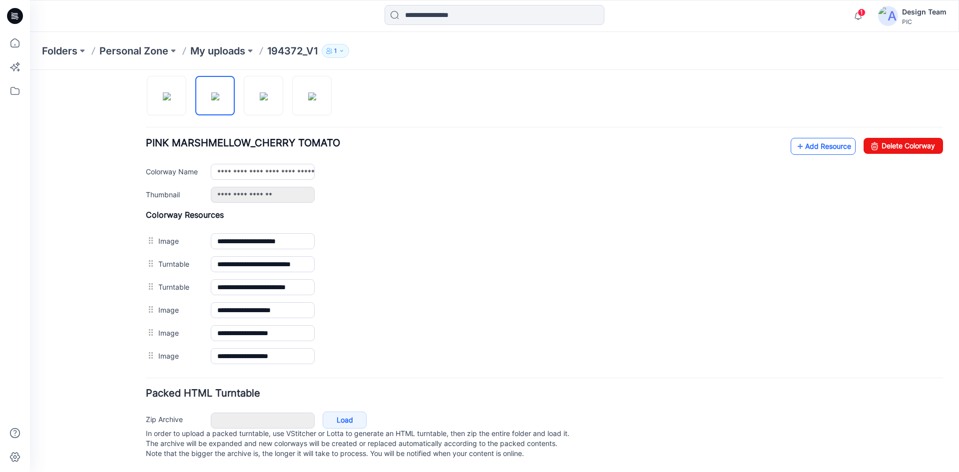
click at [829, 138] on link "Add Resource" at bounding box center [823, 146] width 65 height 17
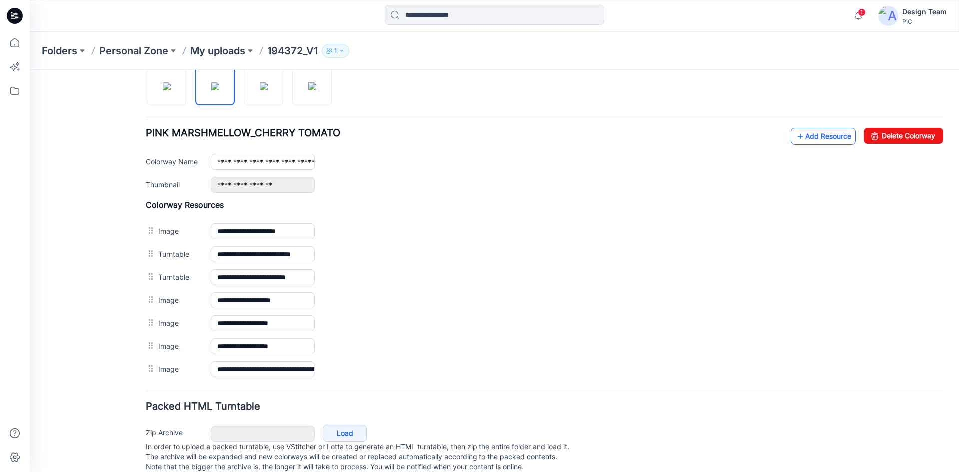
click at [799, 130] on link "Add Resource" at bounding box center [823, 136] width 65 height 17
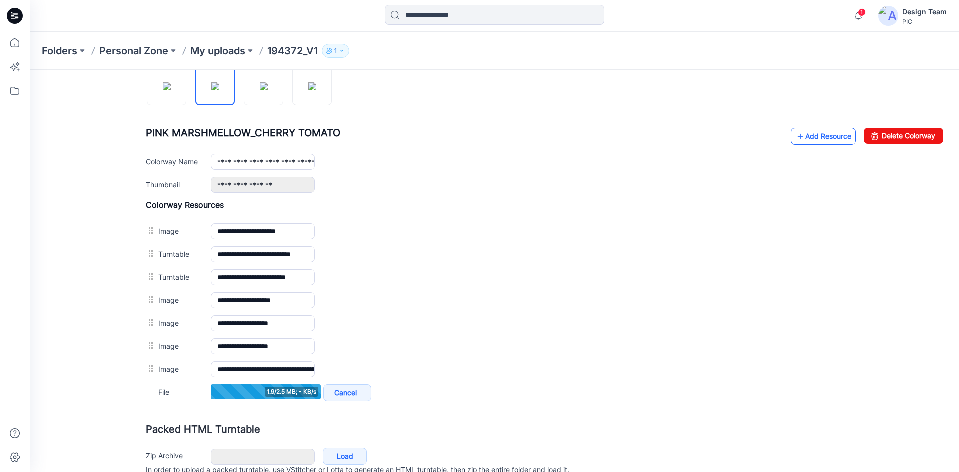
click at [796, 136] on icon at bounding box center [801, 136] width 10 height 16
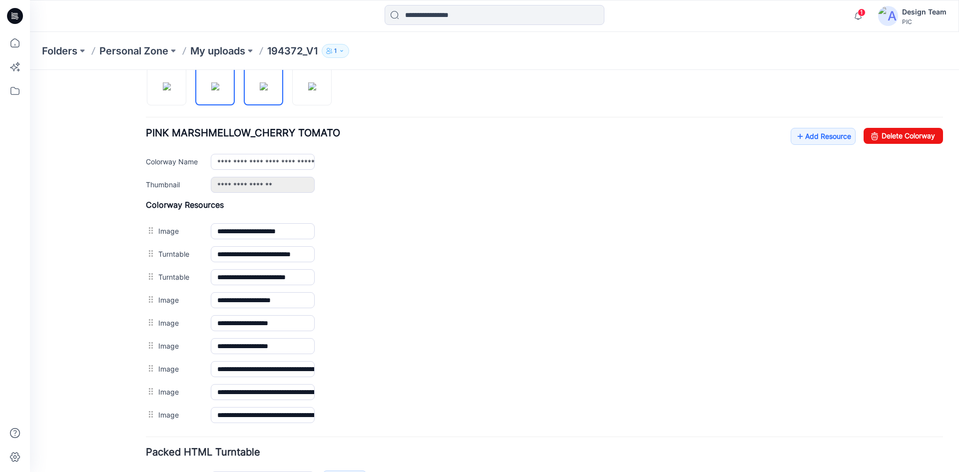
click at [264, 90] on img at bounding box center [264, 86] width 8 height 8
type input "**********"
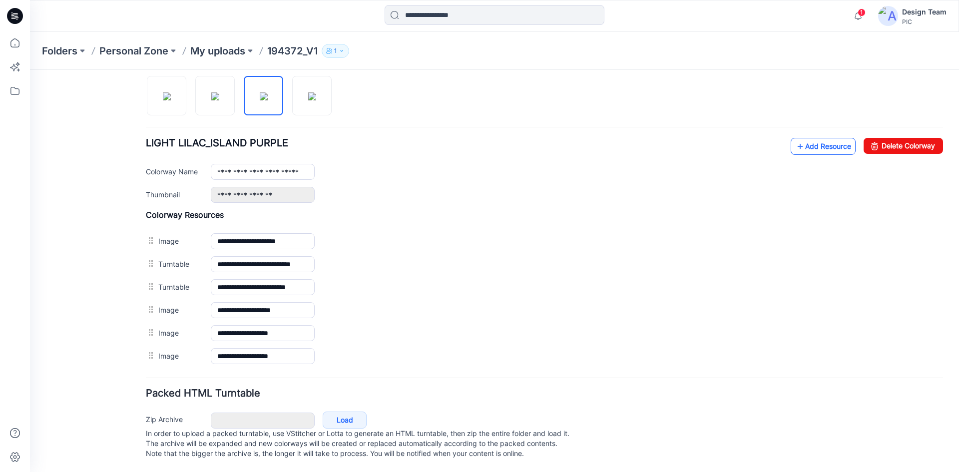
click at [826, 138] on link "Add Resource" at bounding box center [823, 146] width 65 height 17
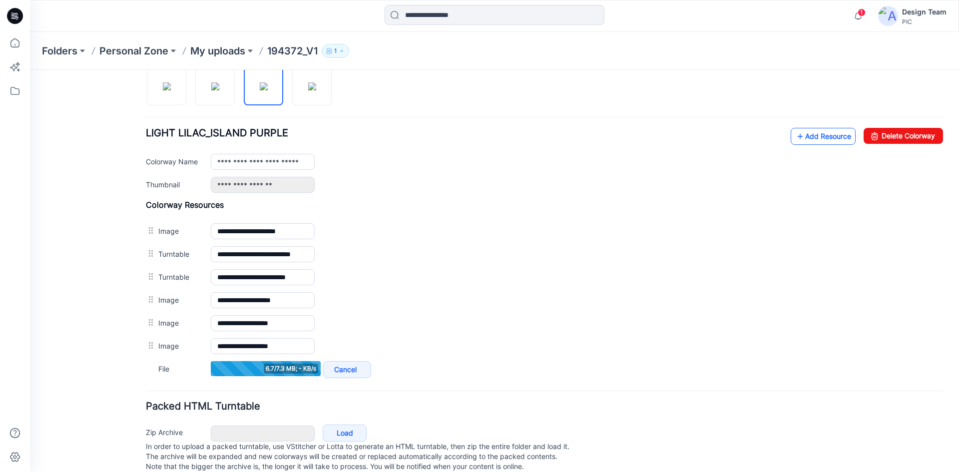
click at [825, 137] on link "Add Resource" at bounding box center [823, 136] width 65 height 17
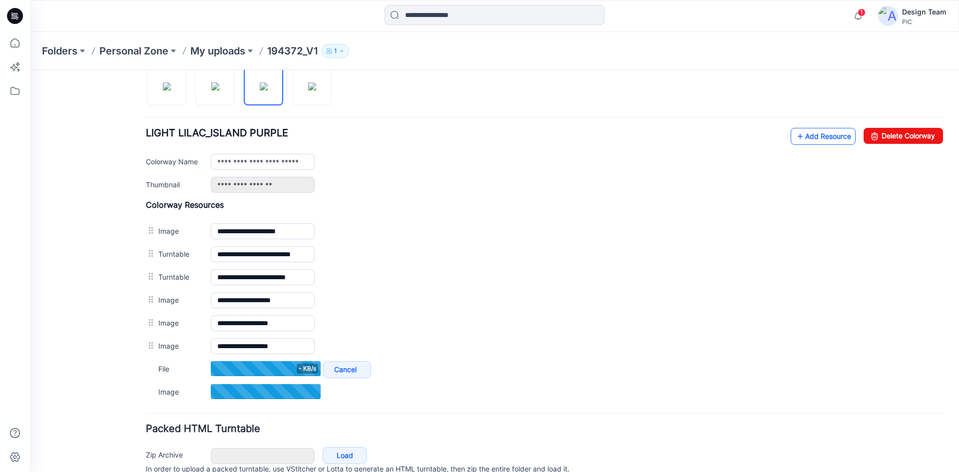
click at [830, 136] on link "Add Resource" at bounding box center [823, 136] width 65 height 17
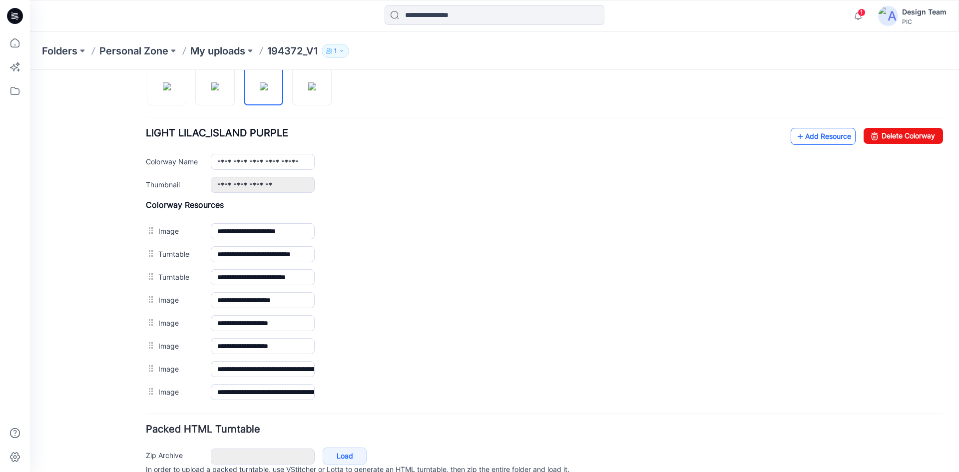
click at [831, 136] on link "Add Resource" at bounding box center [823, 136] width 65 height 17
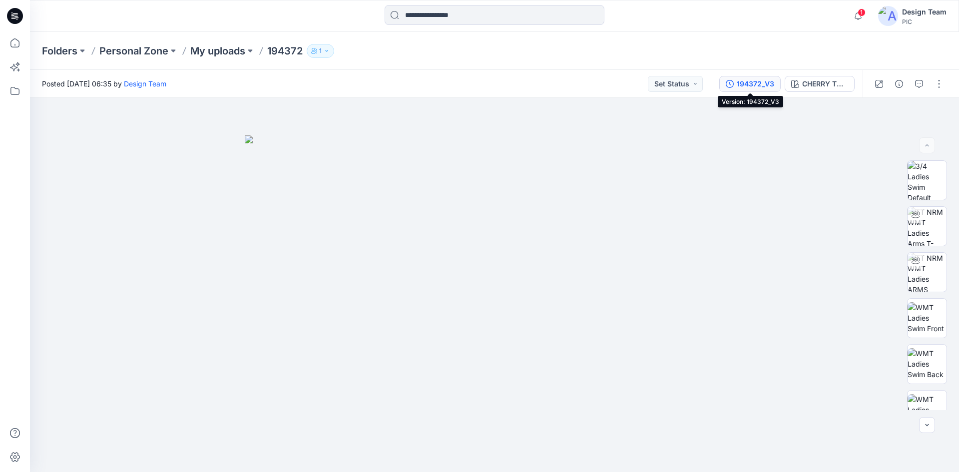
click at [757, 83] on div "194372_V3" at bounding box center [755, 83] width 37 height 11
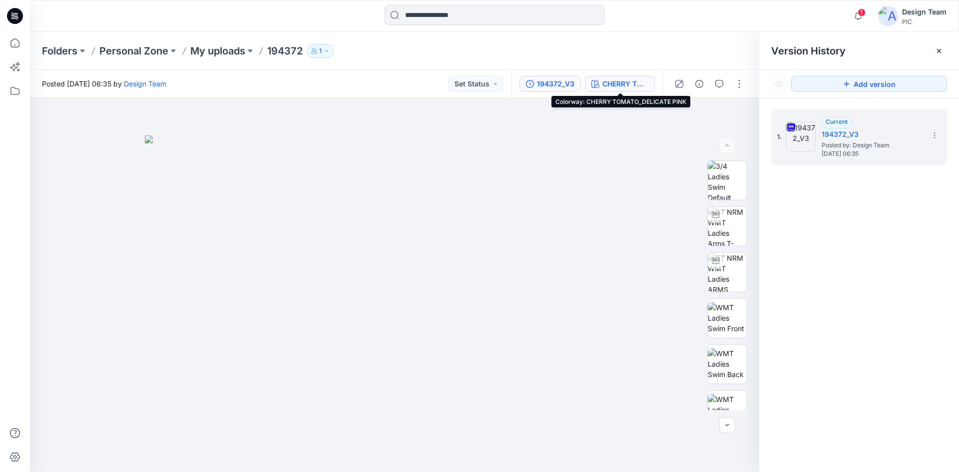
click at [622, 85] on div "CHERRY TOMATO_DELICATE PINK" at bounding box center [626, 83] width 46 height 11
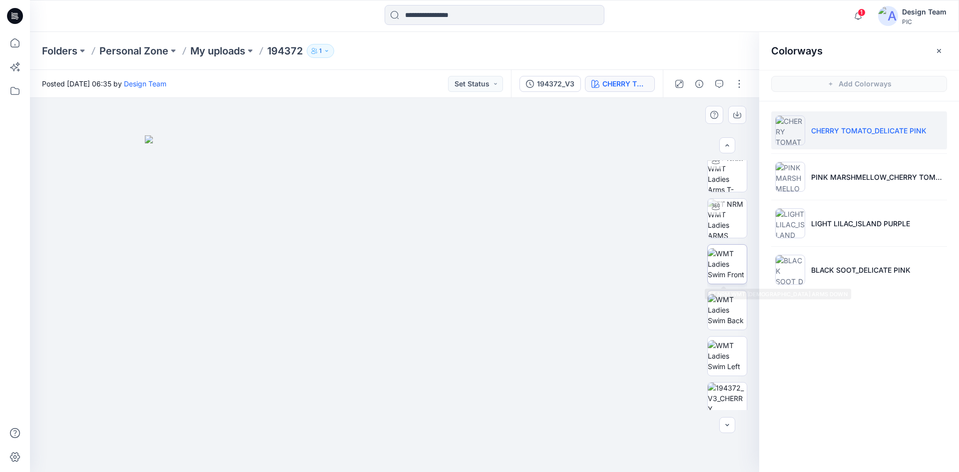
scroll to position [204, 0]
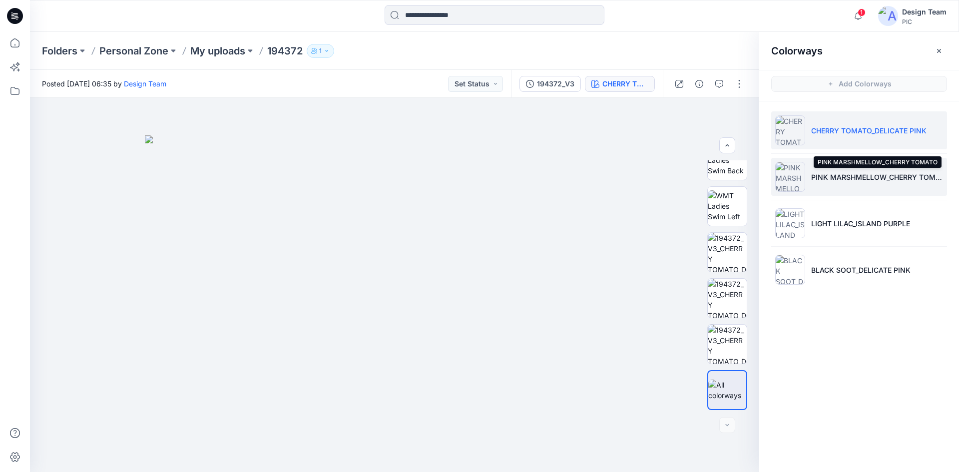
click at [820, 181] on p "PINK MARSHMELLOW_CHERRY TOMATO" at bounding box center [878, 177] width 132 height 10
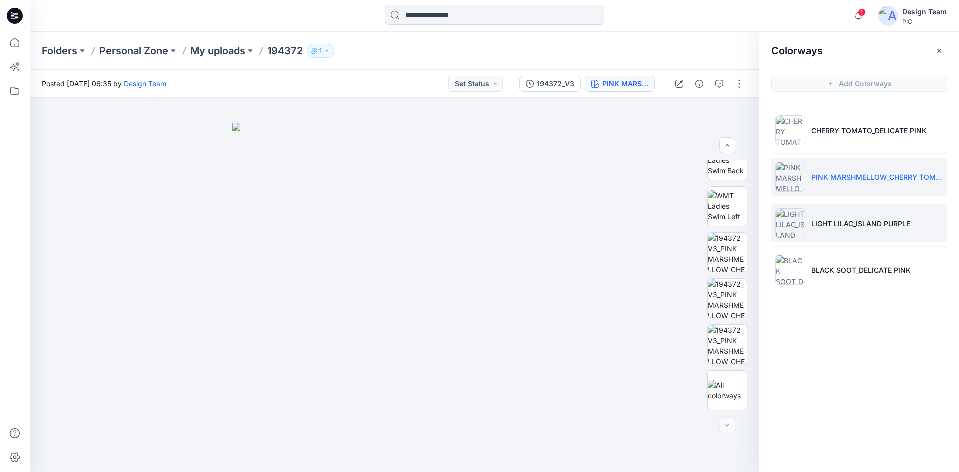
click at [850, 222] on p "LIGHT LILAC_ISLAND PURPLE" at bounding box center [861, 223] width 99 height 10
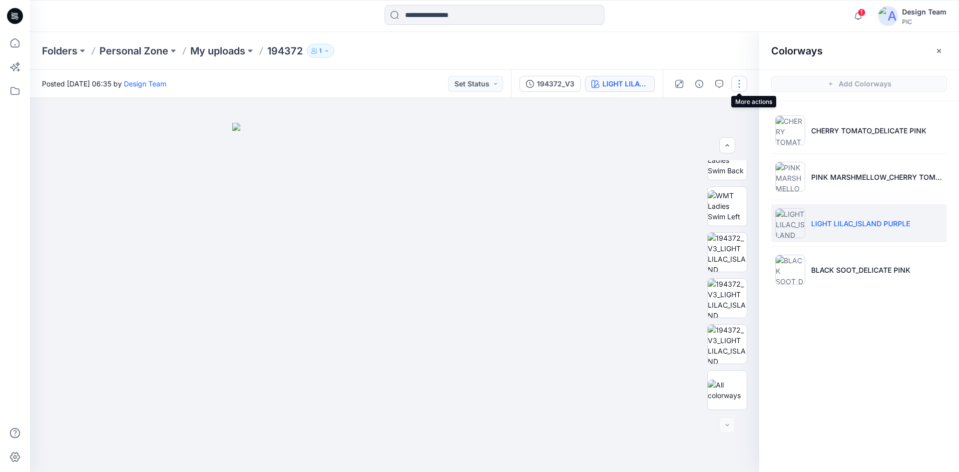
click at [735, 83] on button "button" at bounding box center [740, 84] width 16 height 16
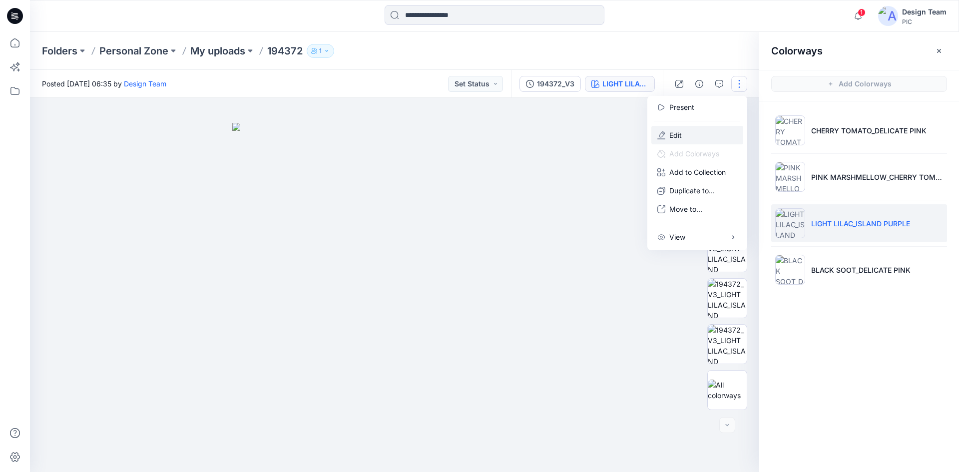
click at [697, 132] on button "Edit" at bounding box center [698, 135] width 92 height 18
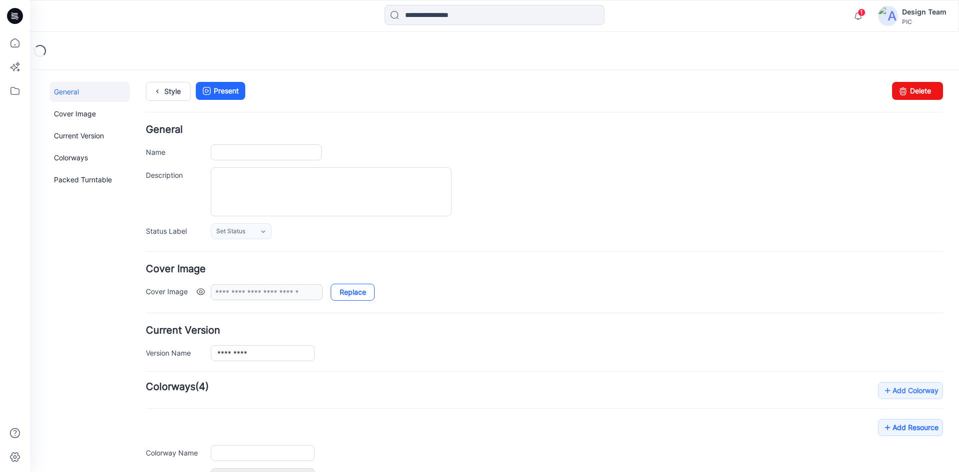
type input "******"
type input "**********"
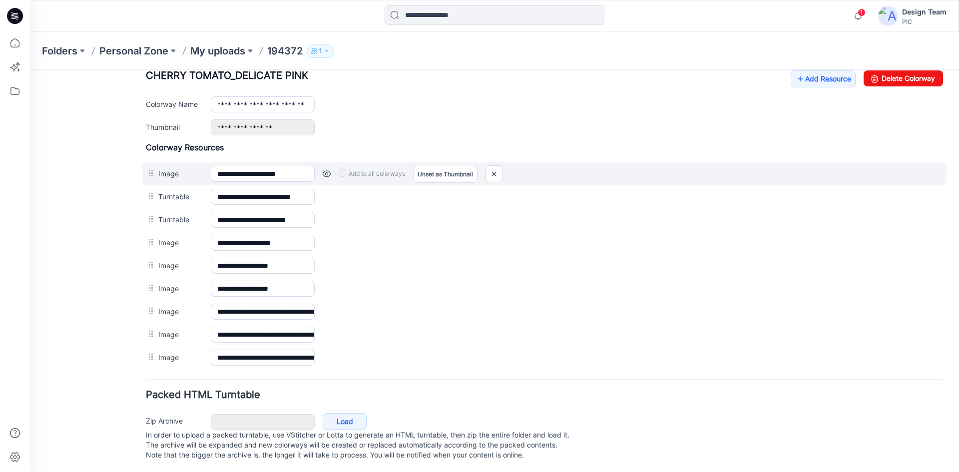
scroll to position [300, 0]
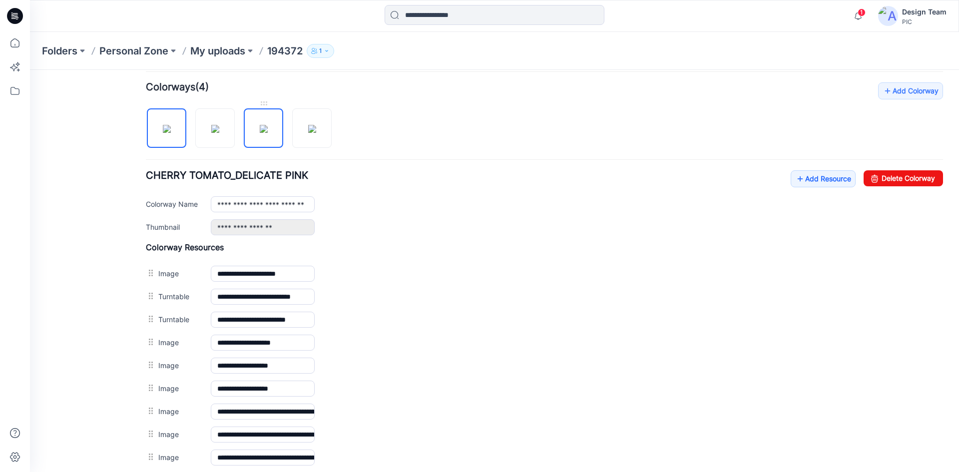
click at [264, 133] on img at bounding box center [264, 129] width 8 height 8
type input "**********"
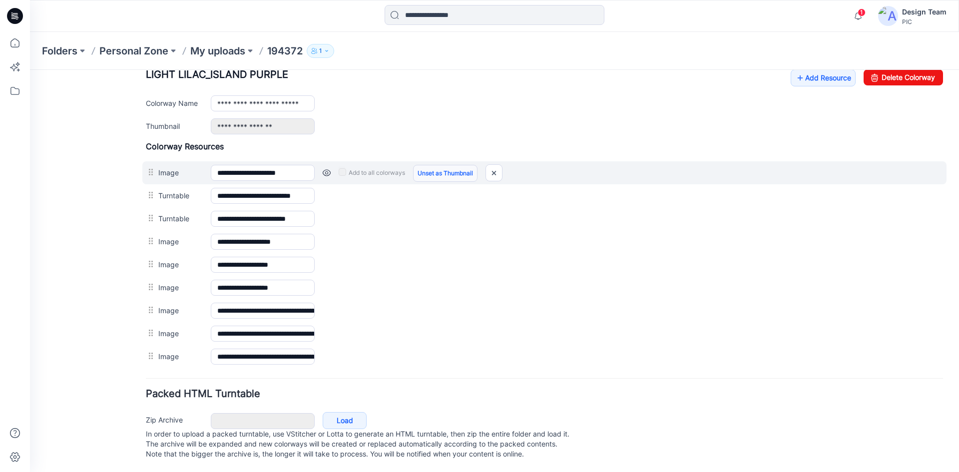
scroll to position [411, 0]
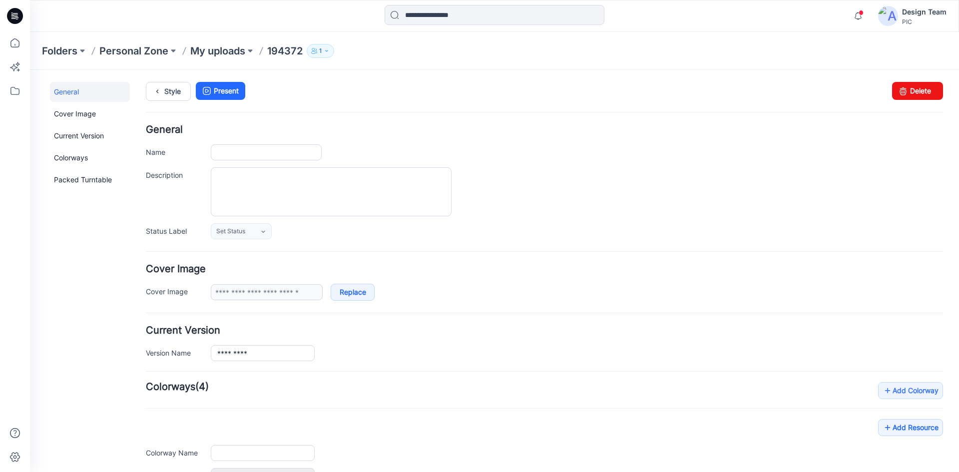
type input "******"
type input "**********"
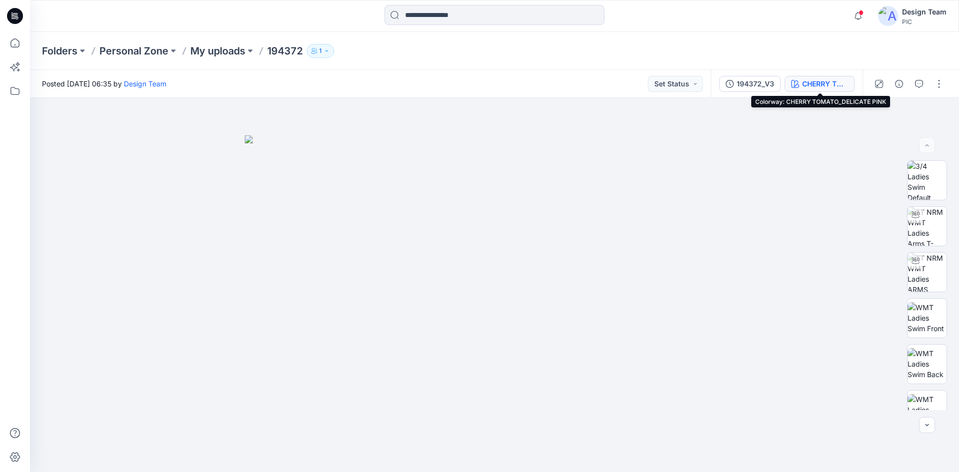
click at [818, 83] on div "CHERRY TOMATO_DELICATE PINK" at bounding box center [826, 83] width 46 height 11
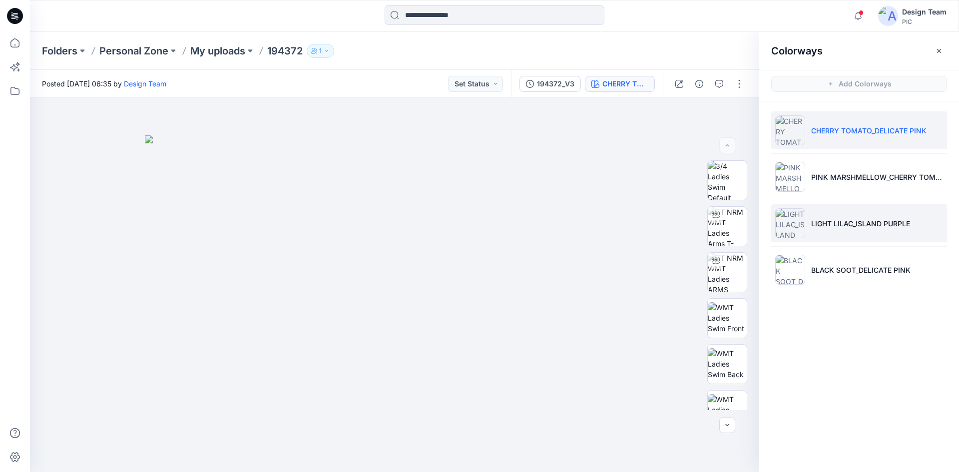
click at [857, 215] on li "LIGHT LILAC_ISLAND PURPLE" at bounding box center [860, 223] width 176 height 38
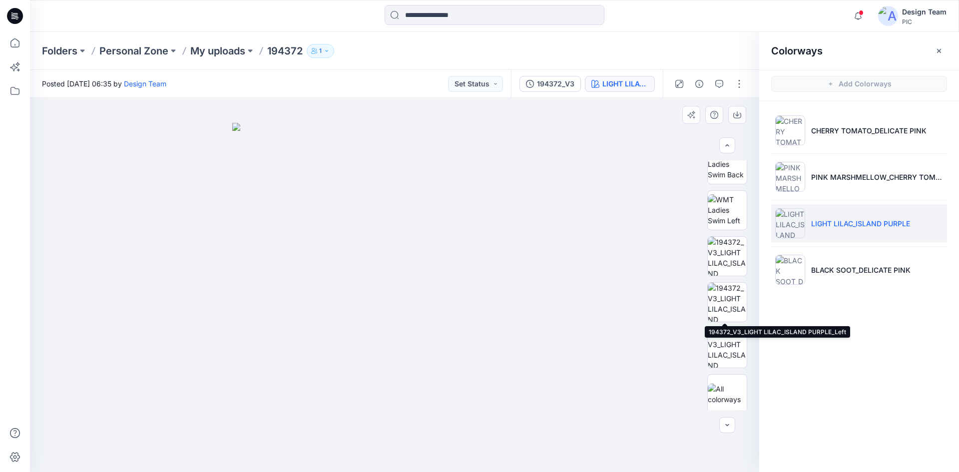
scroll to position [204, 0]
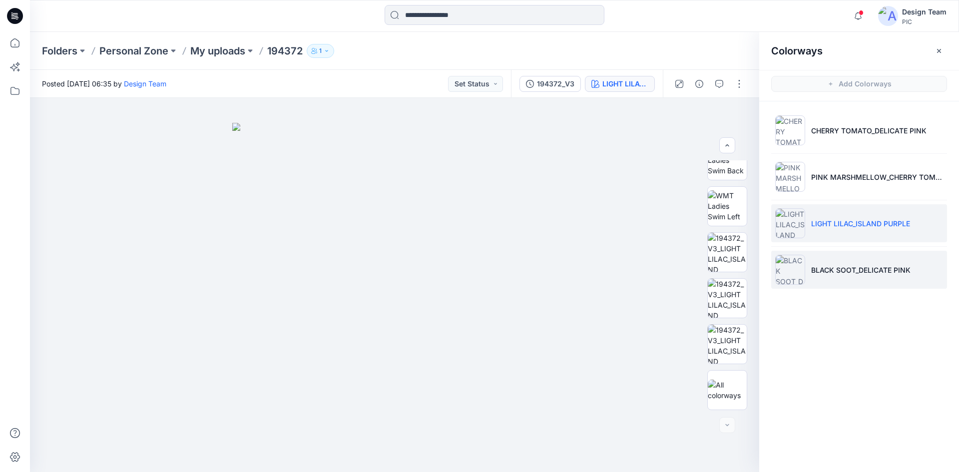
click at [856, 276] on li "BLACK SOOT_DELICATE PINK" at bounding box center [860, 270] width 176 height 38
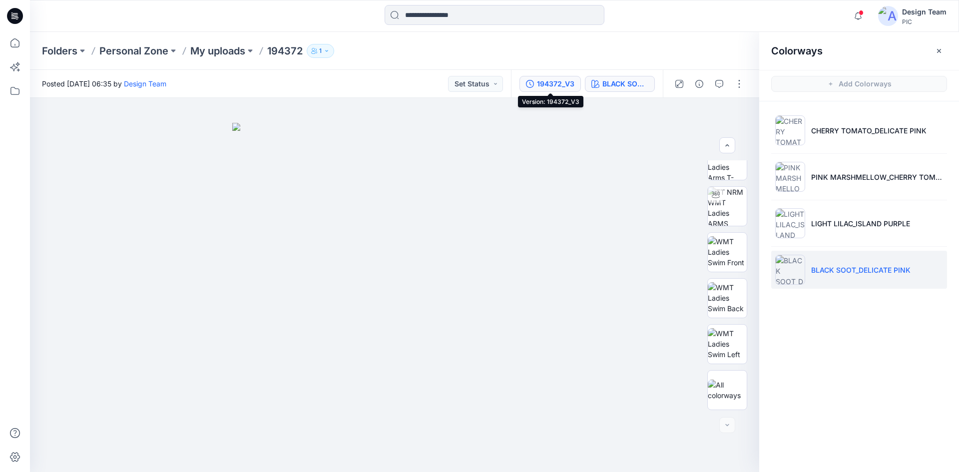
click at [561, 84] on div "194372_V3" at bounding box center [555, 83] width 37 height 11
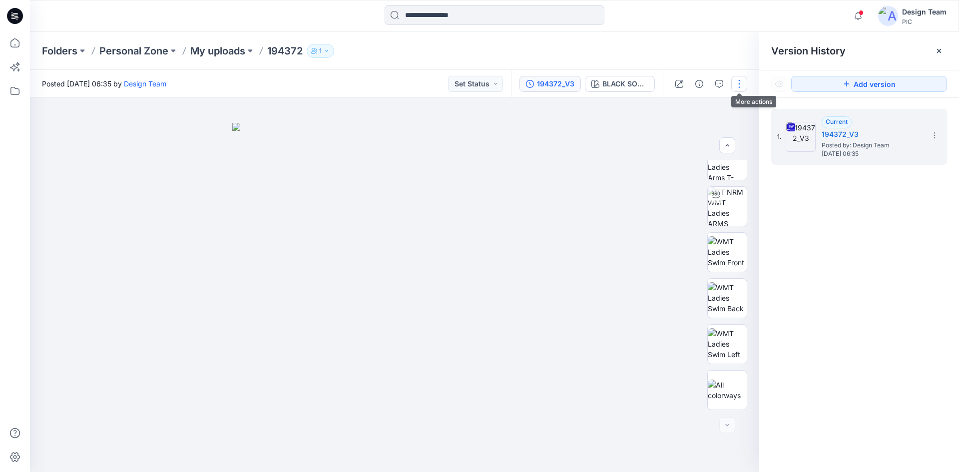
click at [745, 83] on button "button" at bounding box center [740, 84] width 16 height 16
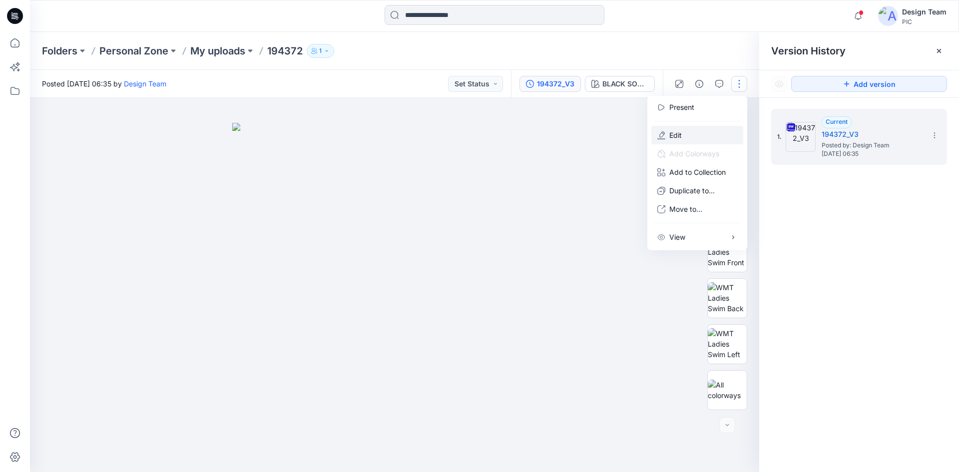
click at [715, 130] on button "Edit" at bounding box center [698, 135] width 92 height 18
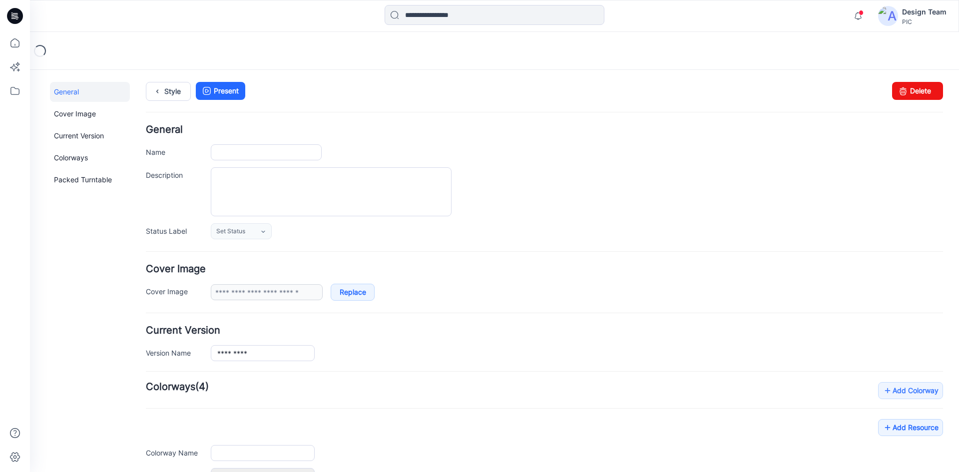
type input "******"
type input "**********"
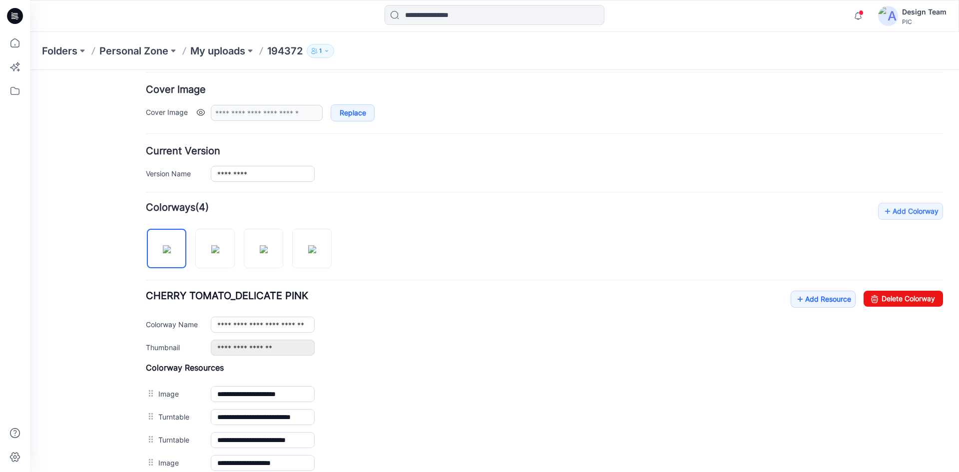
scroll to position [200, 0]
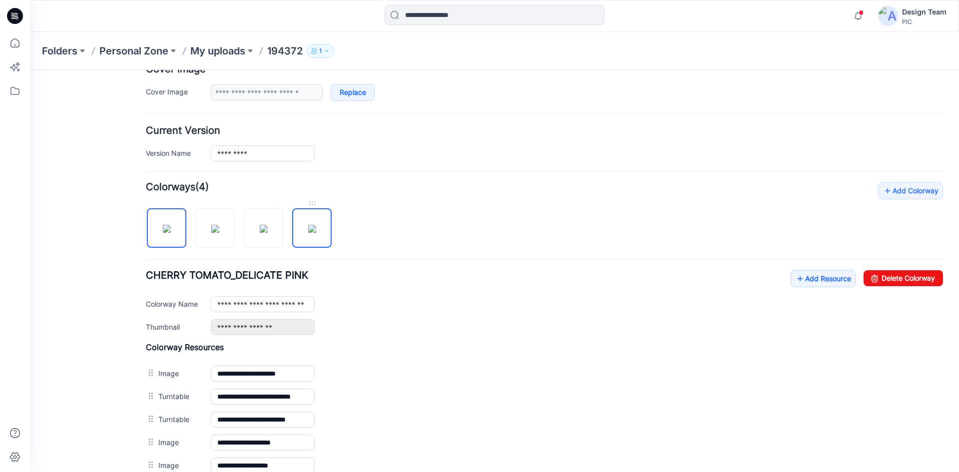
click at [313, 231] on img at bounding box center [312, 229] width 8 height 8
type input "**********"
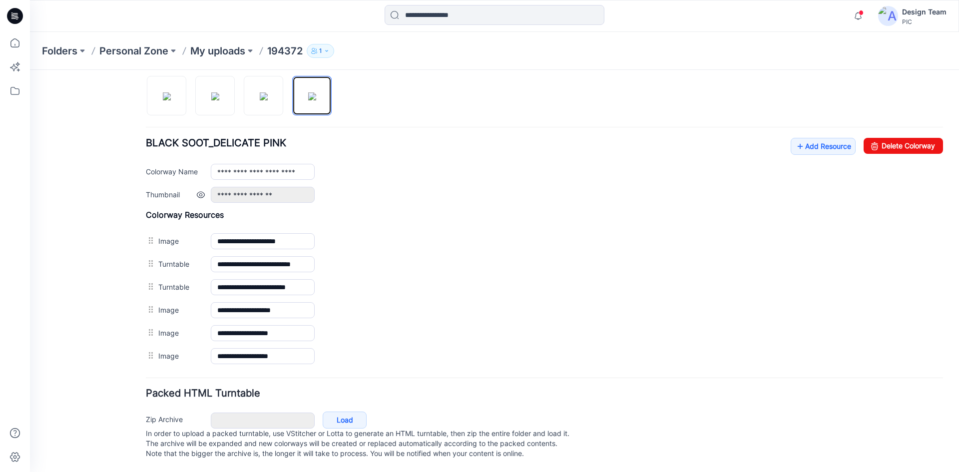
scroll to position [342, 0]
click at [812, 138] on link "Add Resource" at bounding box center [823, 146] width 65 height 17
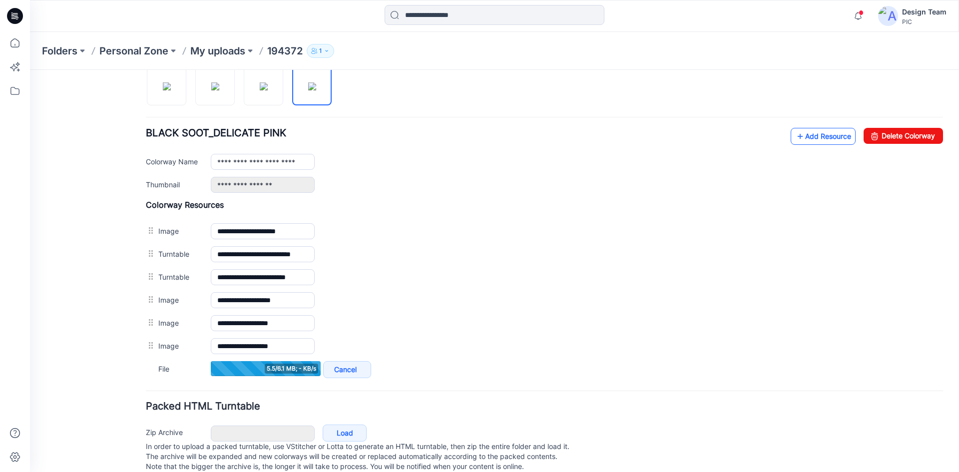
click at [832, 138] on link "Add Resource" at bounding box center [823, 136] width 65 height 17
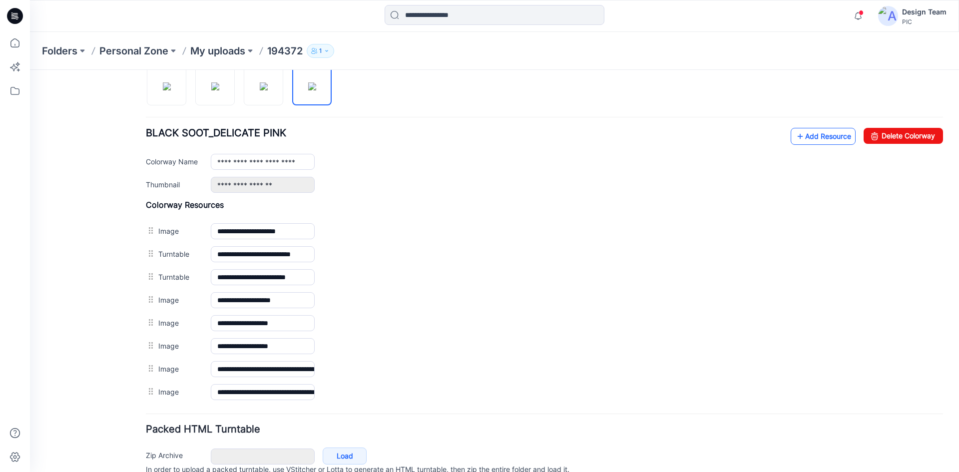
click at [825, 136] on link "Add Resource" at bounding box center [823, 136] width 65 height 17
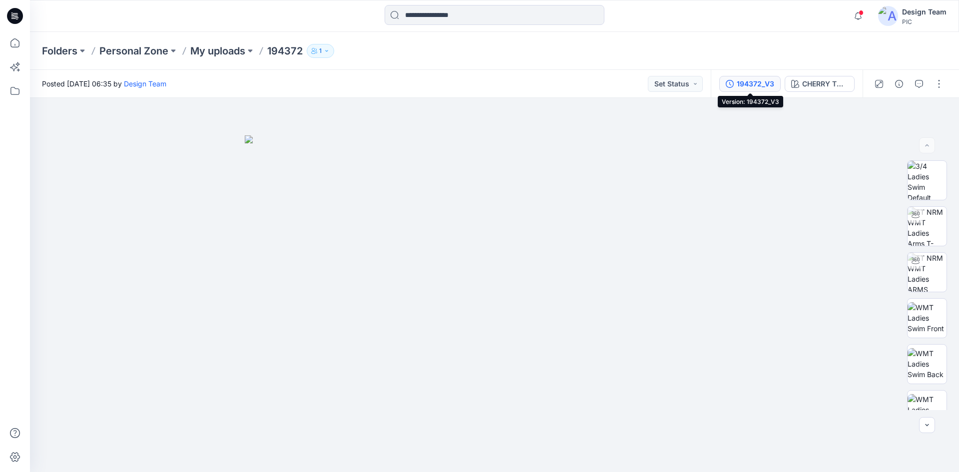
click at [760, 88] on div "194372_V3" at bounding box center [755, 83] width 37 height 11
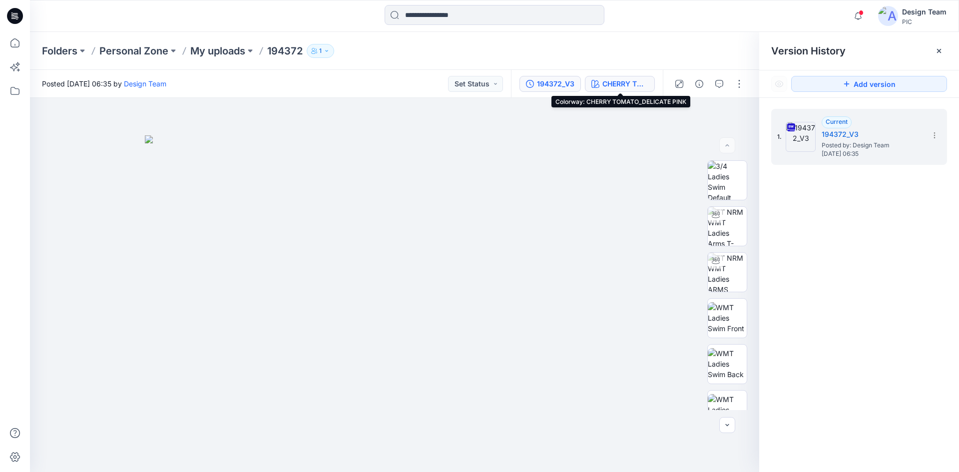
click at [632, 80] on div "CHERRY TOMATO_DELICATE PINK" at bounding box center [626, 83] width 46 height 11
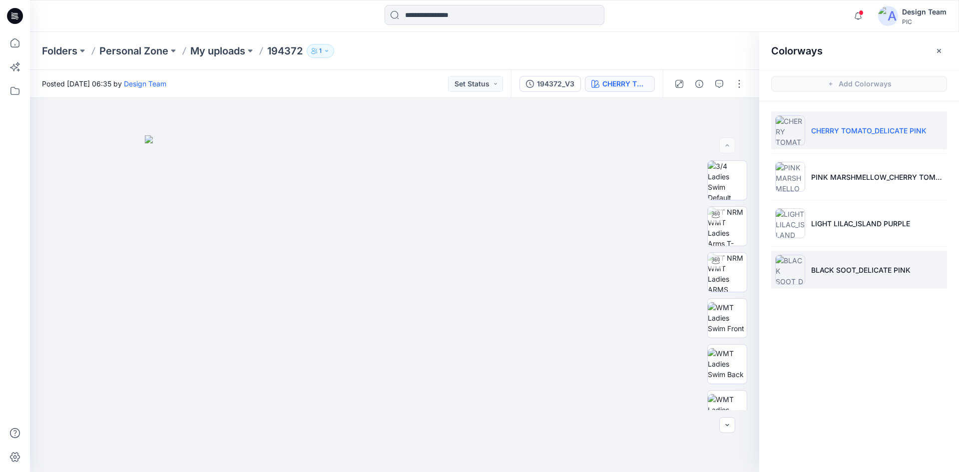
click at [831, 266] on p "BLACK SOOT_DELICATE PINK" at bounding box center [861, 270] width 99 height 10
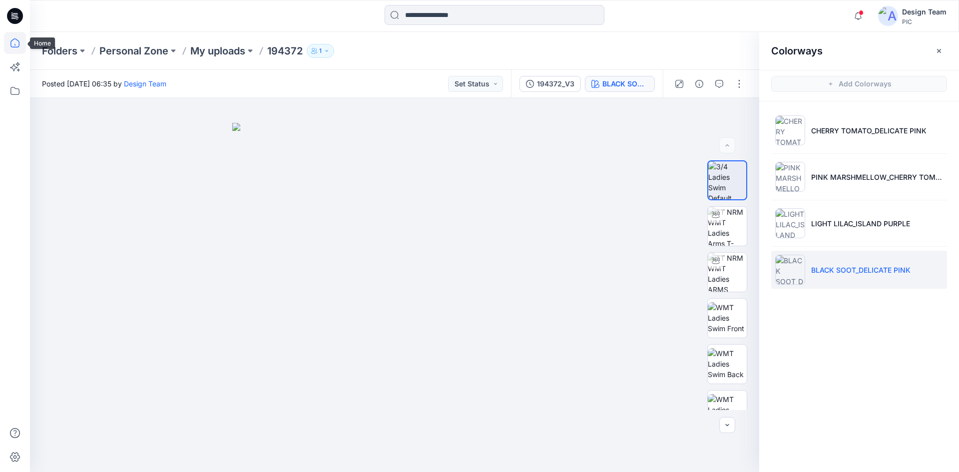
click at [21, 43] on icon at bounding box center [15, 43] width 22 height 22
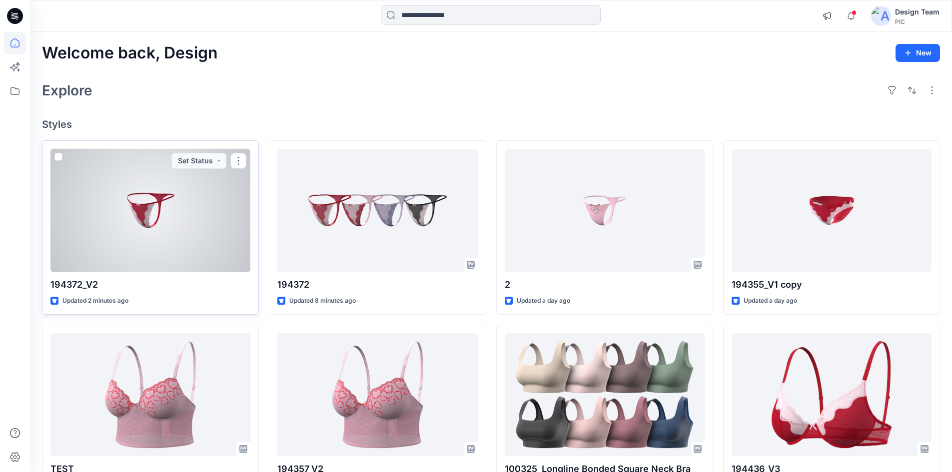
click at [177, 206] on div at bounding box center [150, 210] width 200 height 123
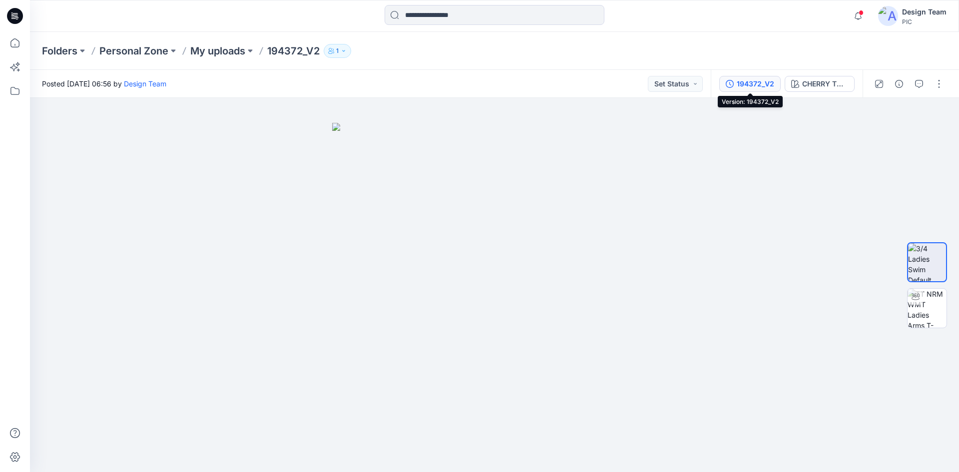
click at [766, 82] on div "194372_V2" at bounding box center [755, 83] width 37 height 11
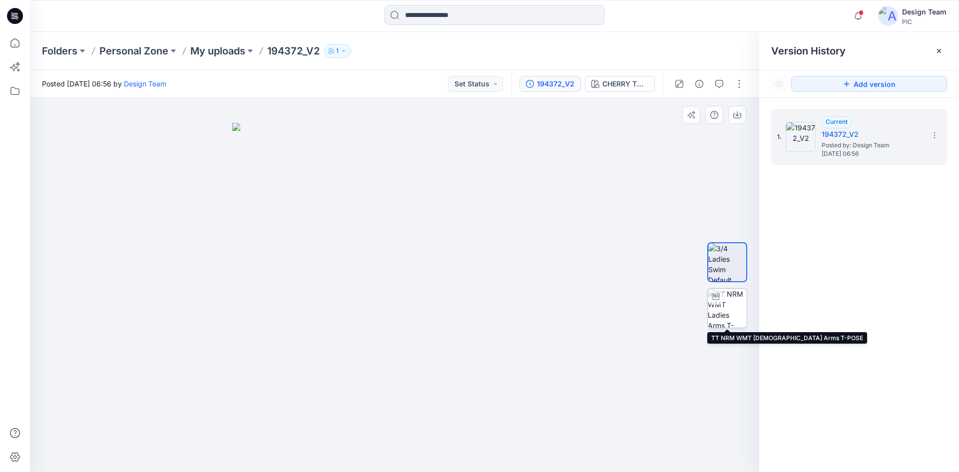
click at [725, 308] on img at bounding box center [727, 308] width 39 height 39
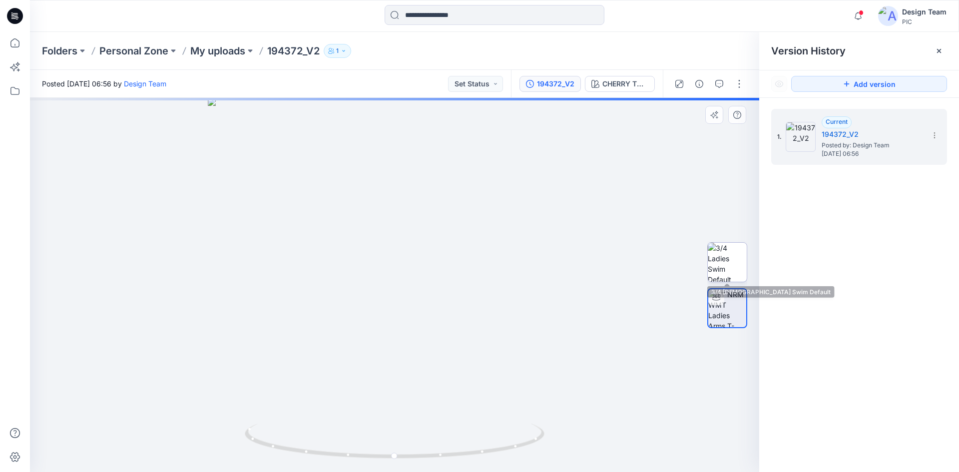
click at [727, 253] on img at bounding box center [727, 262] width 39 height 39
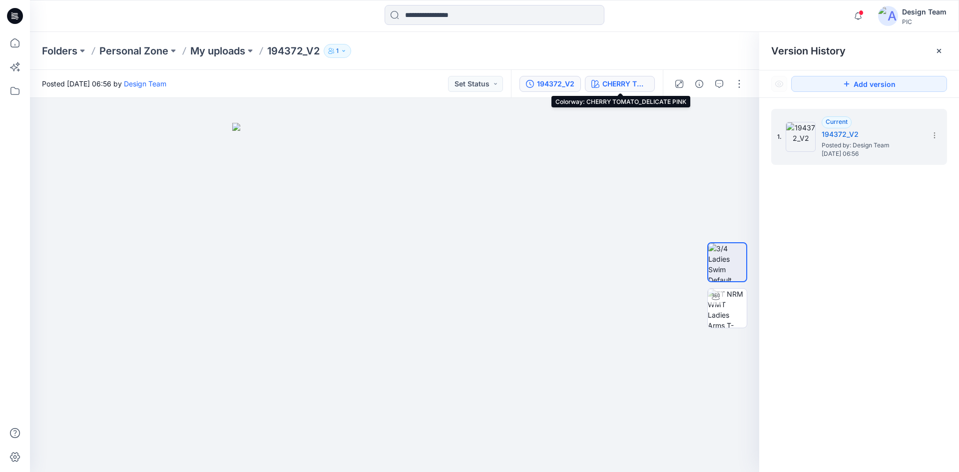
click at [637, 82] on div "CHERRY TOMATO_DELICATE PINK" at bounding box center [626, 83] width 46 height 11
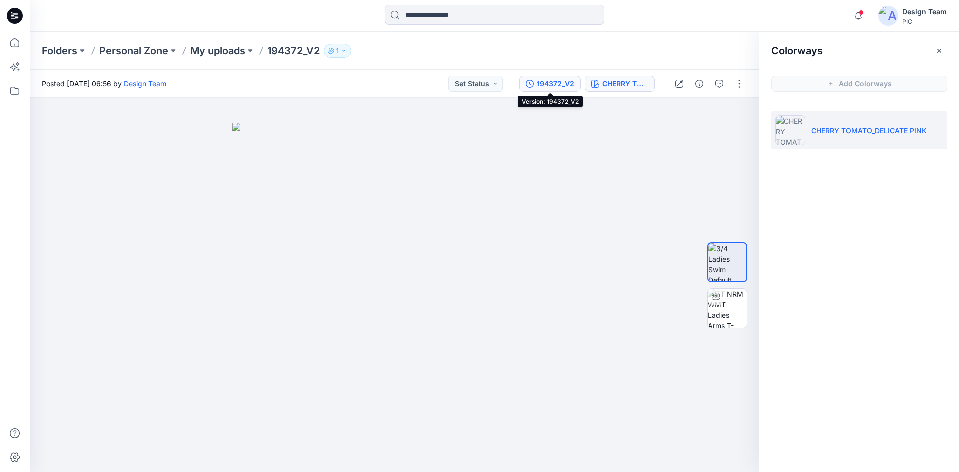
click at [555, 85] on div "194372_V2" at bounding box center [555, 83] width 37 height 11
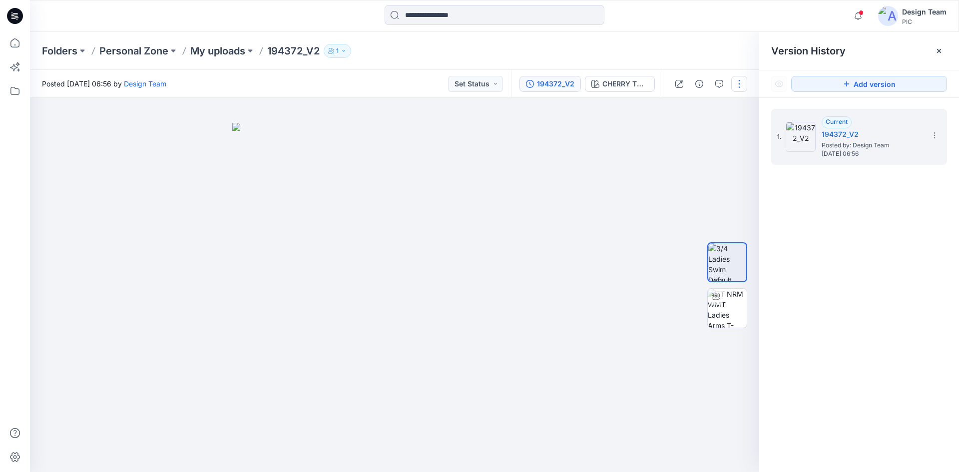
click at [744, 84] on button "button" at bounding box center [740, 84] width 16 height 16
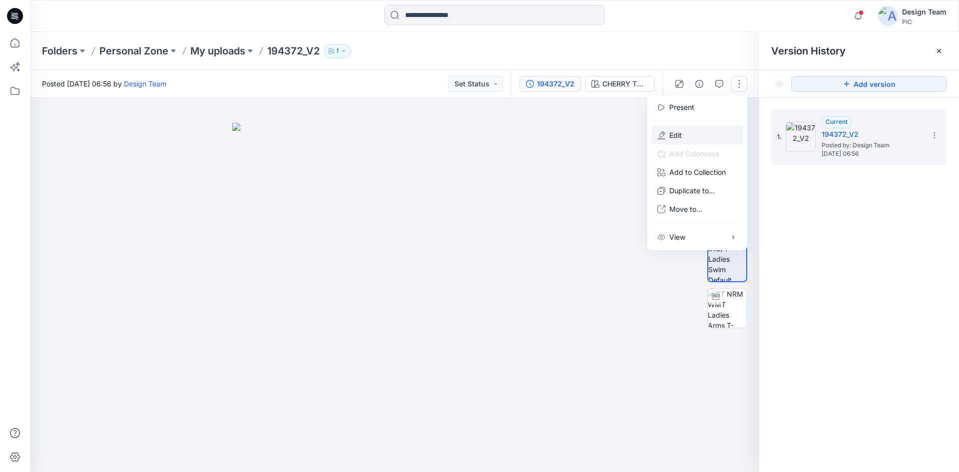
click at [722, 140] on button "Edit" at bounding box center [698, 135] width 92 height 18
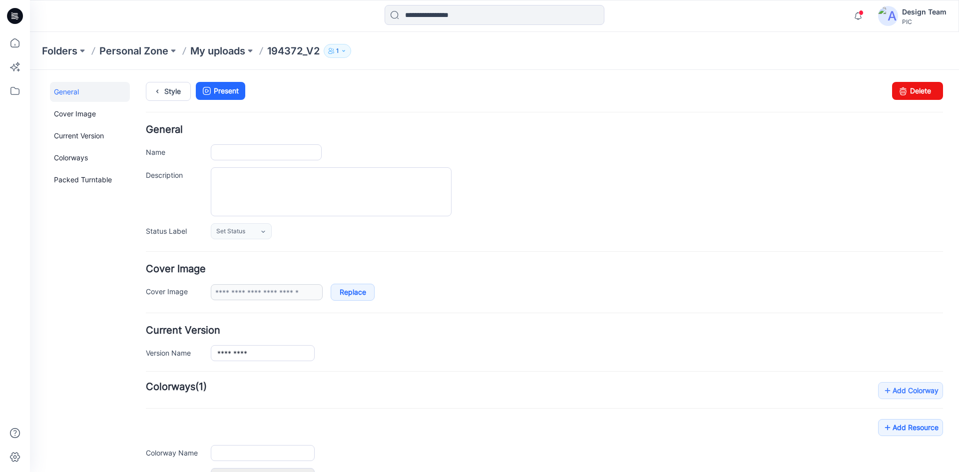
type input "*********"
type input "**********"
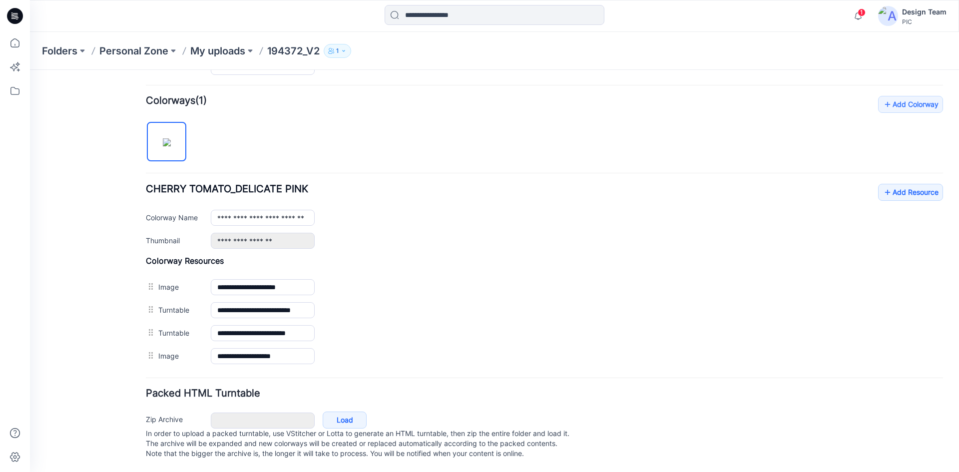
scroll to position [296, 0]
click at [897, 185] on link "Add Resource" at bounding box center [910, 192] width 65 height 17
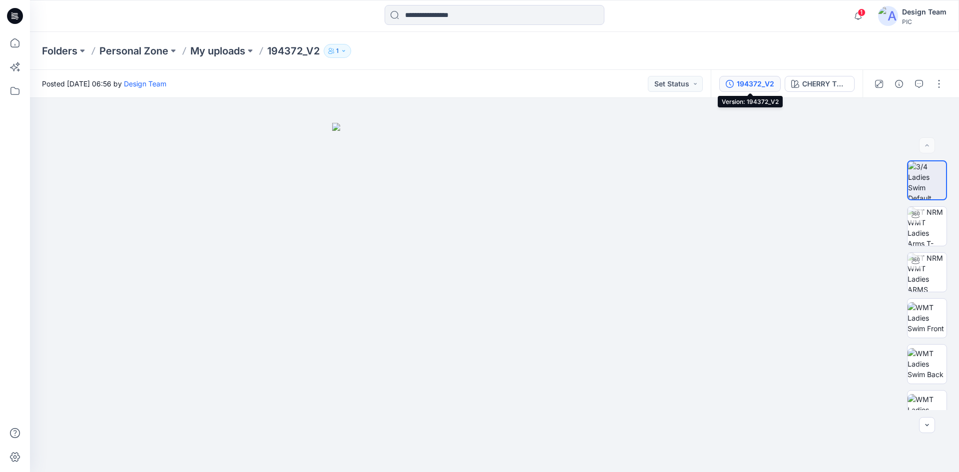
click at [749, 83] on div "194372_V2" at bounding box center [755, 83] width 37 height 11
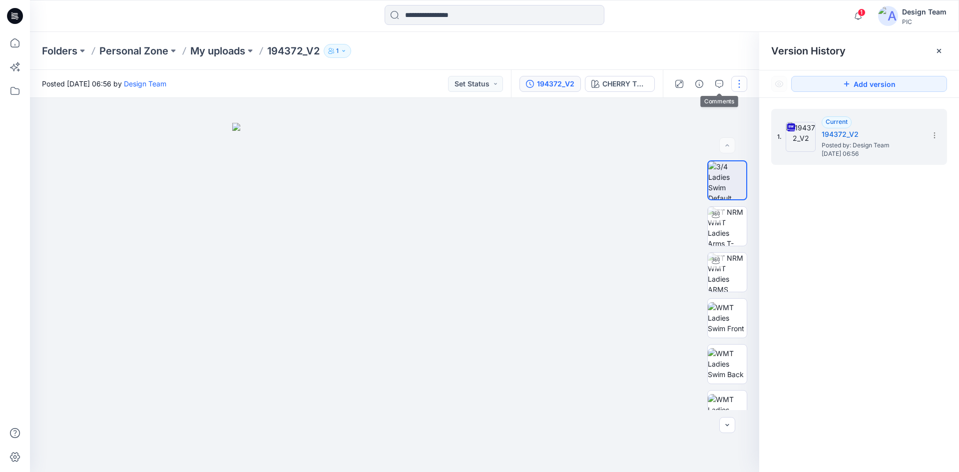
click at [740, 84] on button "button" at bounding box center [740, 84] width 16 height 16
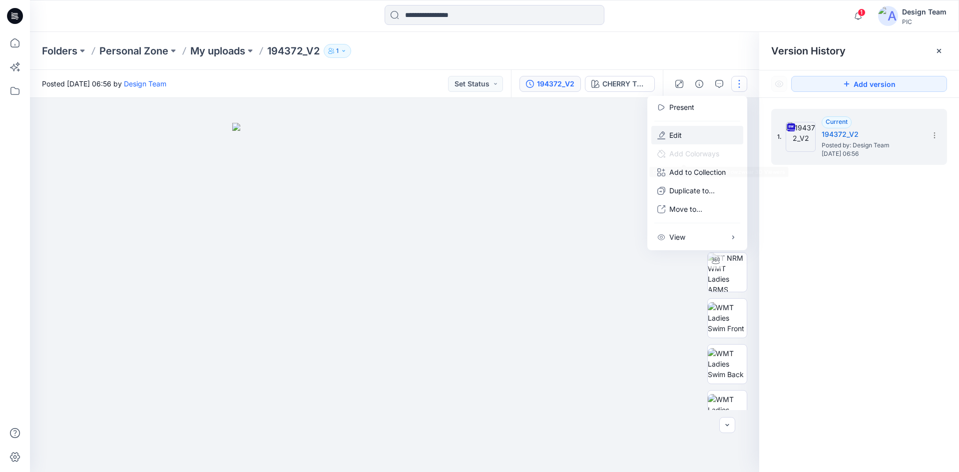
click at [692, 134] on button "Edit" at bounding box center [698, 135] width 92 height 18
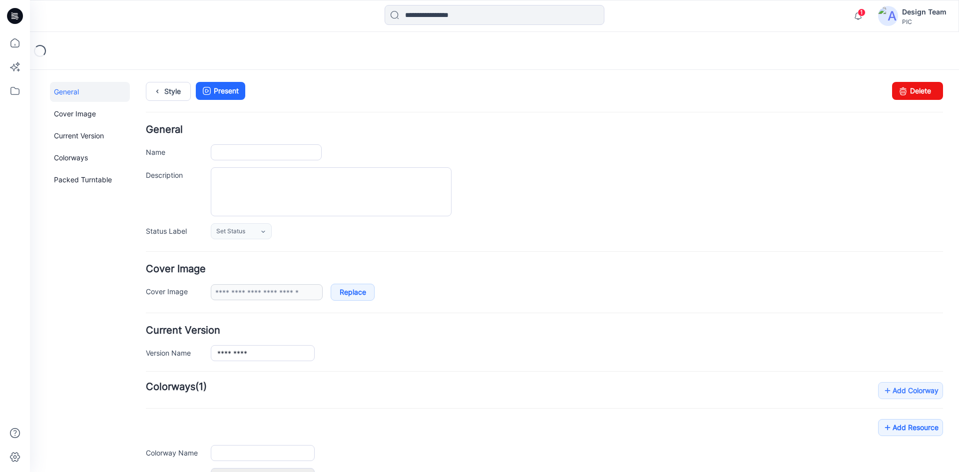
type input "*********"
type input "**********"
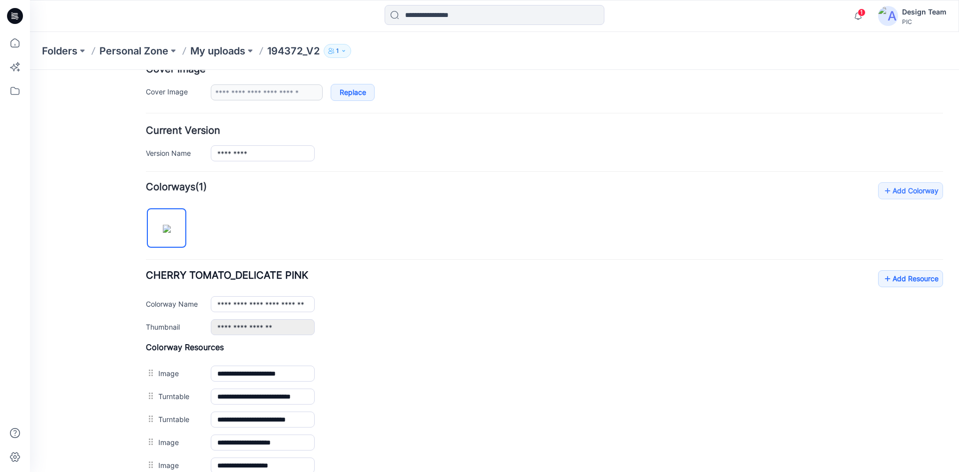
scroll to position [250, 0]
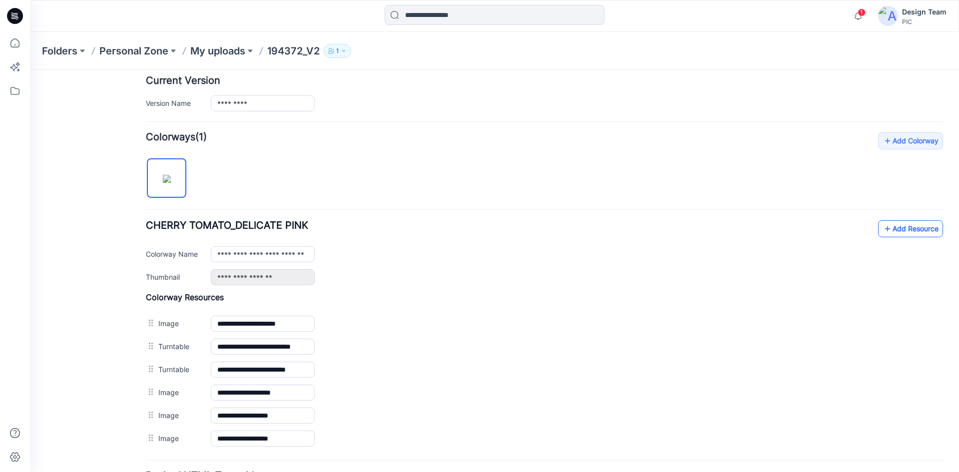
click at [900, 232] on link "Add Resource" at bounding box center [910, 228] width 65 height 17
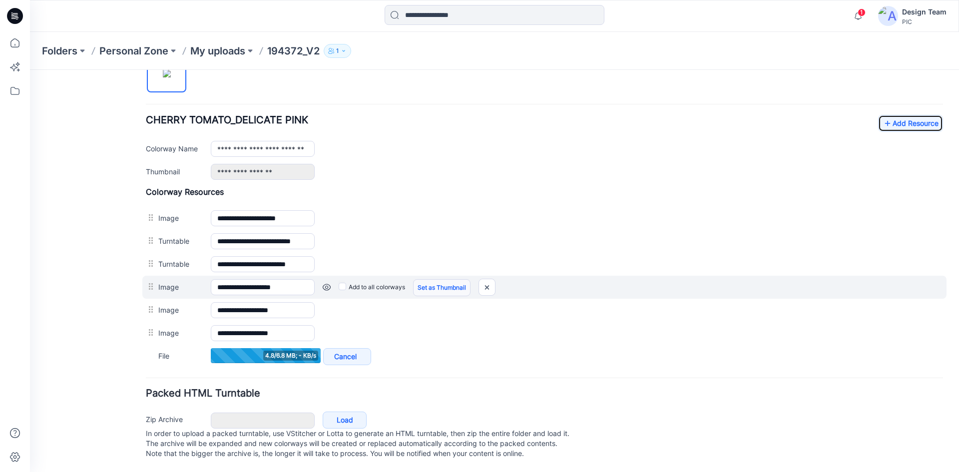
scroll to position [365, 0]
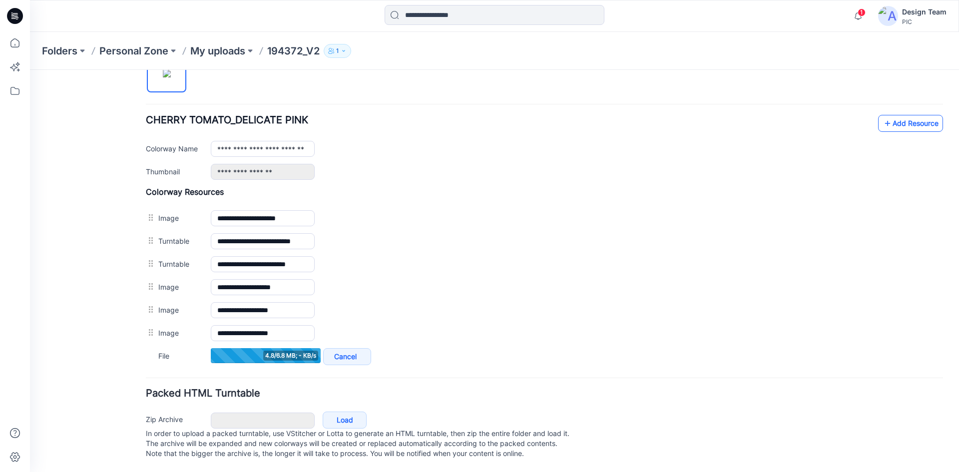
click at [883, 115] on icon at bounding box center [888, 123] width 10 height 16
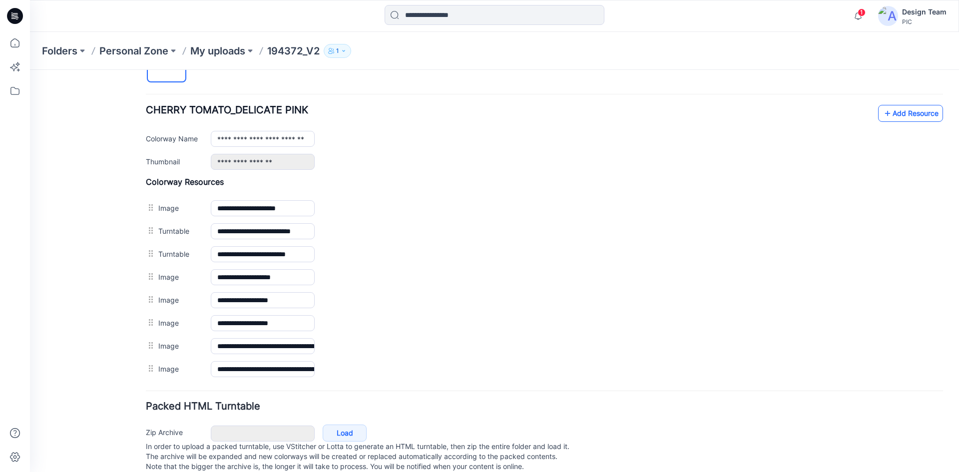
click at [892, 111] on link "Add Resource" at bounding box center [910, 113] width 65 height 17
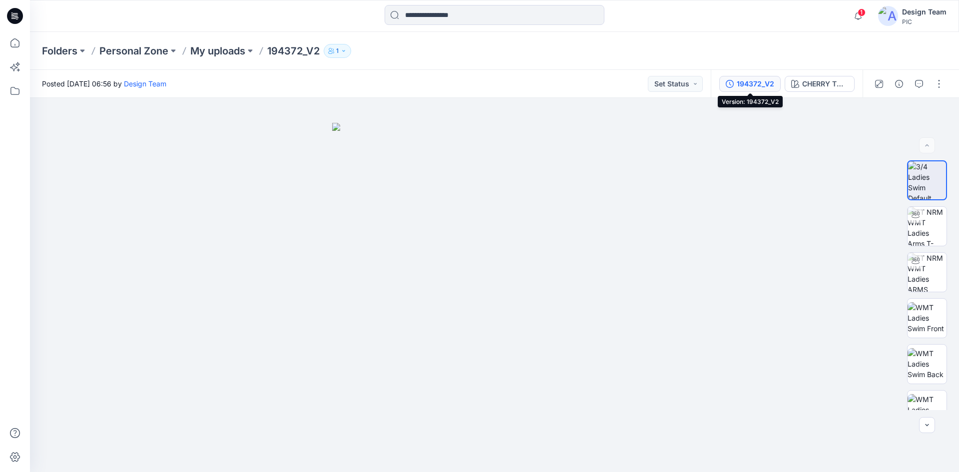
click at [758, 84] on div "194372_V2" at bounding box center [755, 83] width 37 height 11
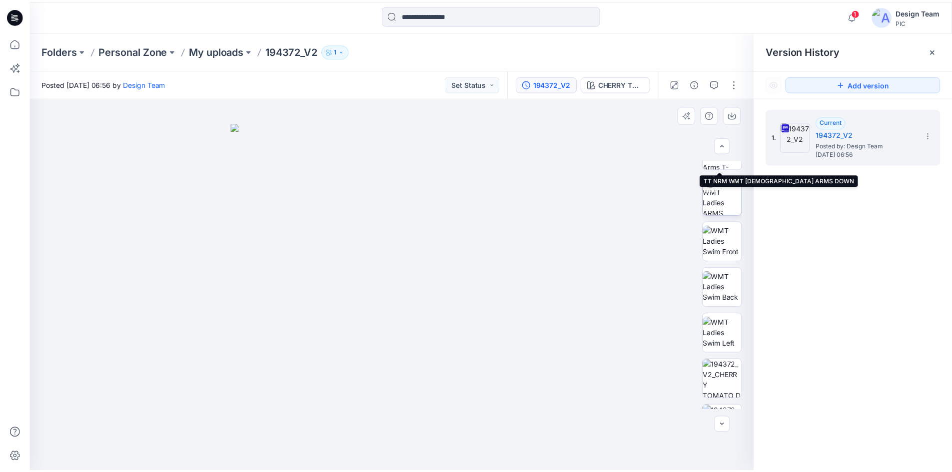
scroll to position [158, 0]
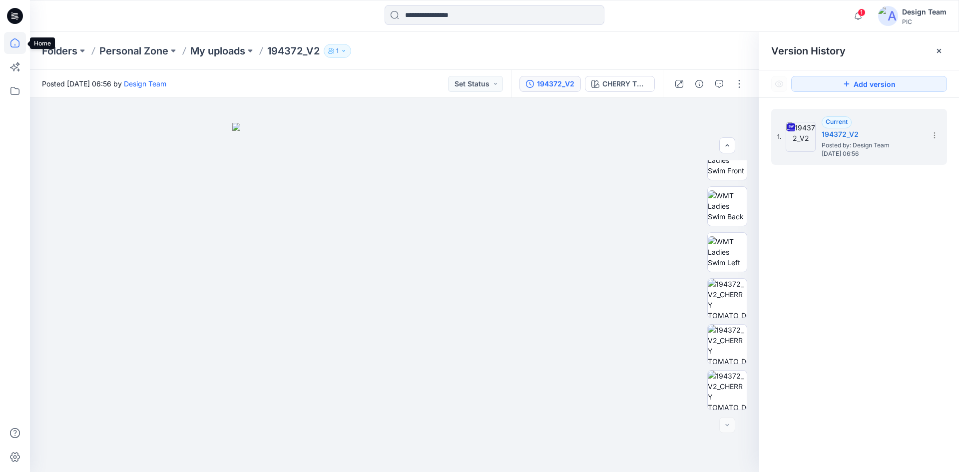
click at [12, 43] on icon at bounding box center [15, 43] width 22 height 22
